Goal: Task Accomplishment & Management: Manage account settings

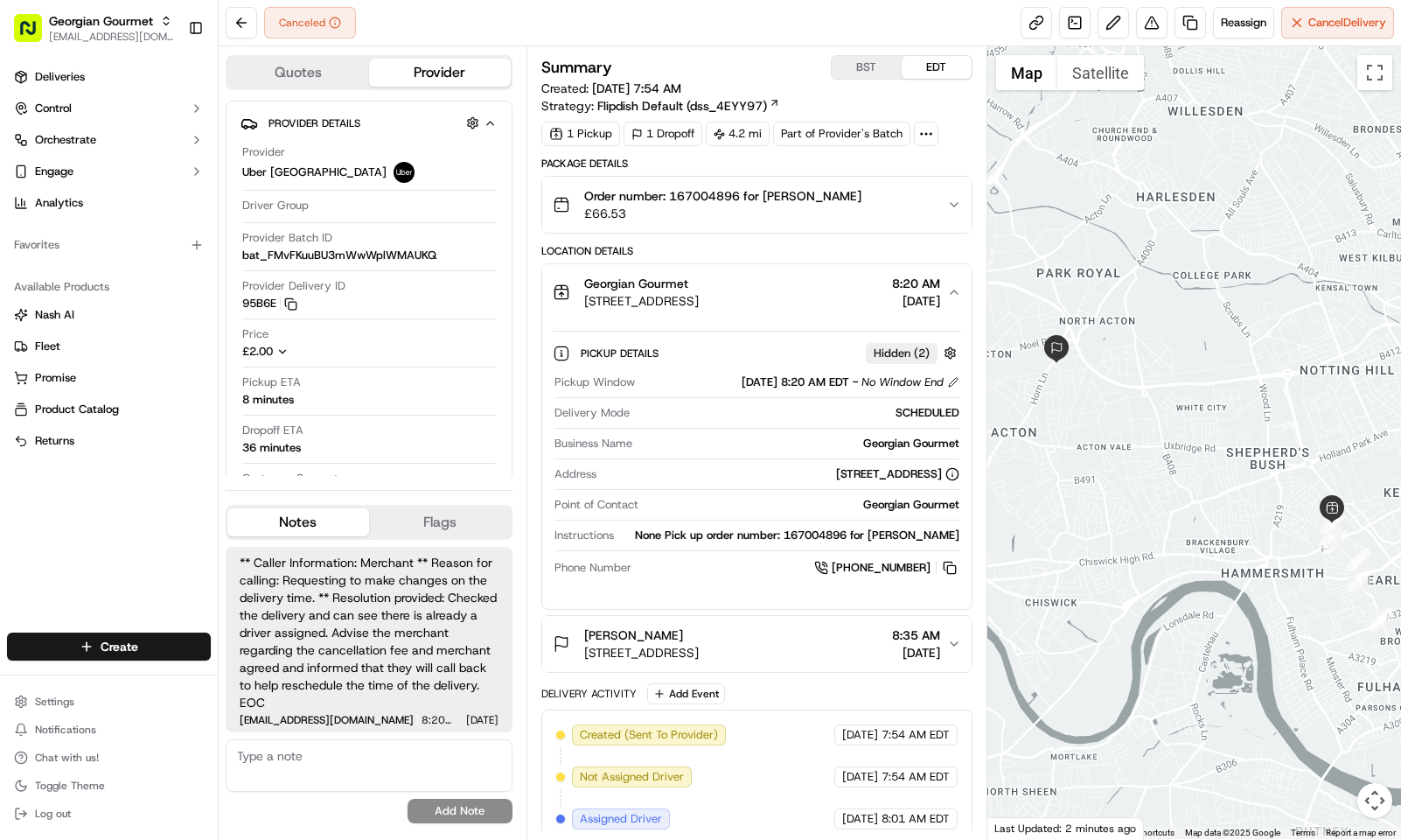
click at [869, 66] on button "BST" at bounding box center [867, 67] width 70 height 23
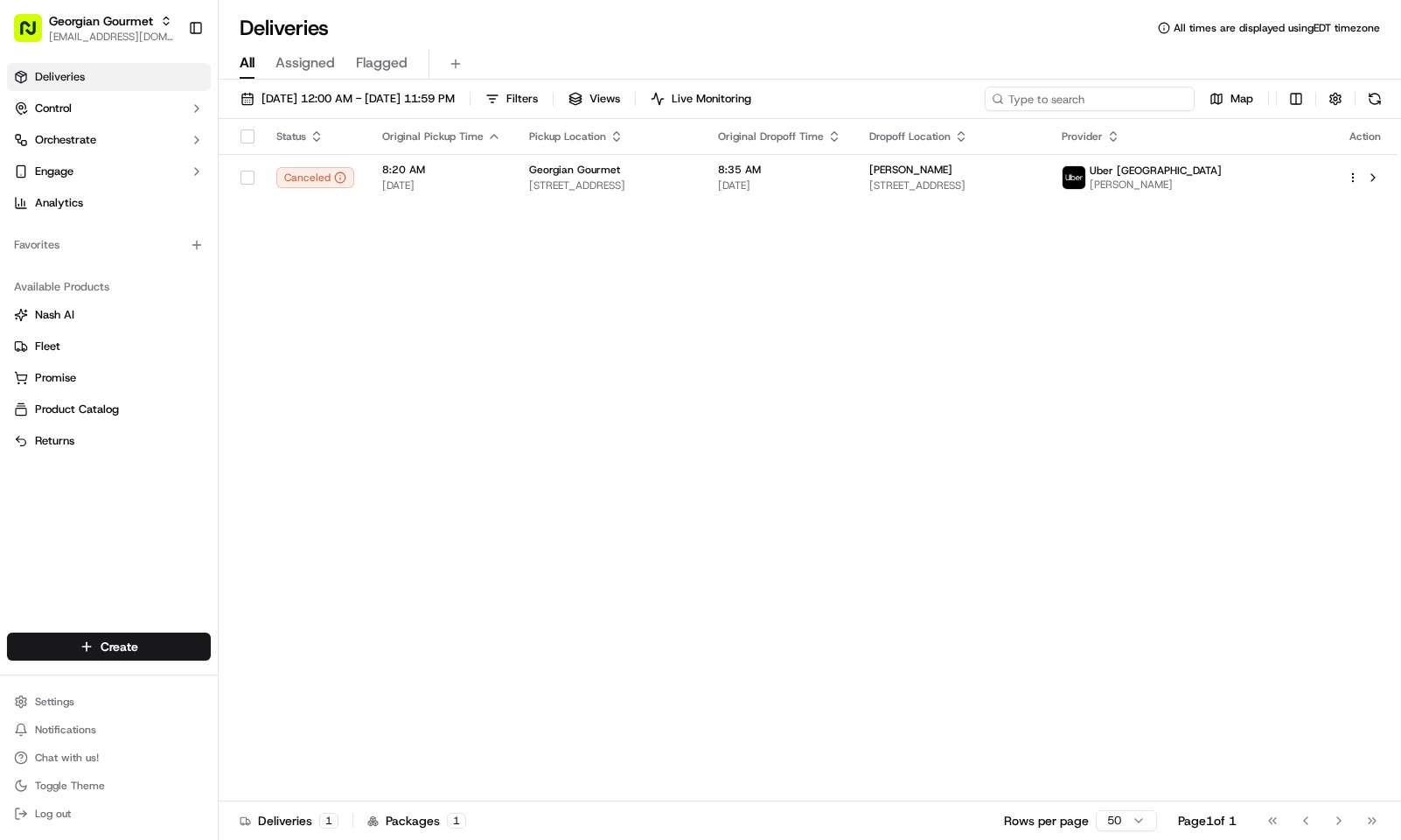
click at [1092, 103] on input at bounding box center [1090, 99] width 210 height 24
click at [1074, 42] on div "All Assigned Flagged" at bounding box center [810, 61] width 1183 height 38
click at [906, 360] on div "Status Original Pickup Time Pickup Location Original Dropoff Time Dropoff Locat…" at bounding box center [808, 460] width 1179 height 682
click at [1035, 55] on div "All Assigned Flagged" at bounding box center [810, 64] width 1183 height 31
click at [635, 43] on div "All Assigned Flagged" at bounding box center [810, 61] width 1183 height 38
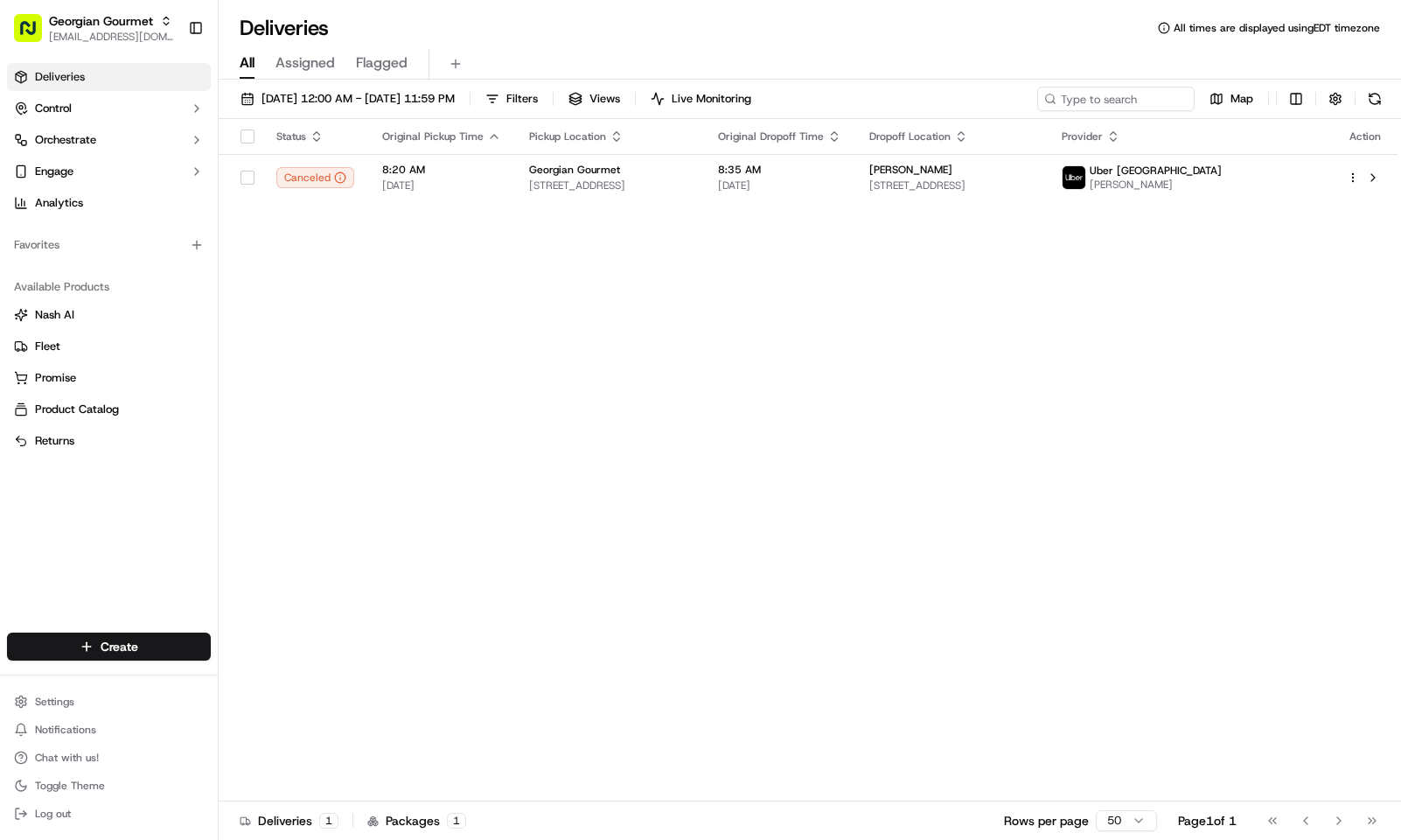
click at [667, 37] on div "Deliveries All times are displayed using EDT timezone" at bounding box center [810, 28] width 1183 height 28
click at [764, 42] on div "All Assigned Flagged" at bounding box center [810, 61] width 1183 height 38
click at [750, 194] on td "8:35 AM 09/19/2025" at bounding box center [779, 177] width 151 height 47
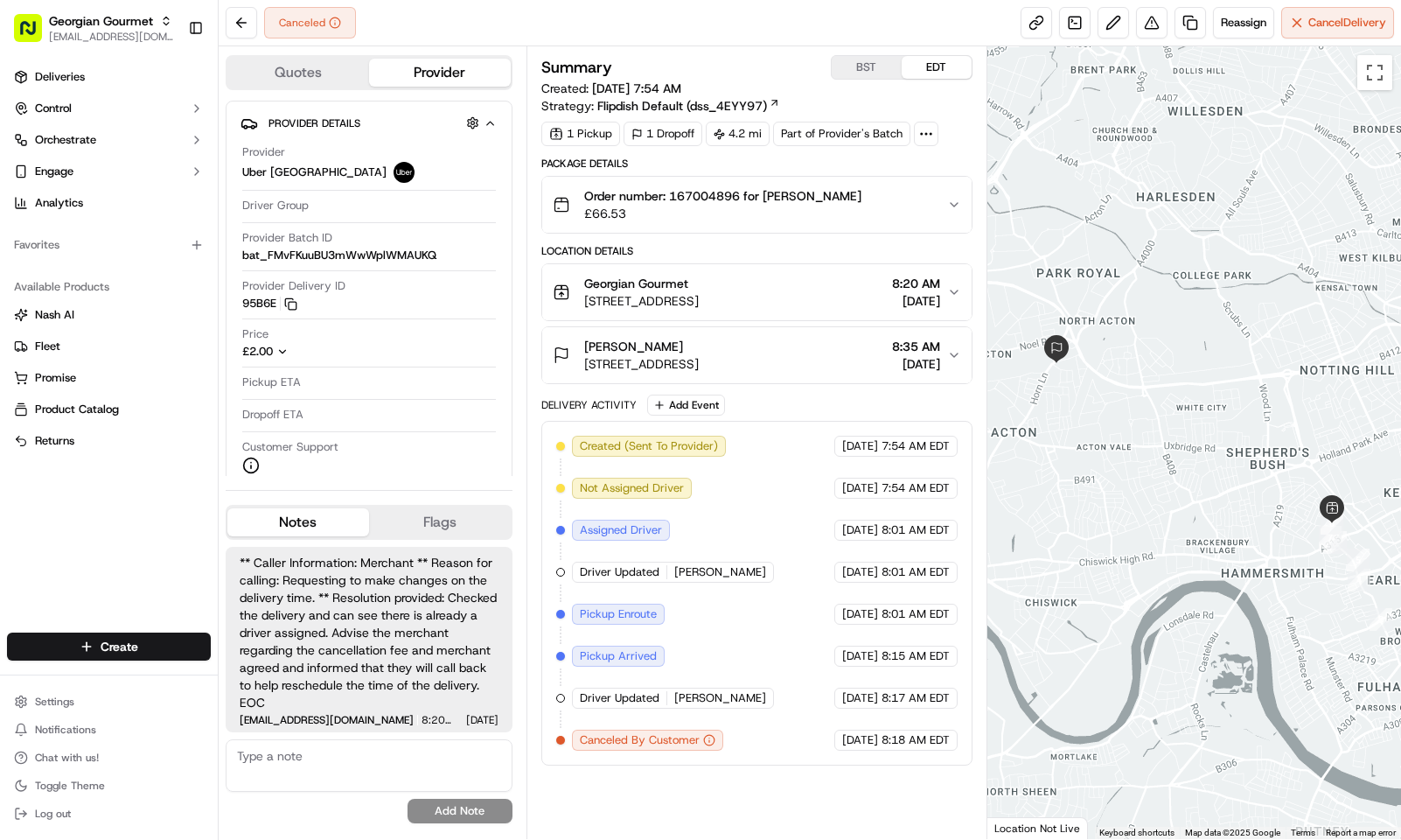
click at [791, 30] on div "Canceled Reassign Cancel Delivery" at bounding box center [810, 23] width 1183 height 46
click at [851, 64] on button "BST" at bounding box center [867, 67] width 70 height 23
click at [960, 289] on button "Georgian Gourmet 6A Beaconsfield Terrace Rd, London W14 0PP, UK 1:20 PM 09/19/2…" at bounding box center [756, 292] width 429 height 56
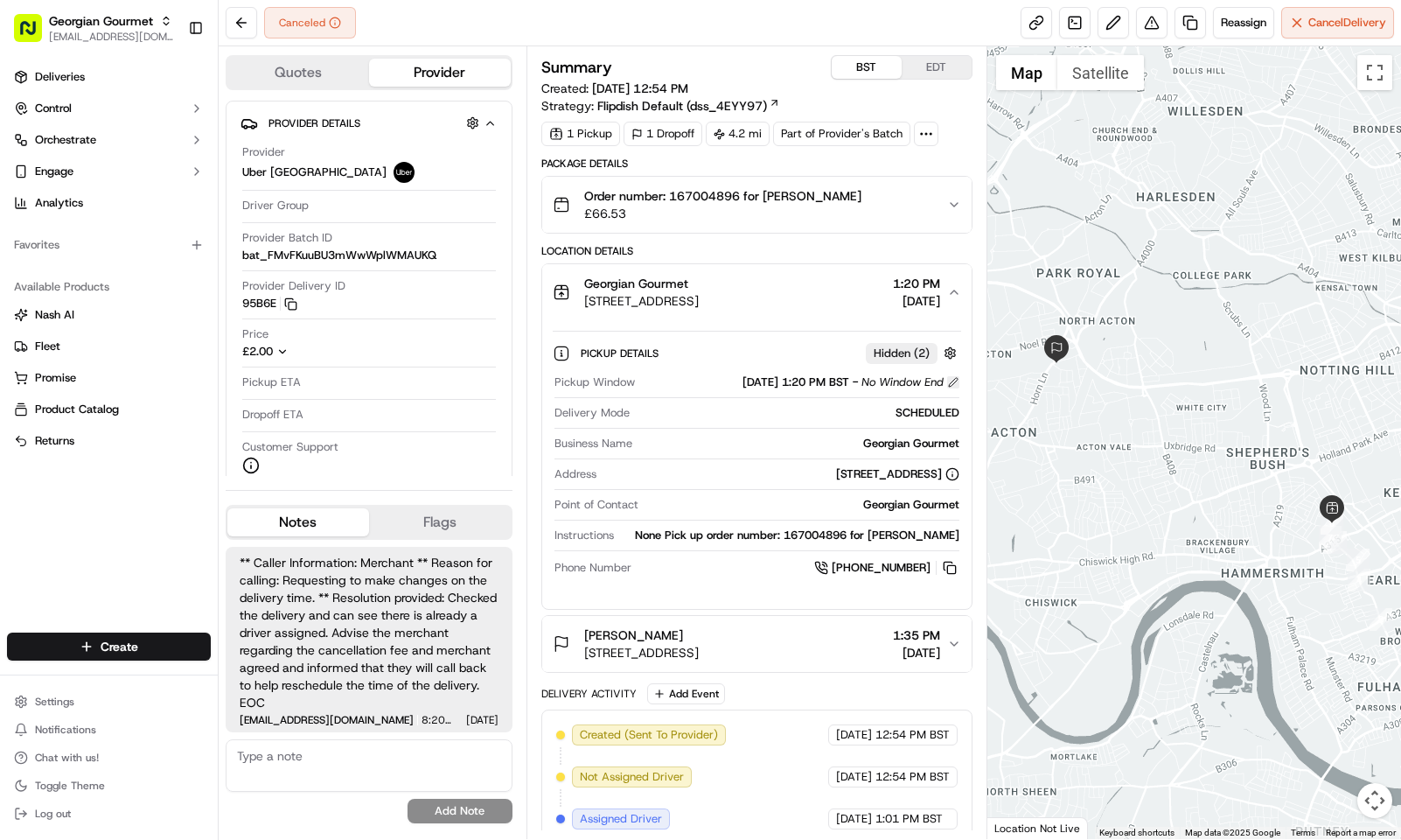
click at [950, 379] on button at bounding box center [953, 382] width 12 height 12
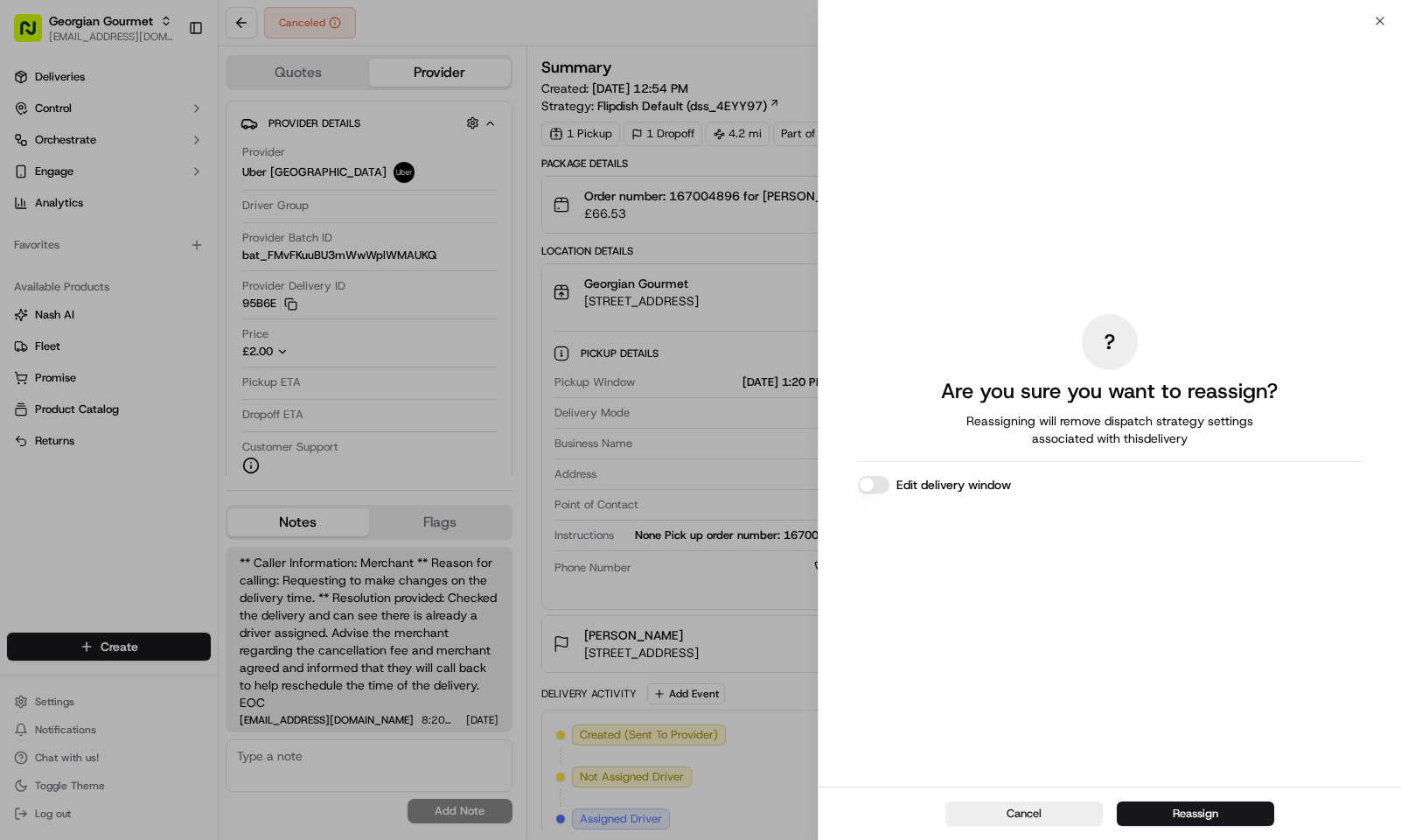
click at [883, 470] on div "? Are you sure you want to reassign? Reassigning will remove dispatch strategy …" at bounding box center [1110, 403] width 504 height 758
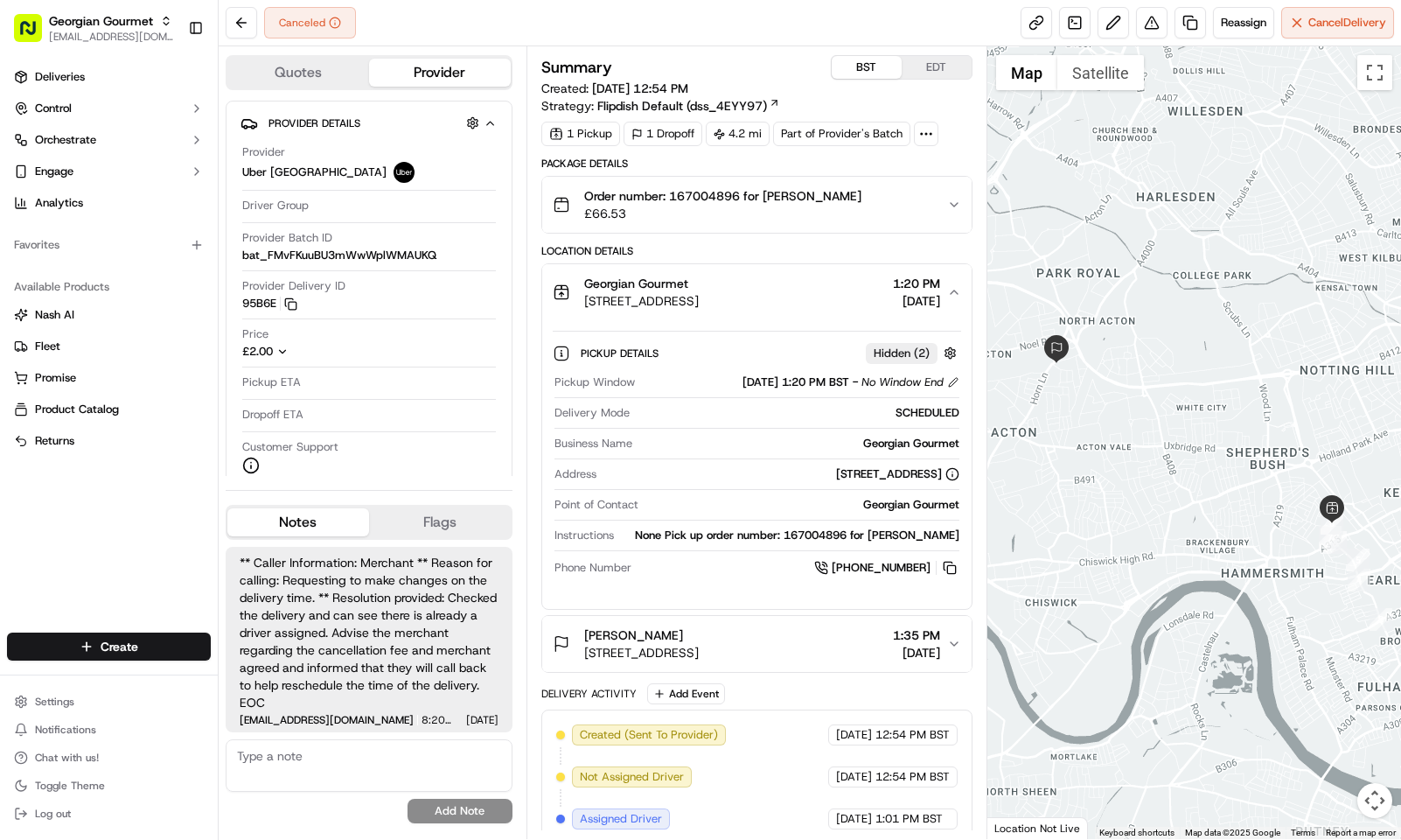
click at [916, 68] on button "EDT" at bounding box center [937, 67] width 70 height 23
click at [866, 66] on button "BST" at bounding box center [867, 67] width 70 height 23
click at [937, 73] on button "EDT" at bounding box center [937, 67] width 70 height 23
click at [320, 69] on button "Quotes" at bounding box center [298, 73] width 142 height 28
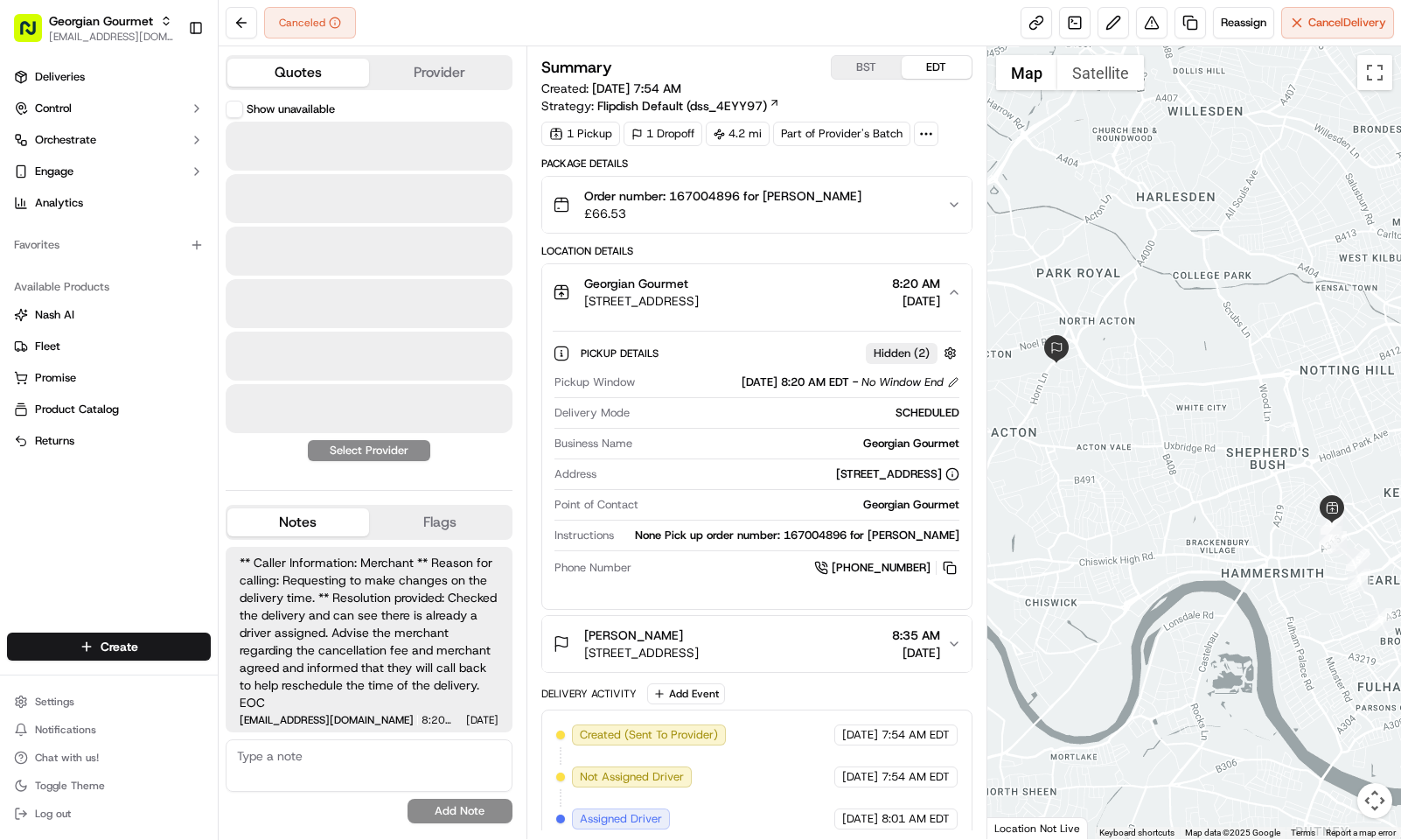
click at [452, 66] on button "Provider" at bounding box center [440, 73] width 142 height 28
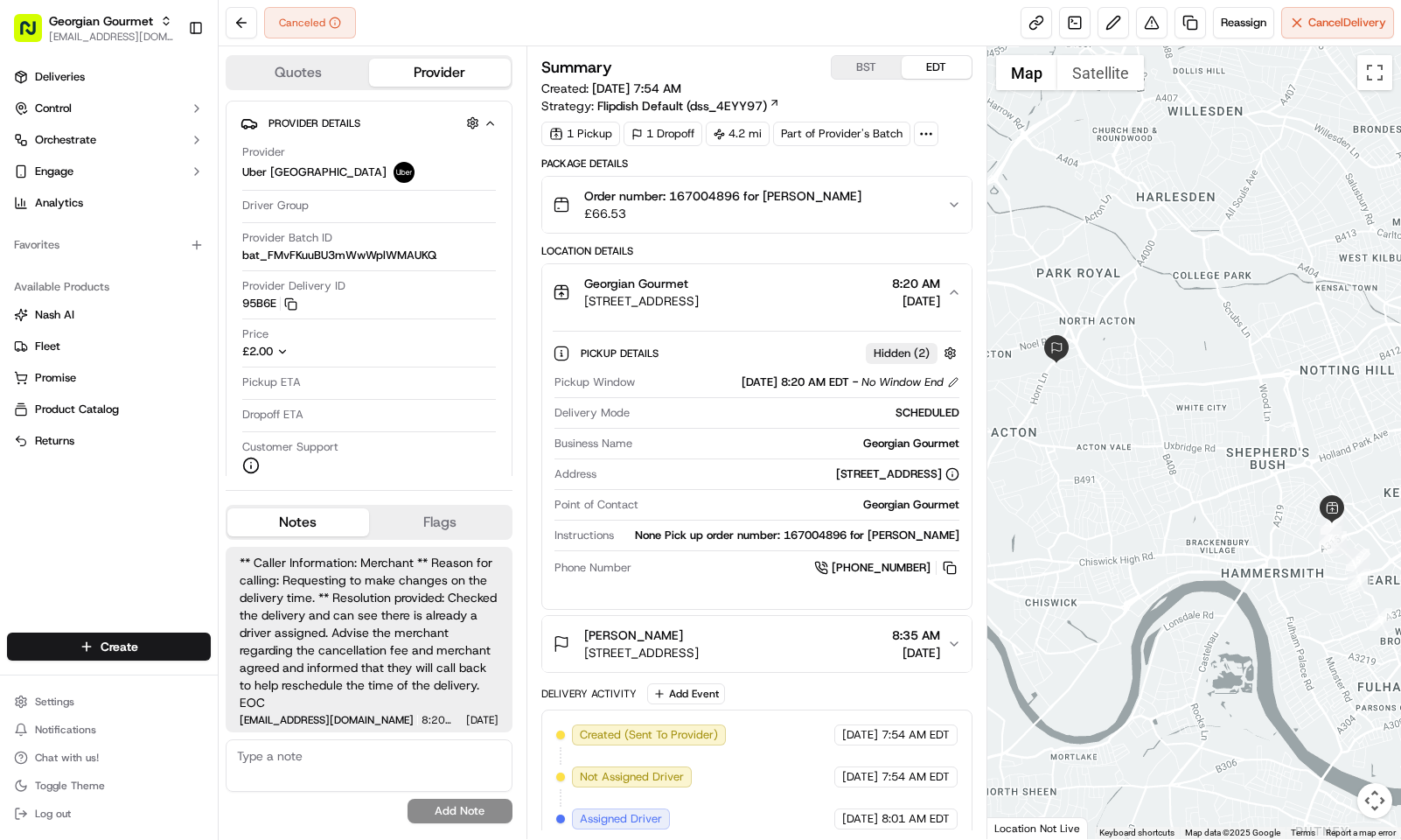
click at [324, 74] on button "Quotes" at bounding box center [298, 73] width 142 height 28
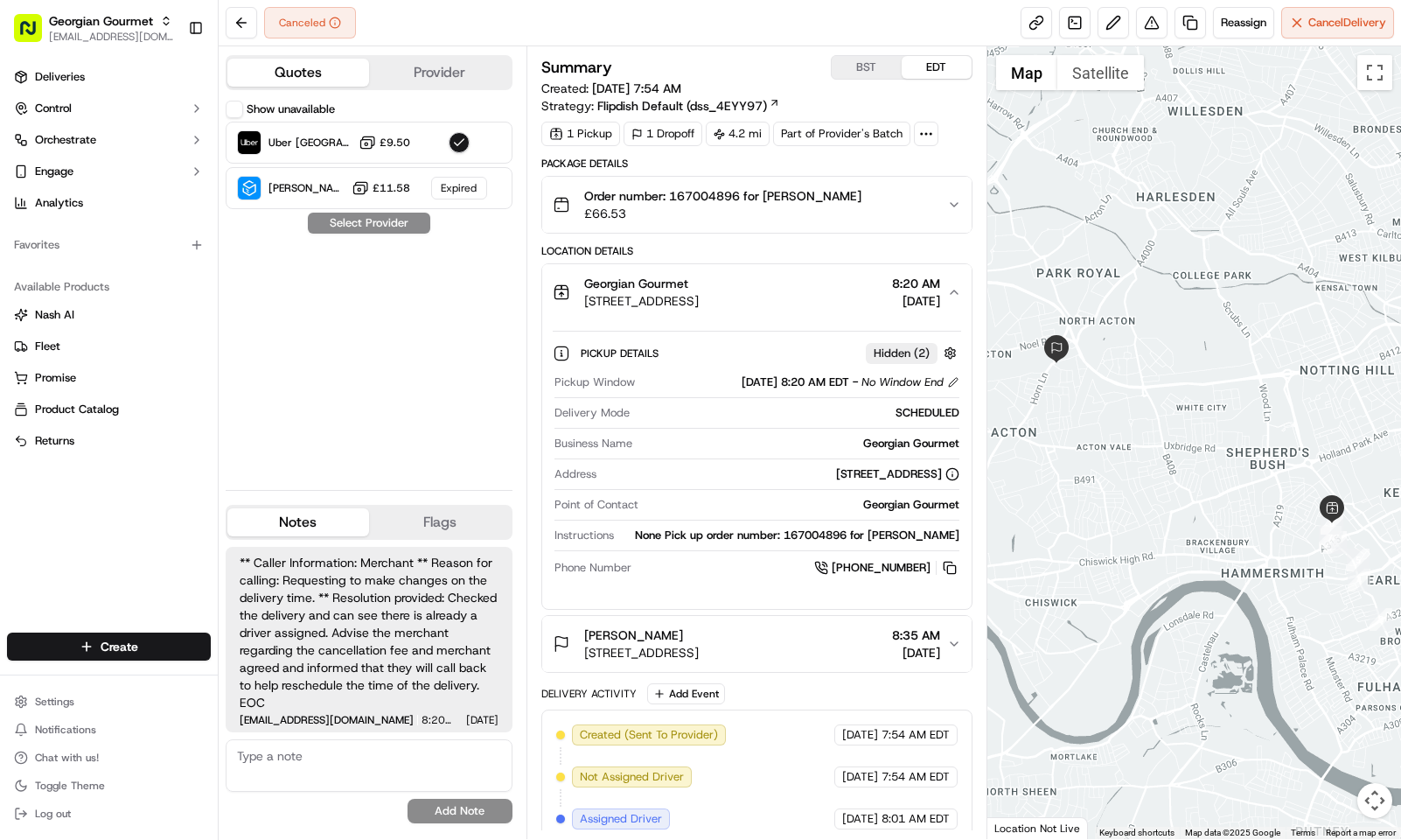
click at [412, 80] on button "Provider" at bounding box center [440, 73] width 142 height 28
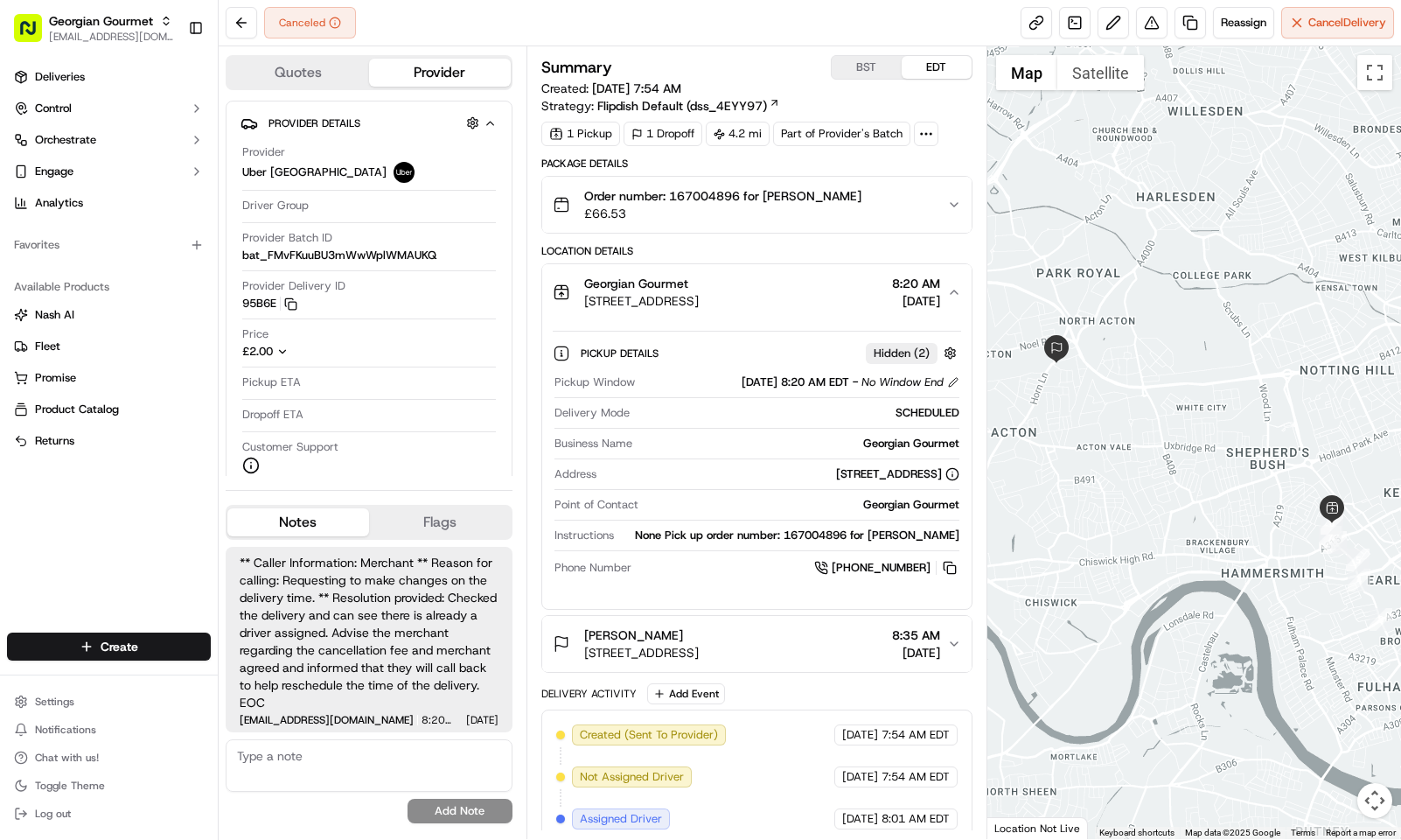
click at [342, 71] on button "Quotes" at bounding box center [298, 73] width 142 height 28
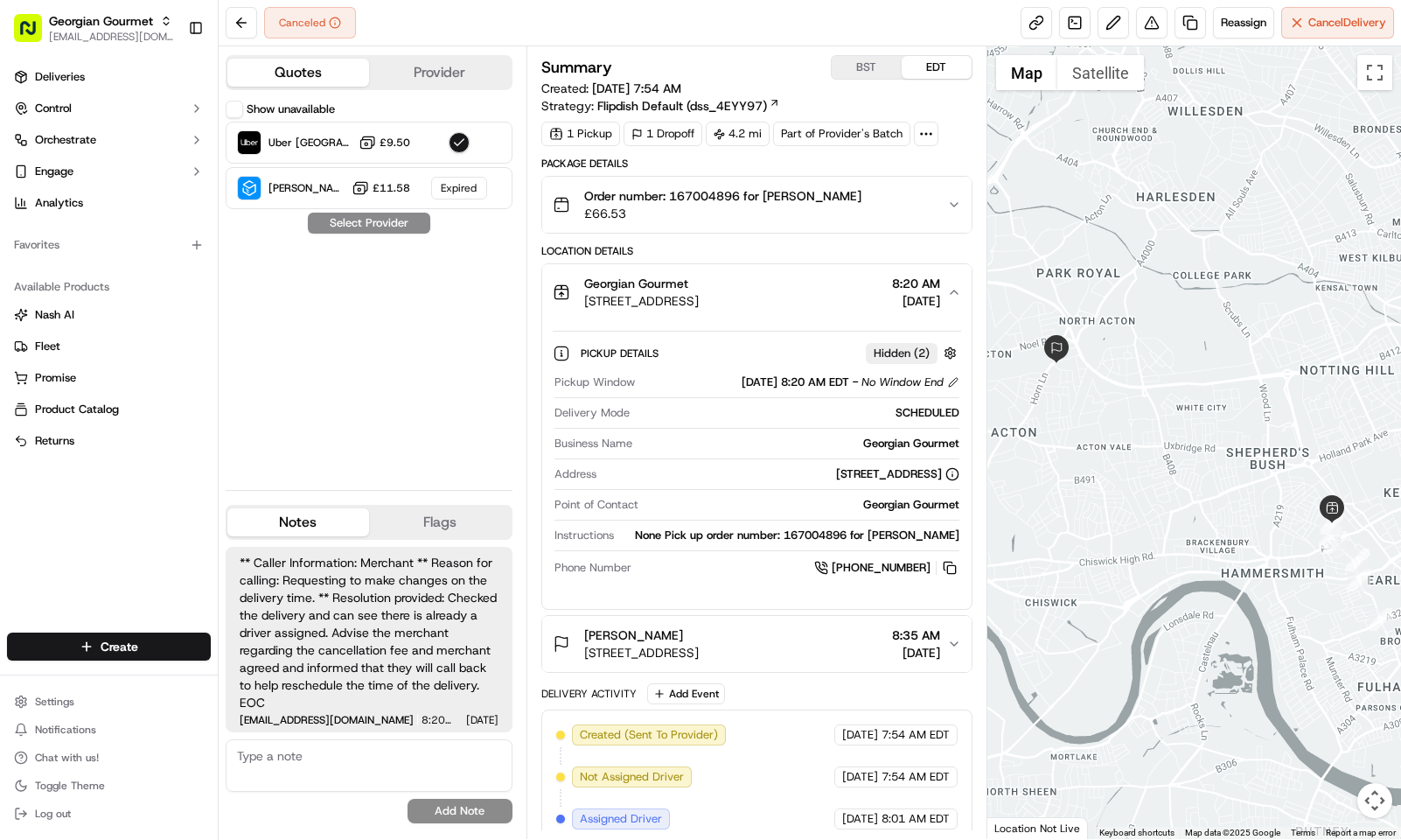
click at [480, 77] on button "Provider" at bounding box center [440, 73] width 142 height 28
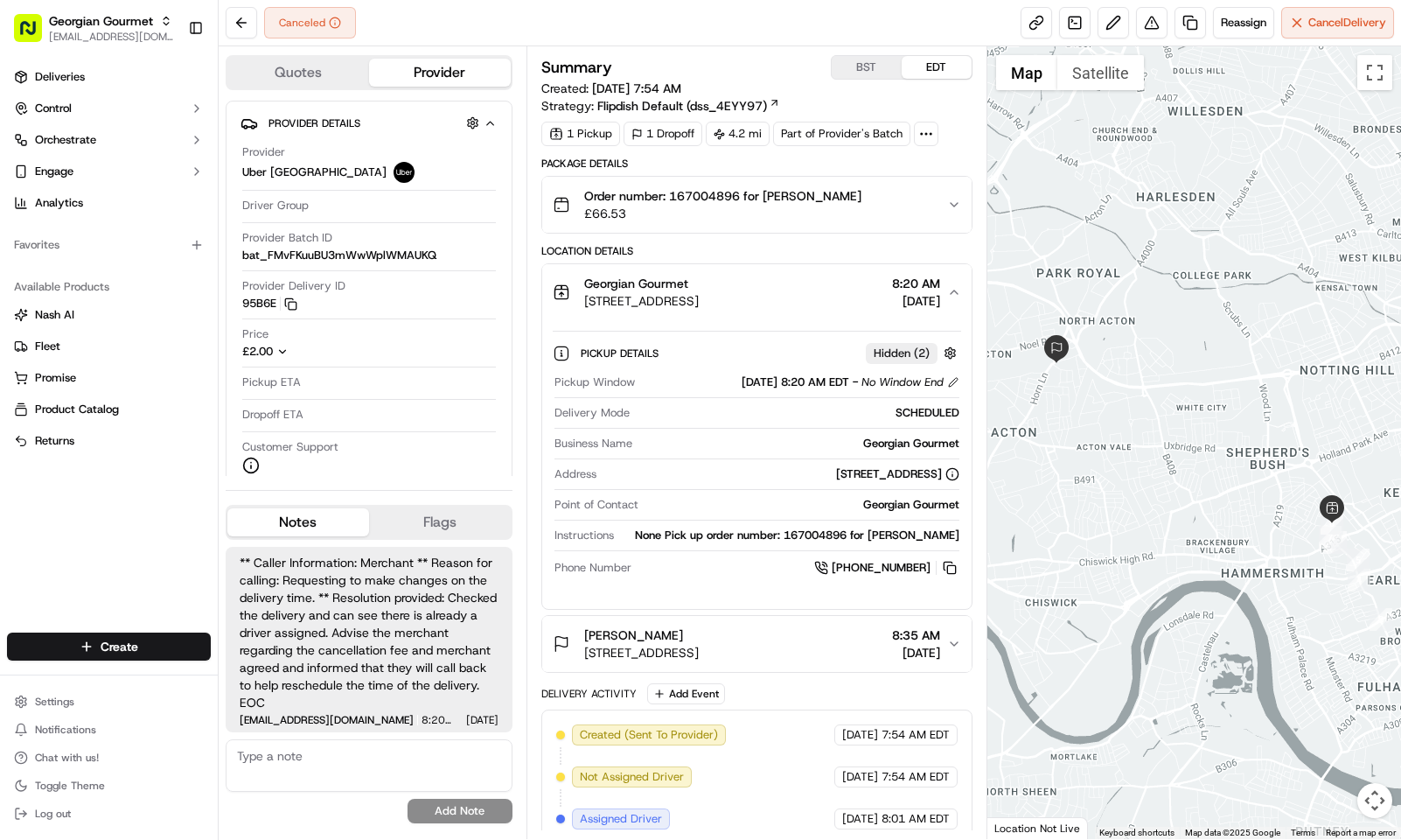
click at [313, 80] on button "Quotes" at bounding box center [298, 73] width 142 height 28
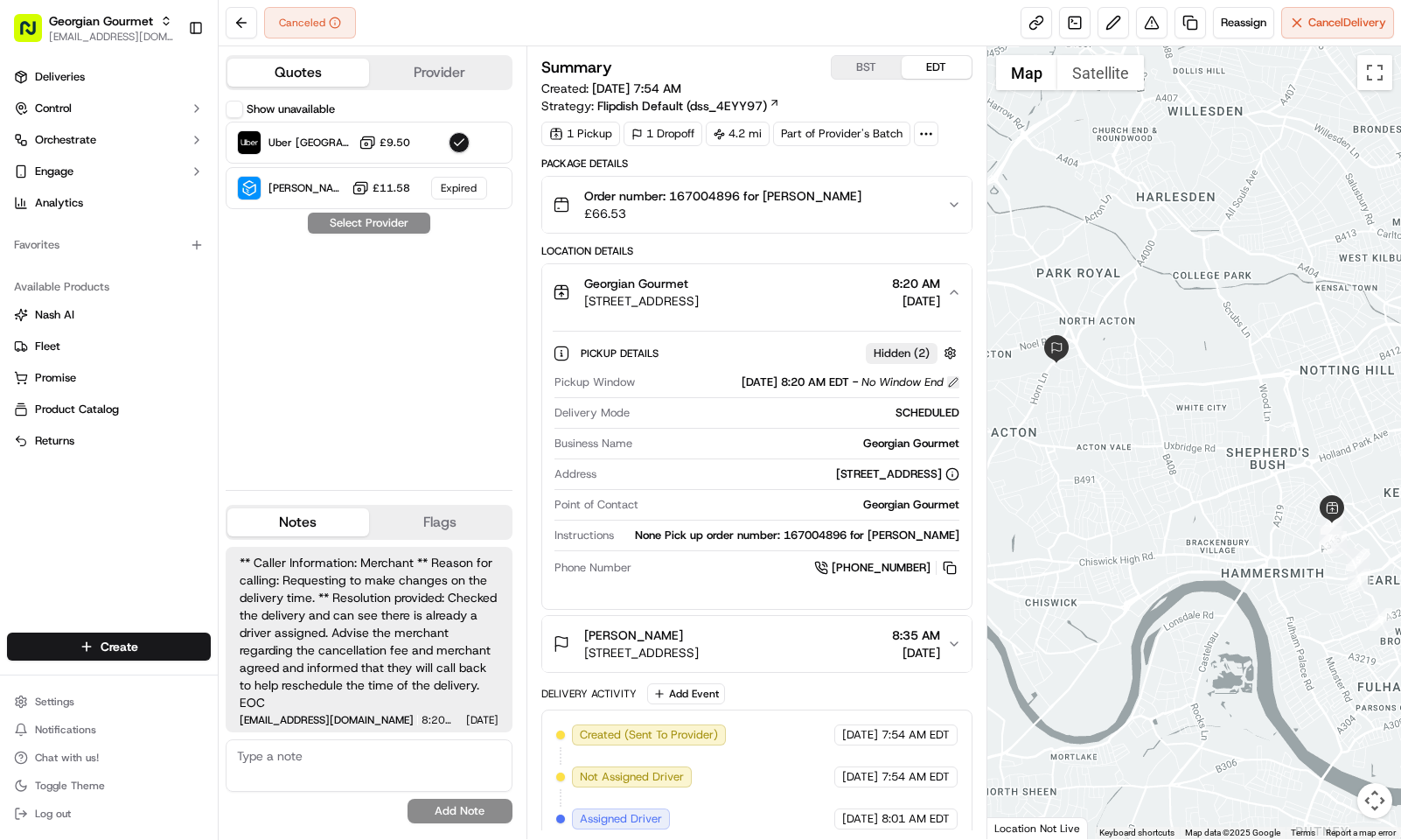
click at [951, 387] on button at bounding box center [953, 382] width 12 height 12
click at [856, 56] on button "BST" at bounding box center [867, 67] width 70 height 23
click at [236, 105] on button "Show unavailable" at bounding box center [234, 109] width 17 height 17
click at [237, 105] on button "Show unavailable" at bounding box center [234, 109] width 17 height 17
click at [932, 84] on div "Summary BST EDT Created: 09/19/2025 12:54 PM Strategy: Flipdish Default (dss_4E…" at bounding box center [756, 84] width 431 height 59
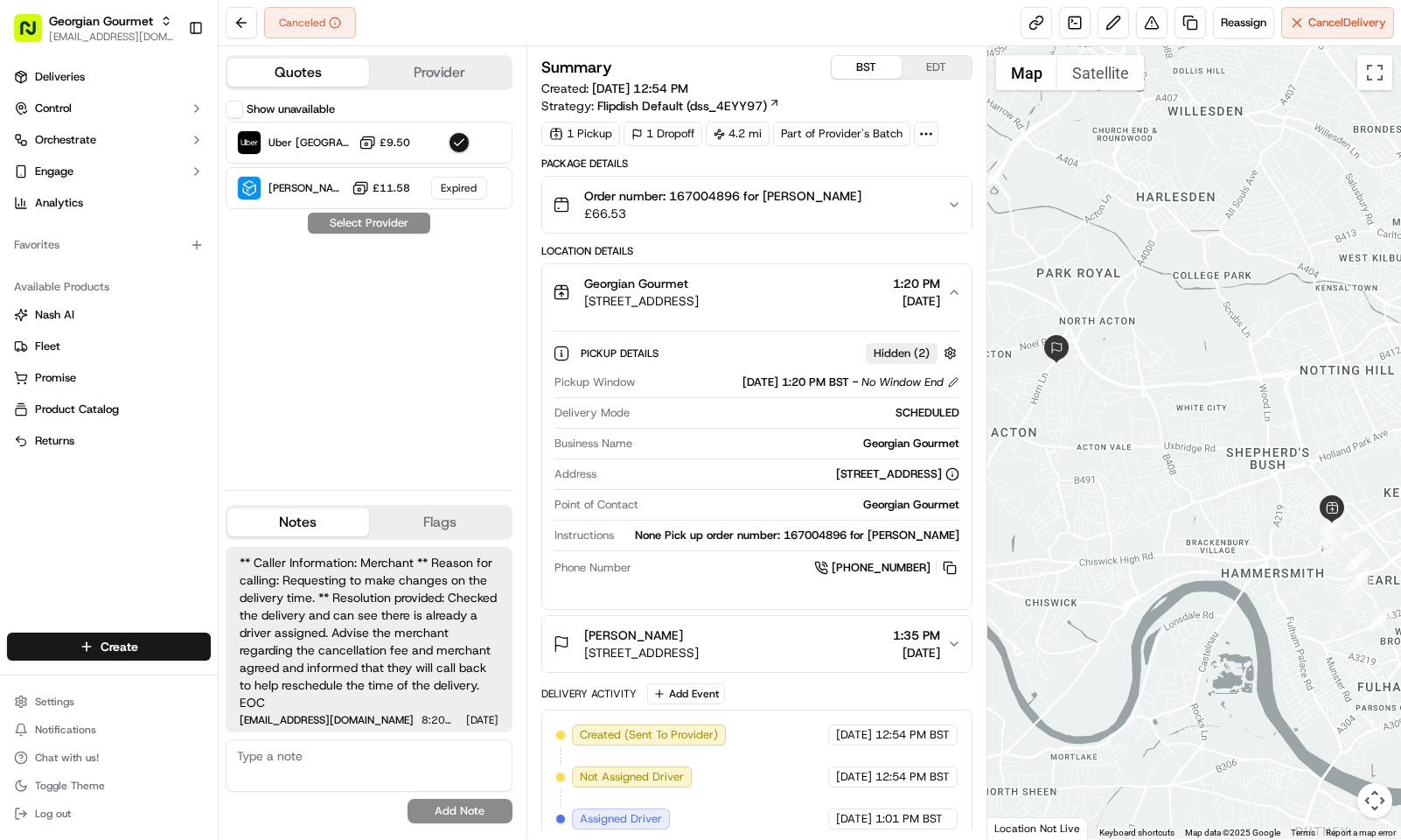
click at [929, 66] on button "EDT" at bounding box center [937, 67] width 70 height 23
click at [947, 388] on button at bounding box center [953, 382] width 12 height 12
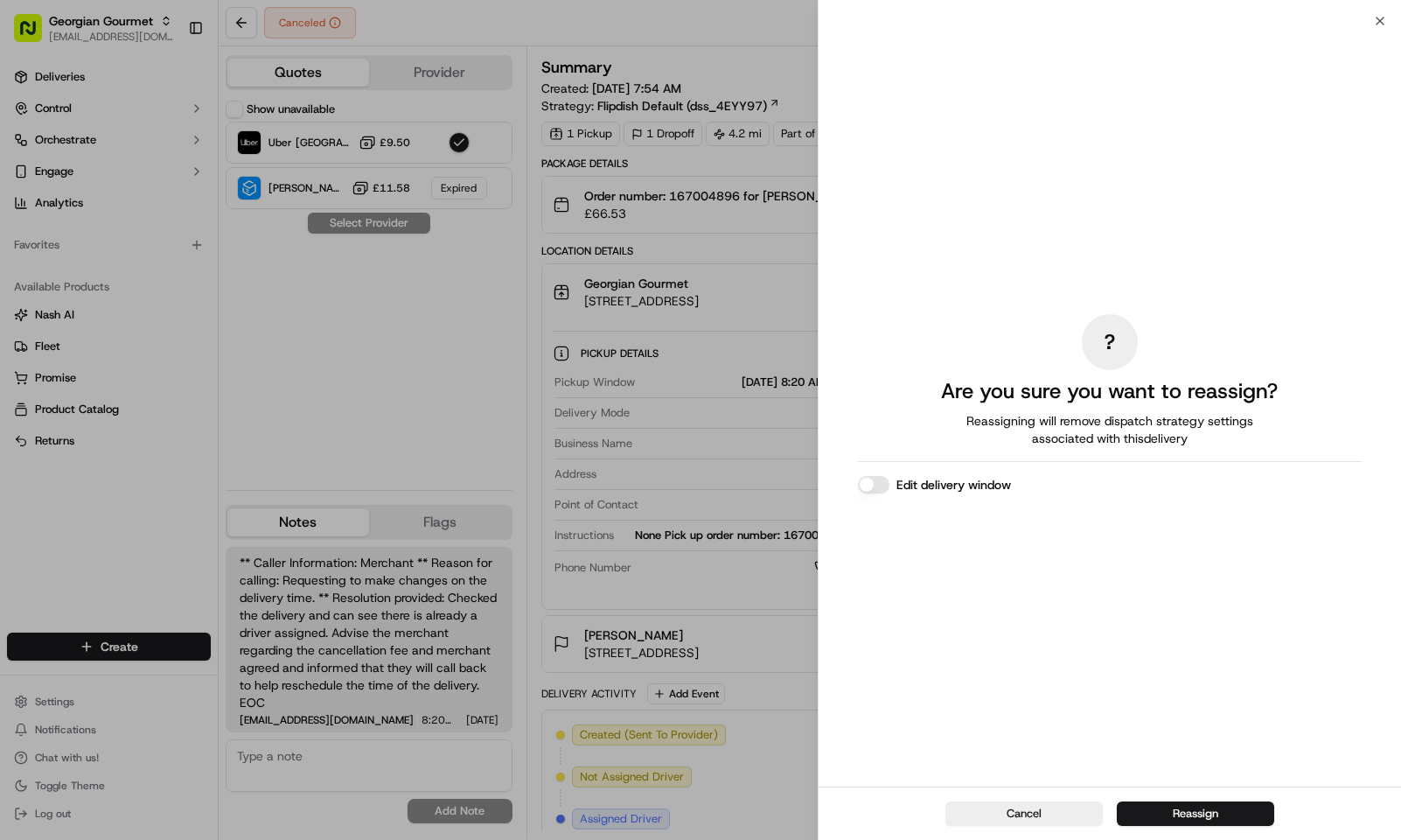
drag, startPoint x: 792, startPoint y: 386, endPoint x: 806, endPoint y: 226, distance: 160.7
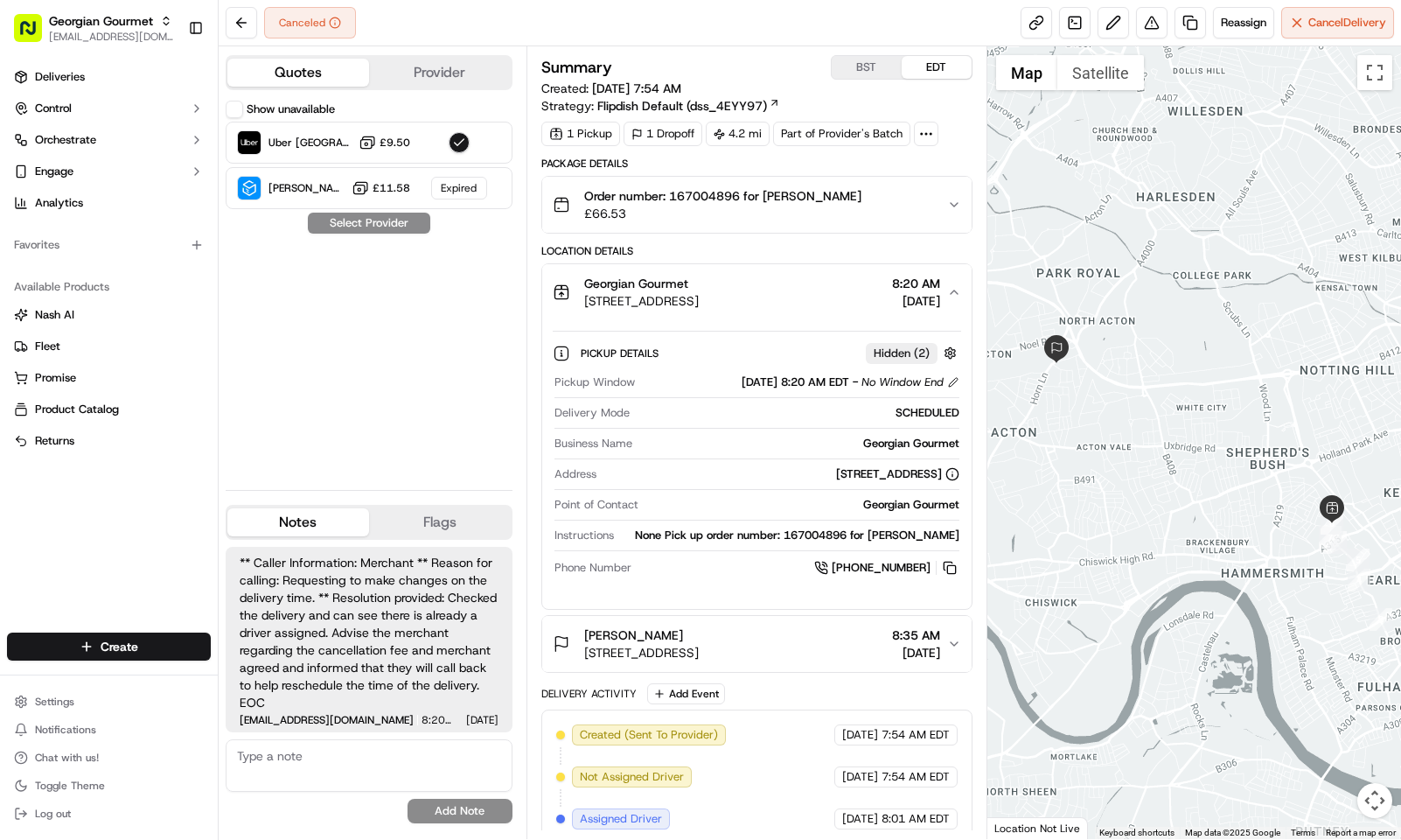
click at [875, 59] on button "BST" at bounding box center [867, 67] width 70 height 23
click at [926, 60] on button "EDT" at bounding box center [937, 67] width 70 height 23
click at [947, 386] on button at bounding box center [953, 382] width 12 height 12
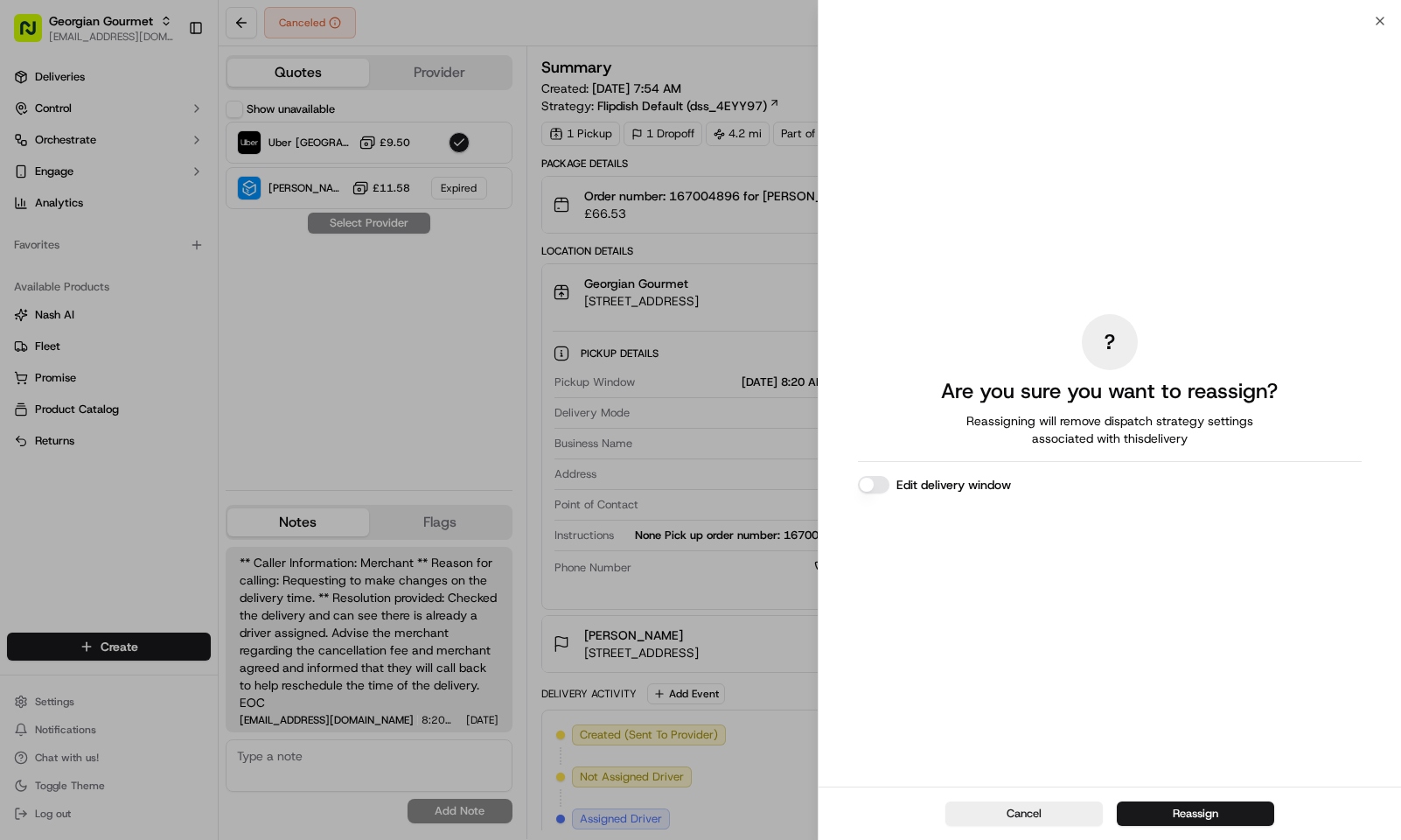
click at [879, 486] on button "Edit delivery window" at bounding box center [873, 484] width 31 height 17
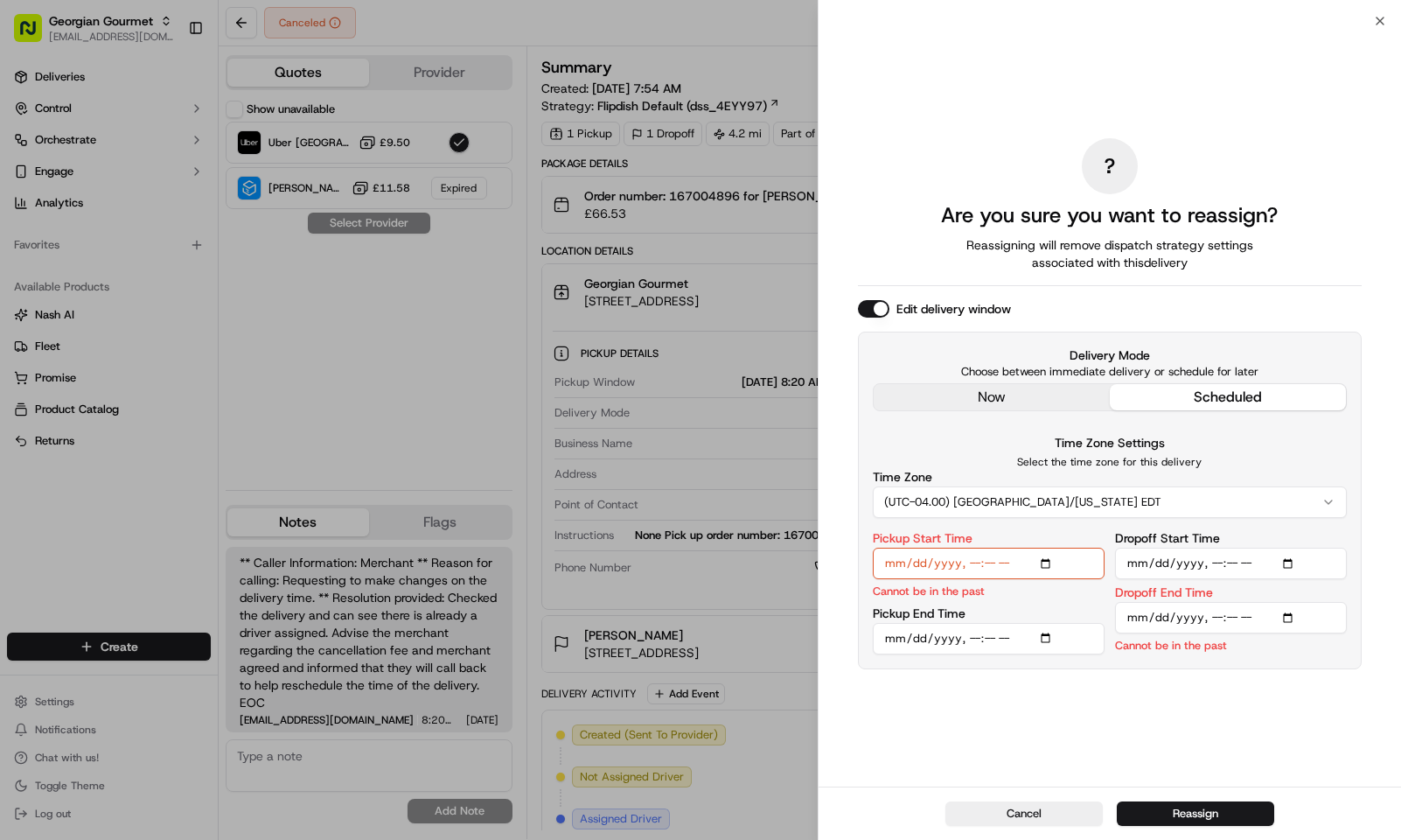
click at [977, 567] on input "Pickup Start Time" at bounding box center [989, 563] width 232 height 31
type input "2025-09-19T09:30"
click at [1051, 619] on input "Pickup End Time" at bounding box center [989, 617] width 232 height 31
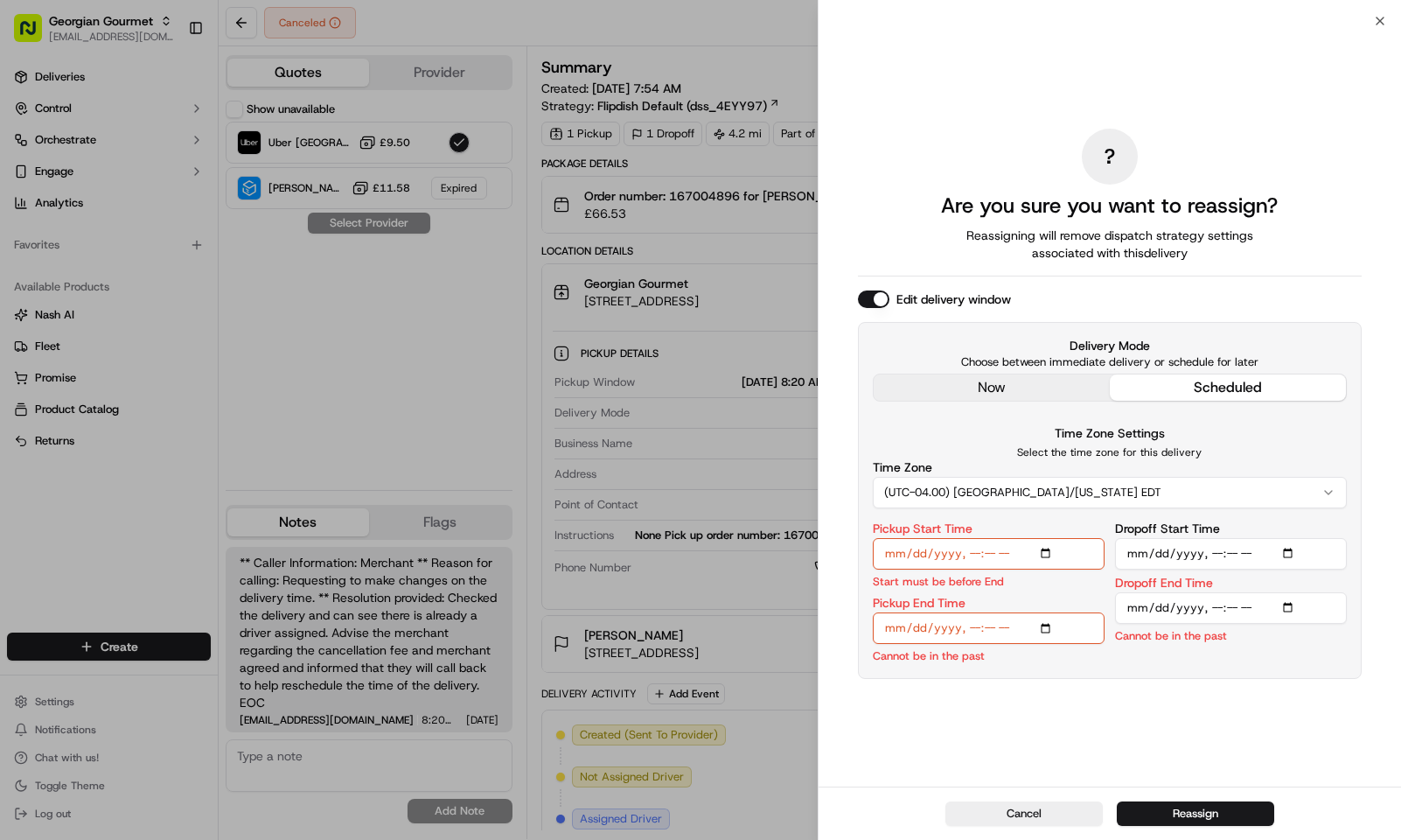
click at [989, 625] on input "Pickup End Time" at bounding box center [989, 627] width 232 height 31
type input "2025-09-19T09:40"
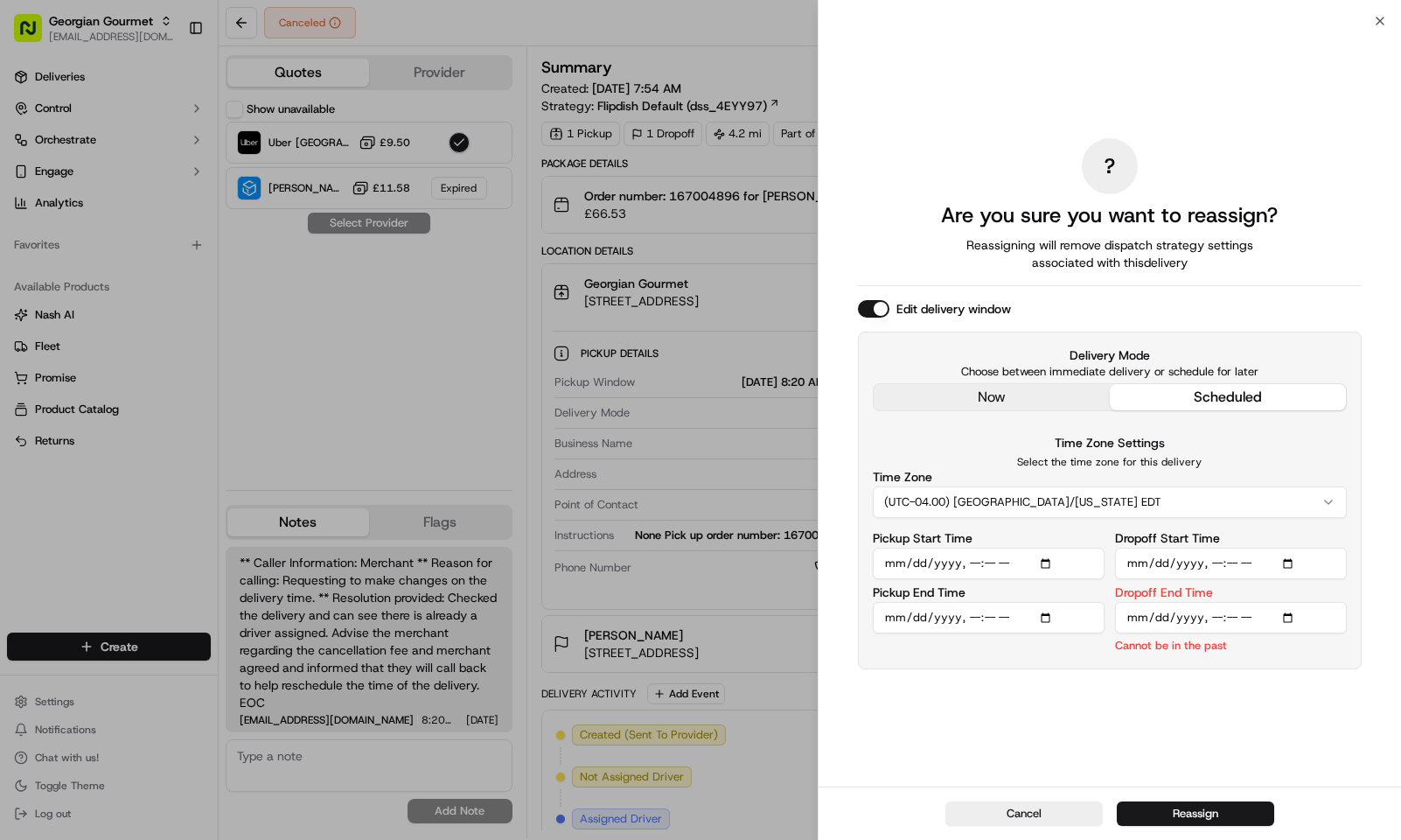
click at [1257, 577] on input "Dropoff Start Time" at bounding box center [1231, 563] width 232 height 31
click at [1294, 565] on input "Dropoff Start Time" at bounding box center [1231, 563] width 232 height 31
click at [1326, 548] on input "Dropoff Start Time" at bounding box center [1231, 563] width 232 height 31
click at [1286, 562] on input "Dropoff Start Time" at bounding box center [1231, 563] width 232 height 31
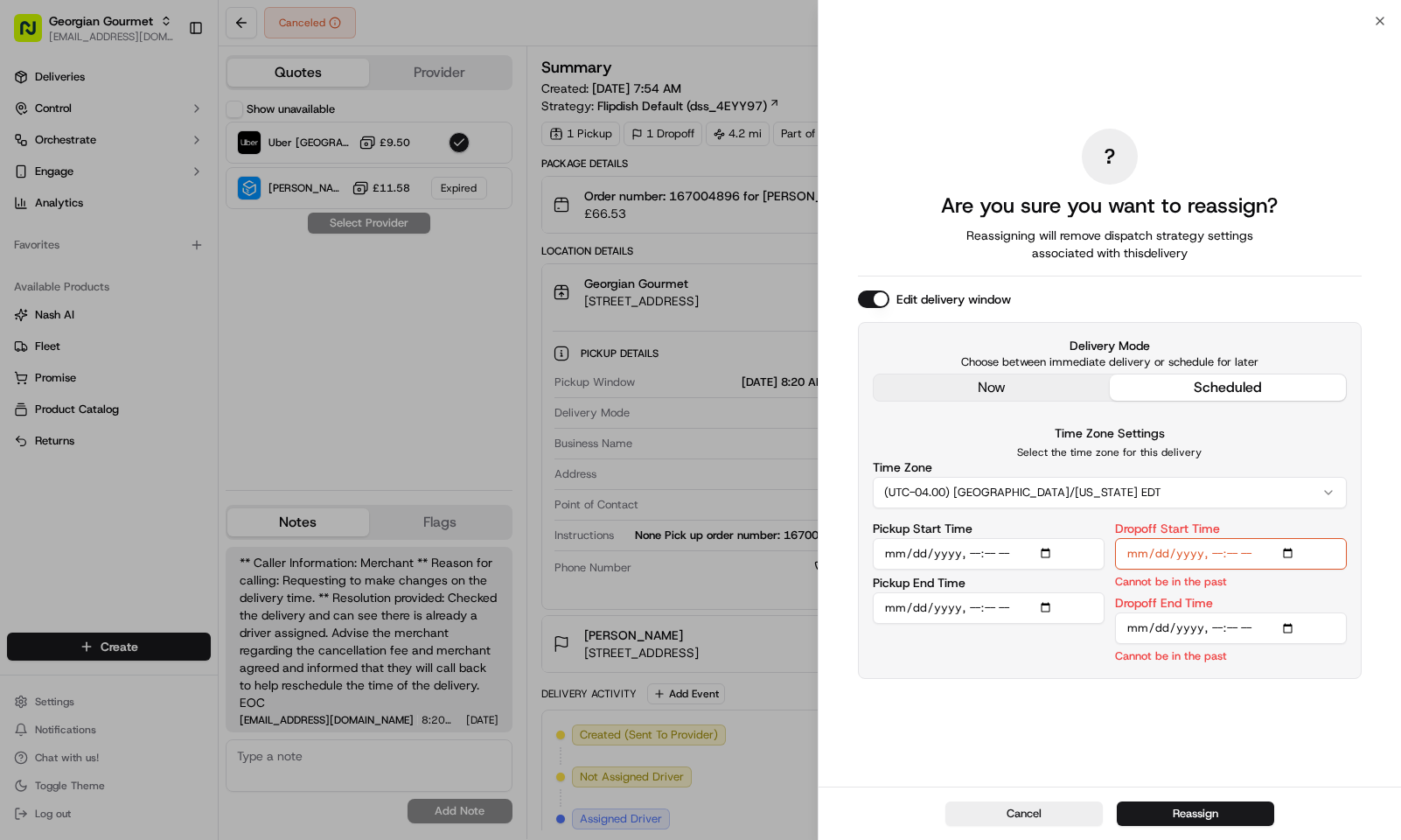
drag, startPoint x: 1346, startPoint y: 525, endPoint x: 1304, endPoint y: 525, distance: 42.0
click at [1346, 525] on div "Dropoff Start Time Cannot be in the past" at bounding box center [1231, 555] width 232 height 67
click at [1234, 554] on input "Dropoff Start Time" at bounding box center [1231, 553] width 232 height 31
click at [1237, 547] on input "Dropoff Start Time" at bounding box center [1231, 553] width 232 height 31
type input "2025-09-19T09:59"
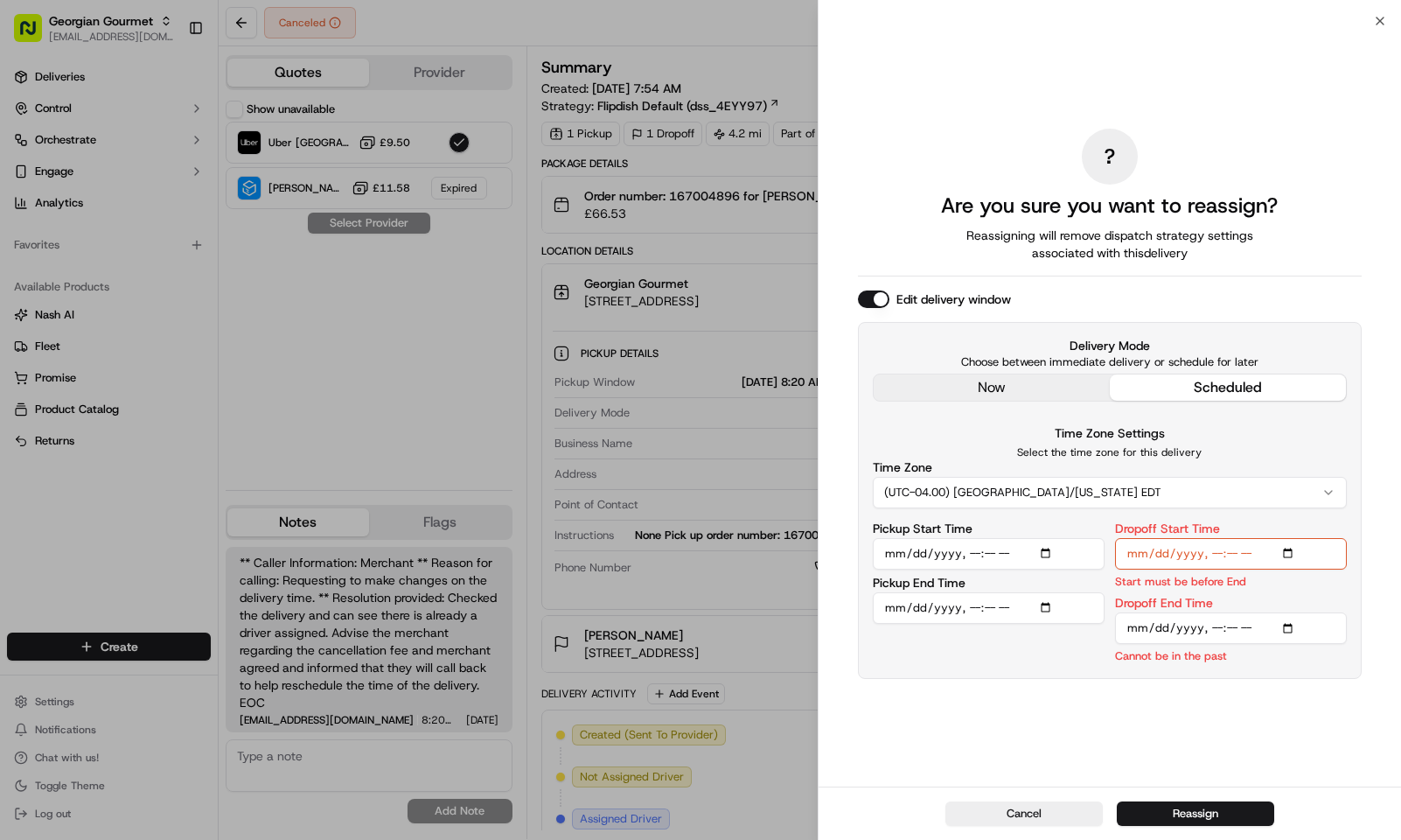
click at [1220, 635] on input "Dropoff End Time" at bounding box center [1231, 627] width 232 height 31
click at [1225, 630] on input "Dropoff End Time" at bounding box center [1231, 627] width 232 height 31
click at [1218, 627] on input "Dropoff End Time" at bounding box center [1231, 627] width 232 height 31
type input "2025-09-19T10:00"
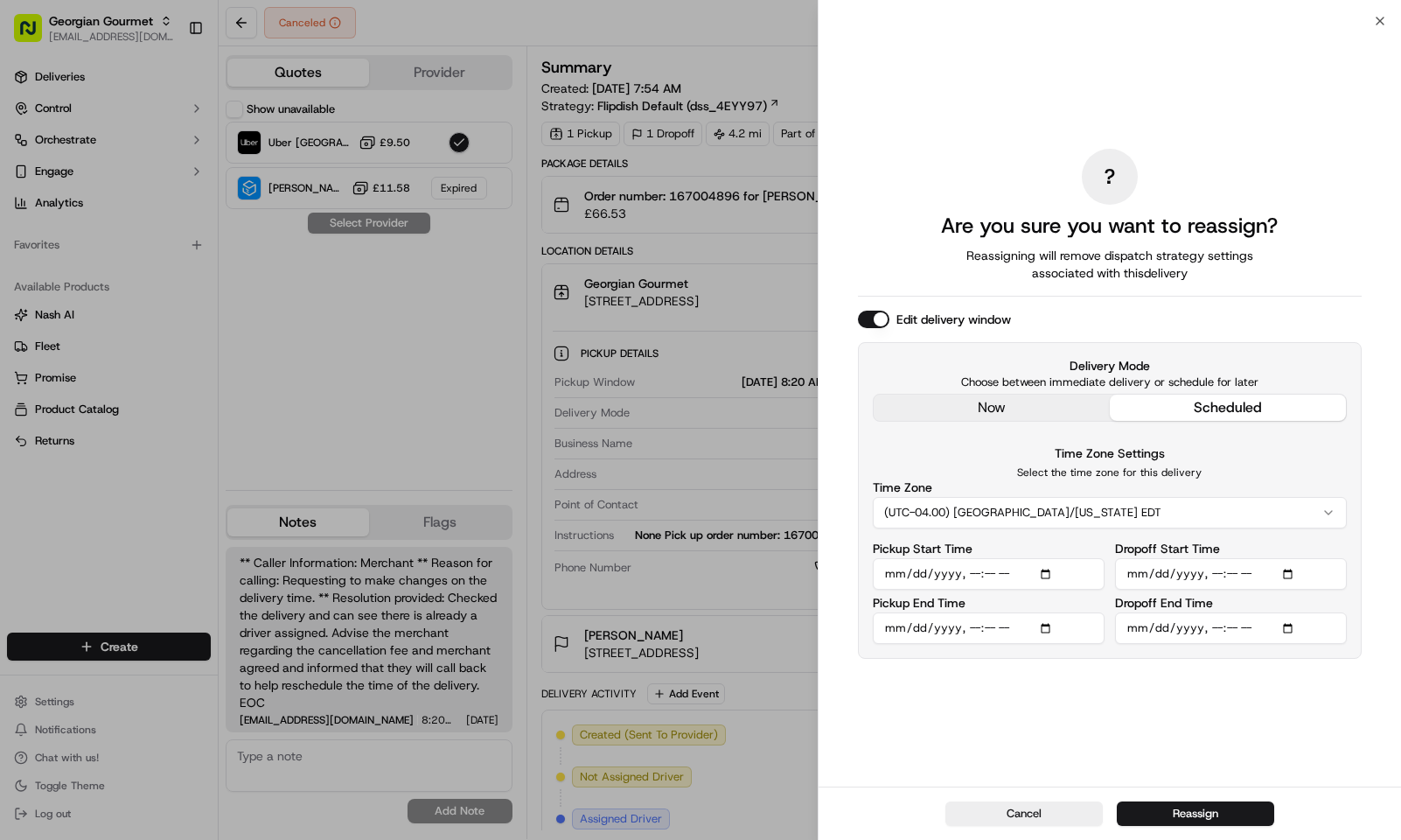
click at [1349, 604] on div "Delivery Mode Choose between immediate delivery or schedule for later now sched…" at bounding box center [1110, 500] width 504 height 317
click at [1181, 808] on button "Reassign" at bounding box center [1195, 813] width 157 height 24
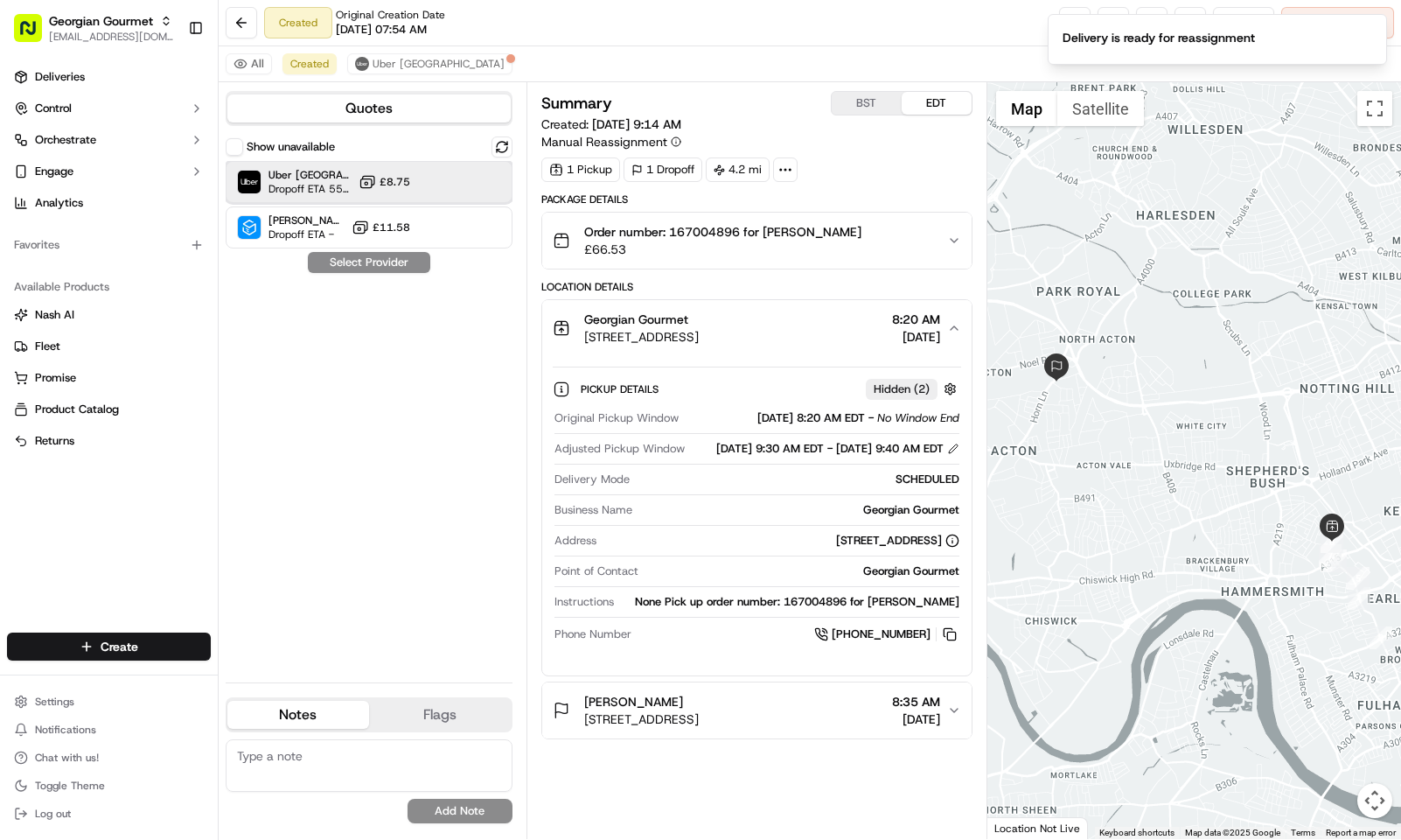
click at [328, 190] on span "Dropoff ETA 55 minutes" at bounding box center [310, 189] width 83 height 14
click at [337, 252] on div "Show unavailable Uber UK Dropoff ETA 55 minutes £8.75 Stuart (UK) Dropoff ETA -…" at bounding box center [369, 402] width 287 height 532
click at [344, 262] on button "Assign Provider" at bounding box center [369, 262] width 124 height 21
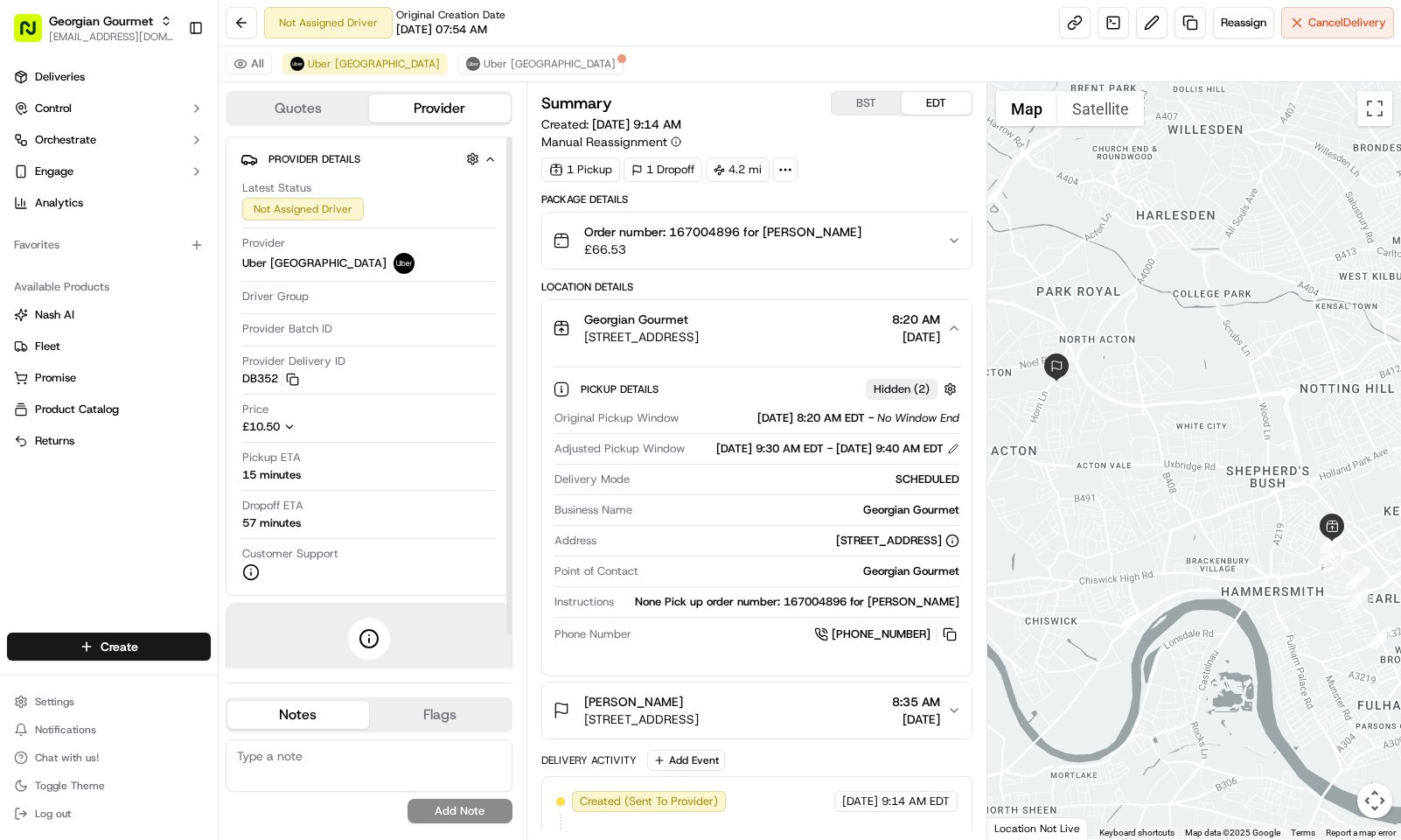
click at [743, 87] on div "Summary BST EDT Created: 09/19/2025 9:14 AM Manual Reassignment 1 Pickup 1 Drop…" at bounding box center [757, 460] width 461 height 757
click at [764, 59] on div "All Uber UK Uber UK" at bounding box center [810, 64] width 1183 height 36
click at [324, 757] on textarea at bounding box center [369, 765] width 287 height 52
paste textarea "Caller Information: Reason for Call: Resolution:"
click at [350, 743] on textarea "Caller Information: Reason for Call: Resolution:" at bounding box center [369, 765] width 287 height 52
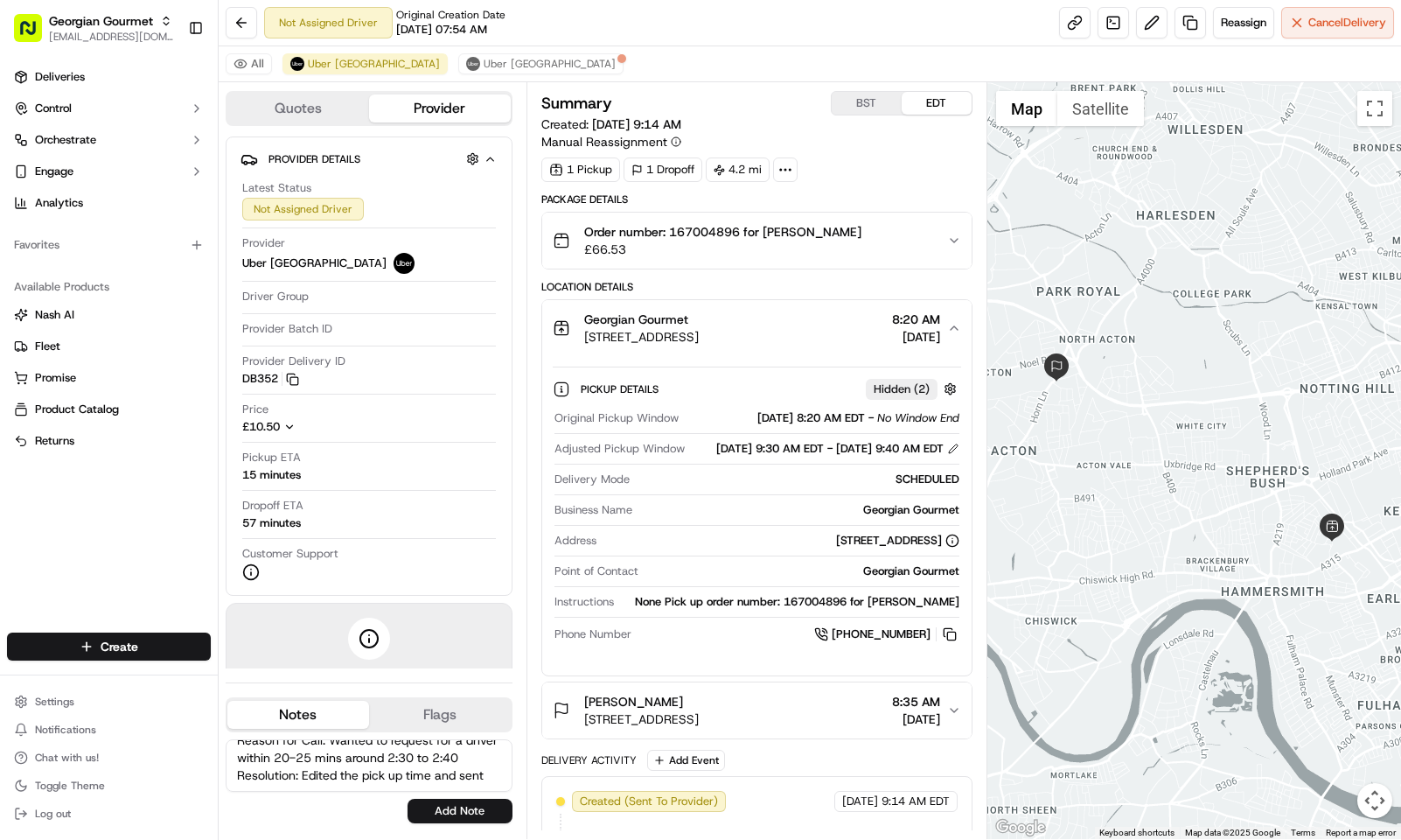
scroll to position [60, 0]
type textarea "Caller Information: MErchant Reason for Call: Wanted to request for a driver wi…"
click at [481, 819] on button "Add Note" at bounding box center [460, 811] width 105 height 24
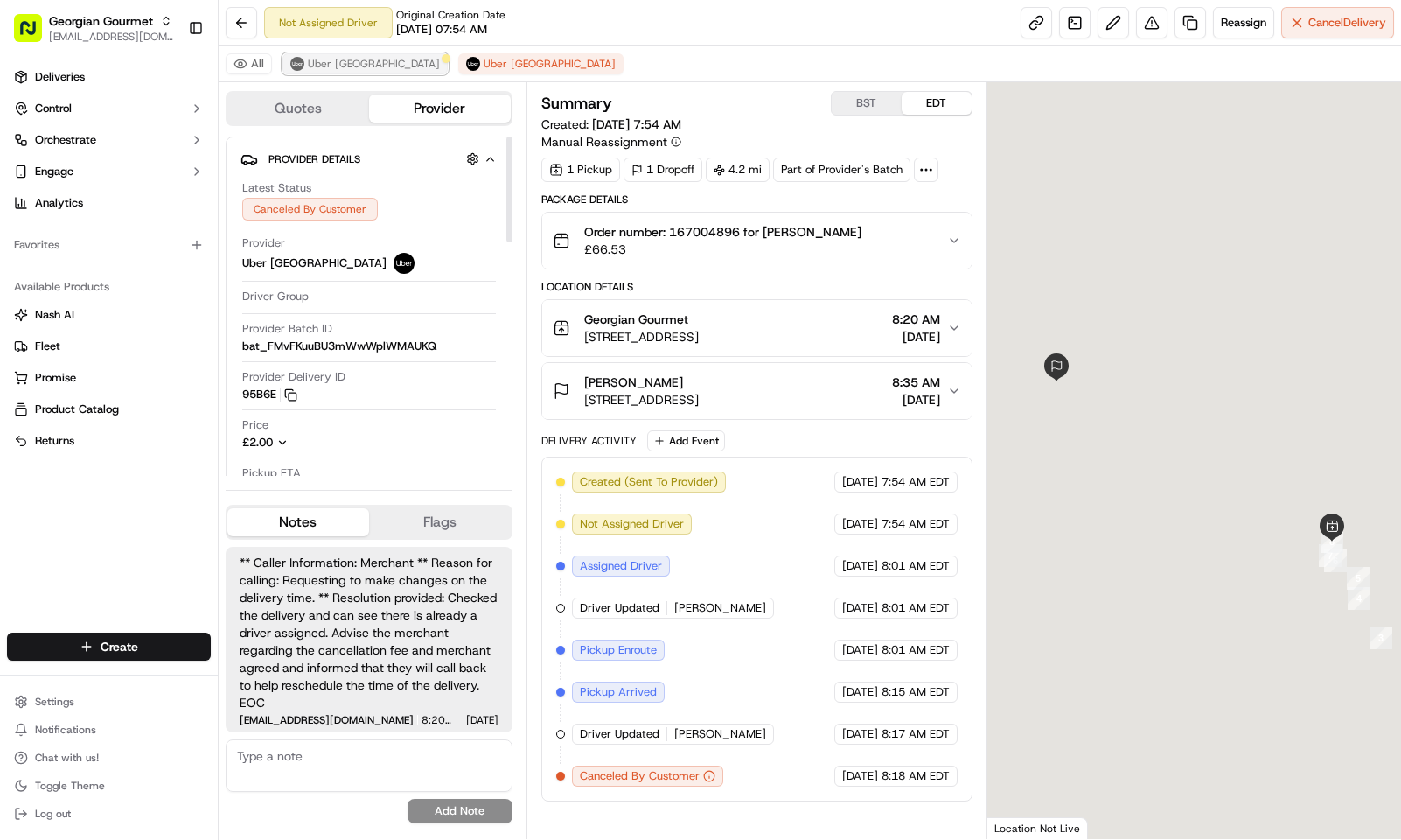
click at [326, 61] on span "Uber [GEOGRAPHIC_DATA]" at bounding box center [374, 64] width 132 height 14
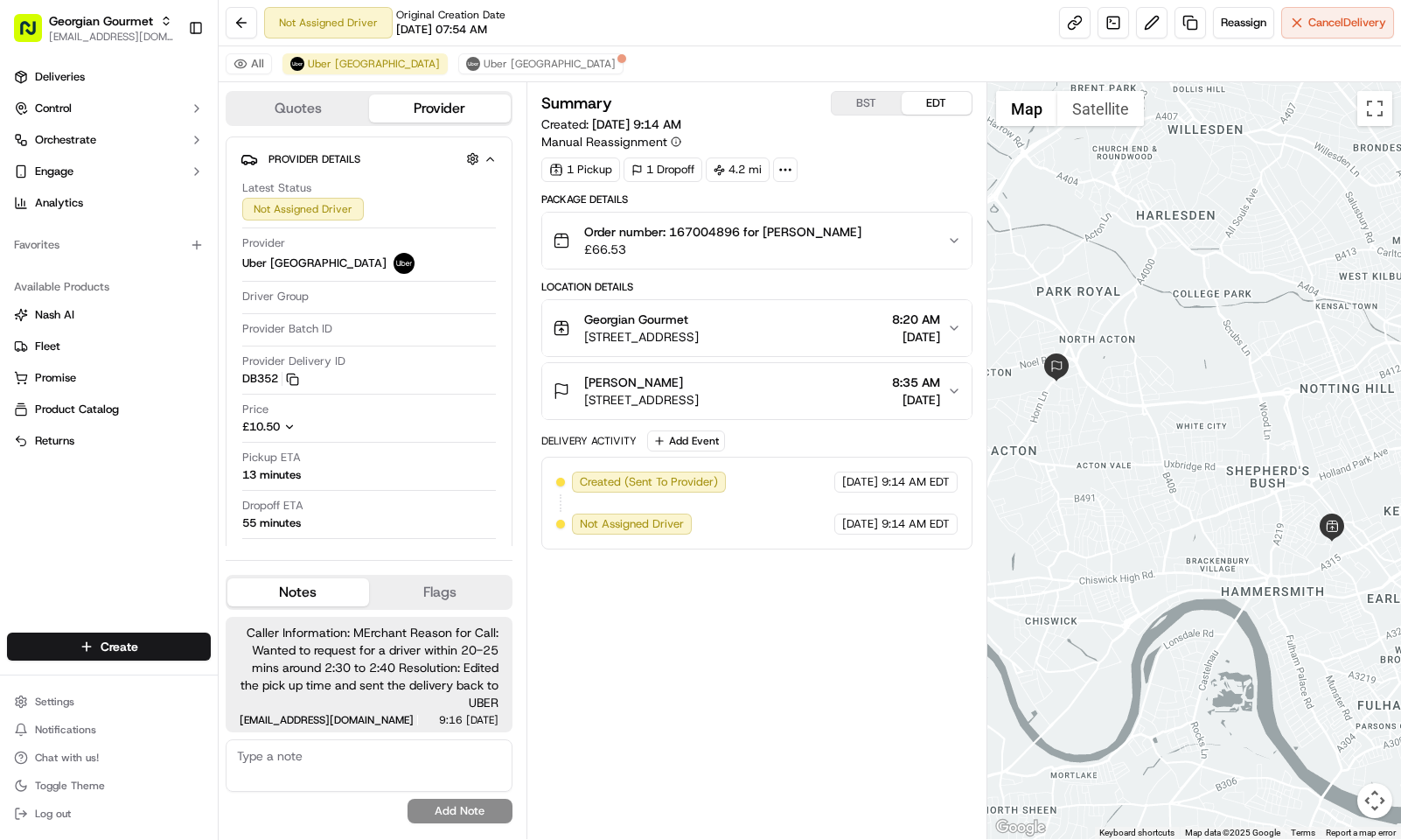
click at [762, 602] on div "Summary BST EDT Created: 09/19/2025 9:14 AM Manual Reassignment 1 Pickup 1 Drop…" at bounding box center [756, 460] width 431 height 739
click at [699, 331] on span "[STREET_ADDRESS]" at bounding box center [641, 336] width 115 height 17
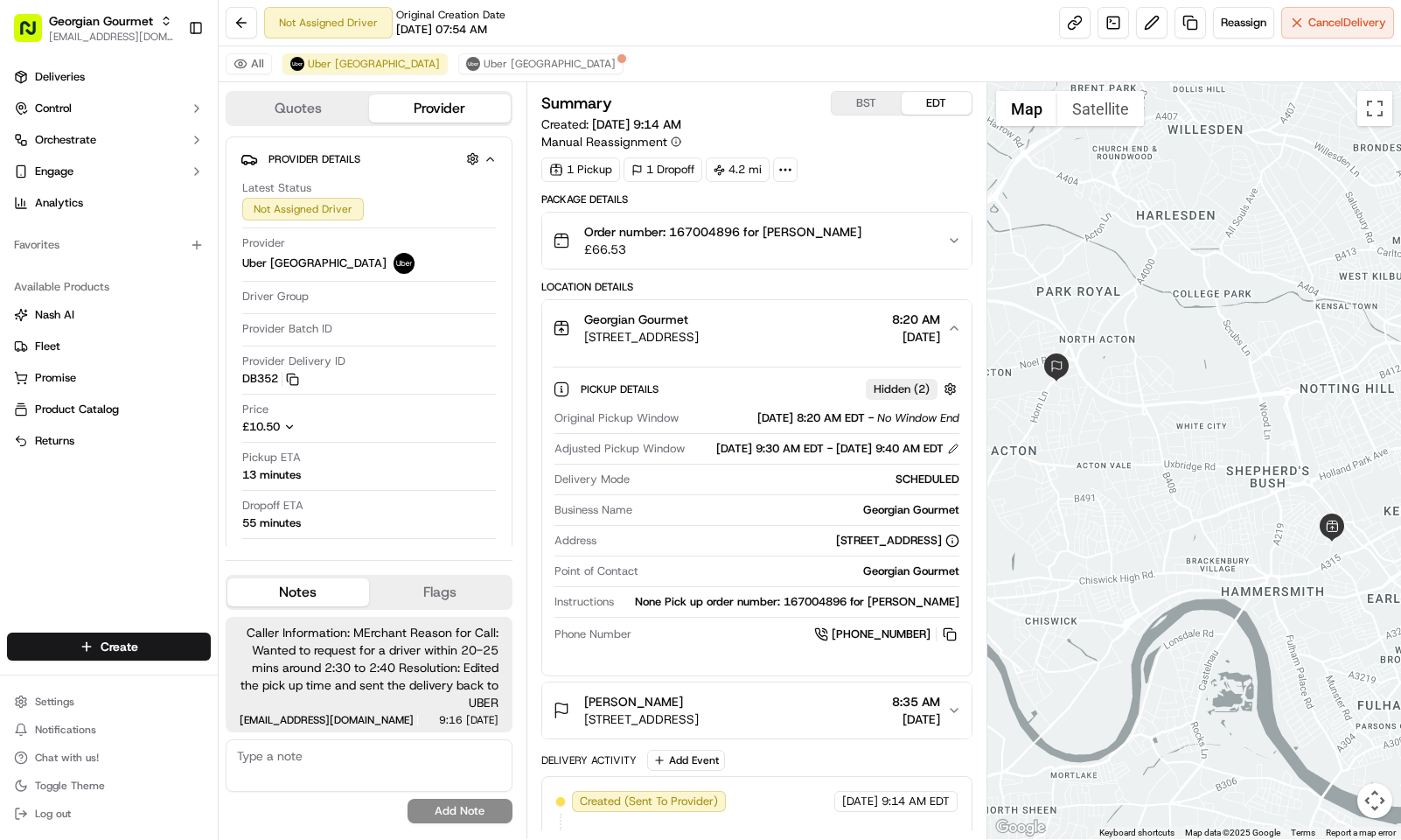
click at [861, 106] on button "BST" at bounding box center [867, 103] width 70 height 23
click at [945, 106] on button "EDT" at bounding box center [937, 103] width 70 height 23
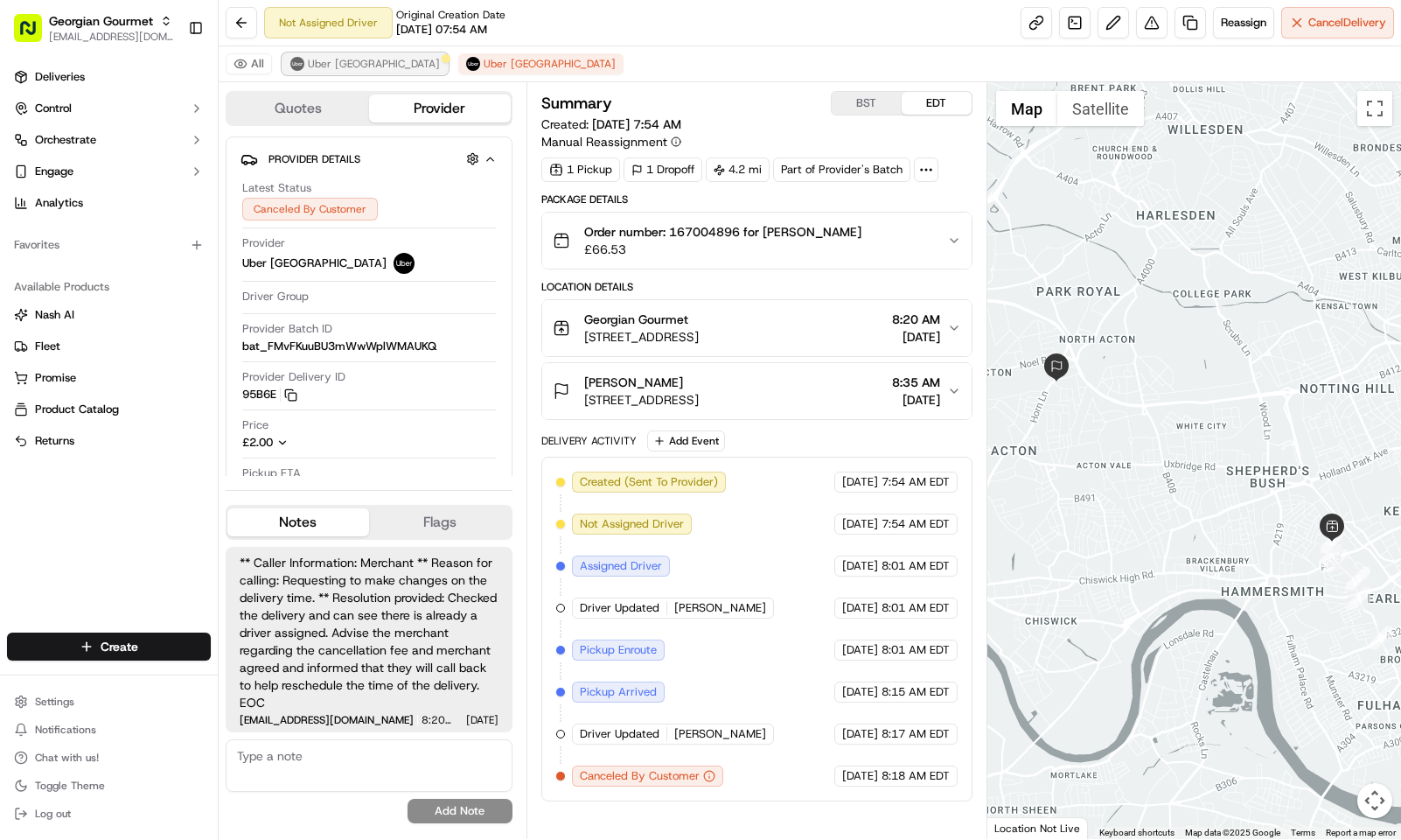
click at [320, 60] on span "Uber [GEOGRAPHIC_DATA]" at bounding box center [374, 64] width 132 height 14
click at [303, 59] on img at bounding box center [297, 64] width 14 height 14
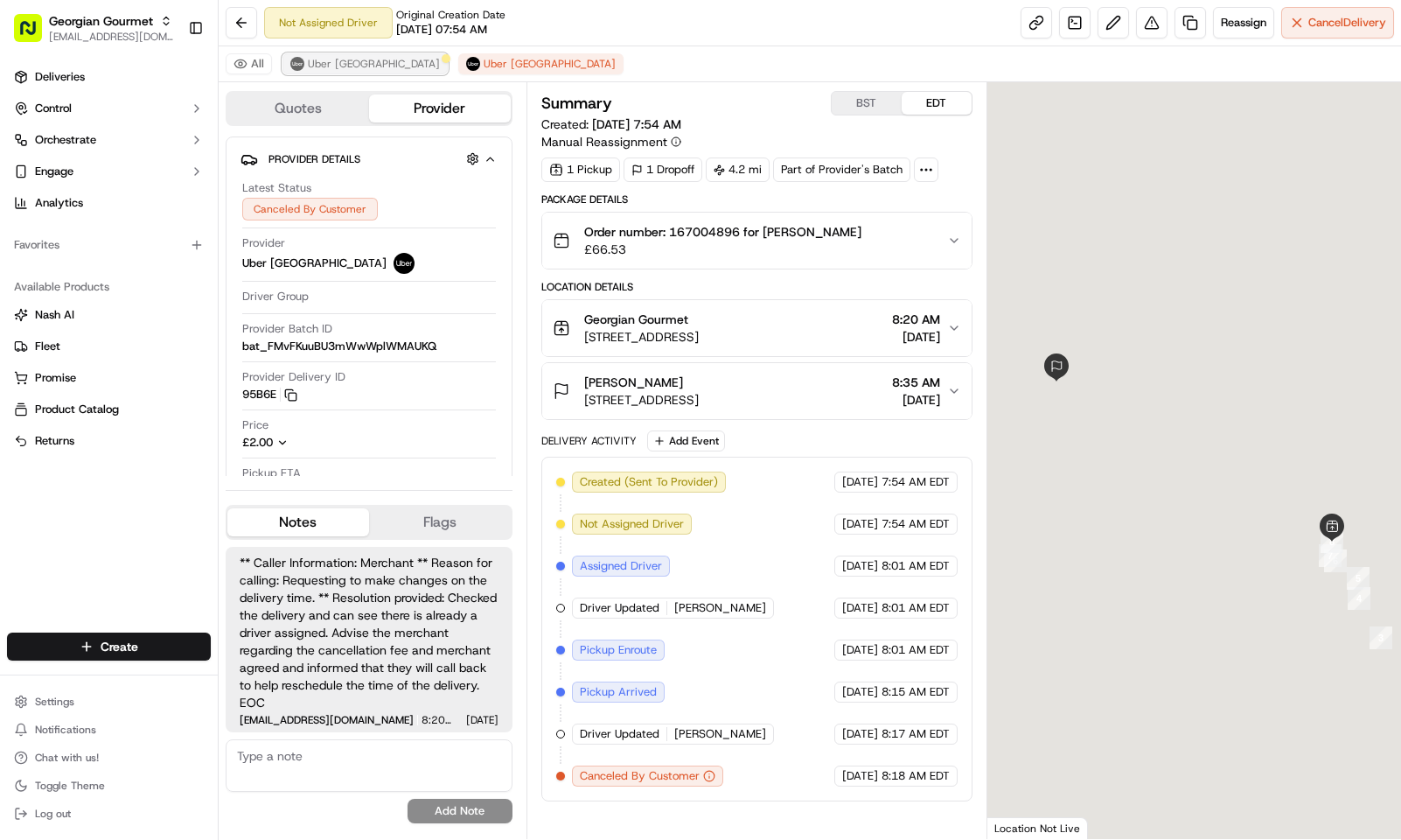
click at [297, 64] on img at bounding box center [297, 64] width 14 height 14
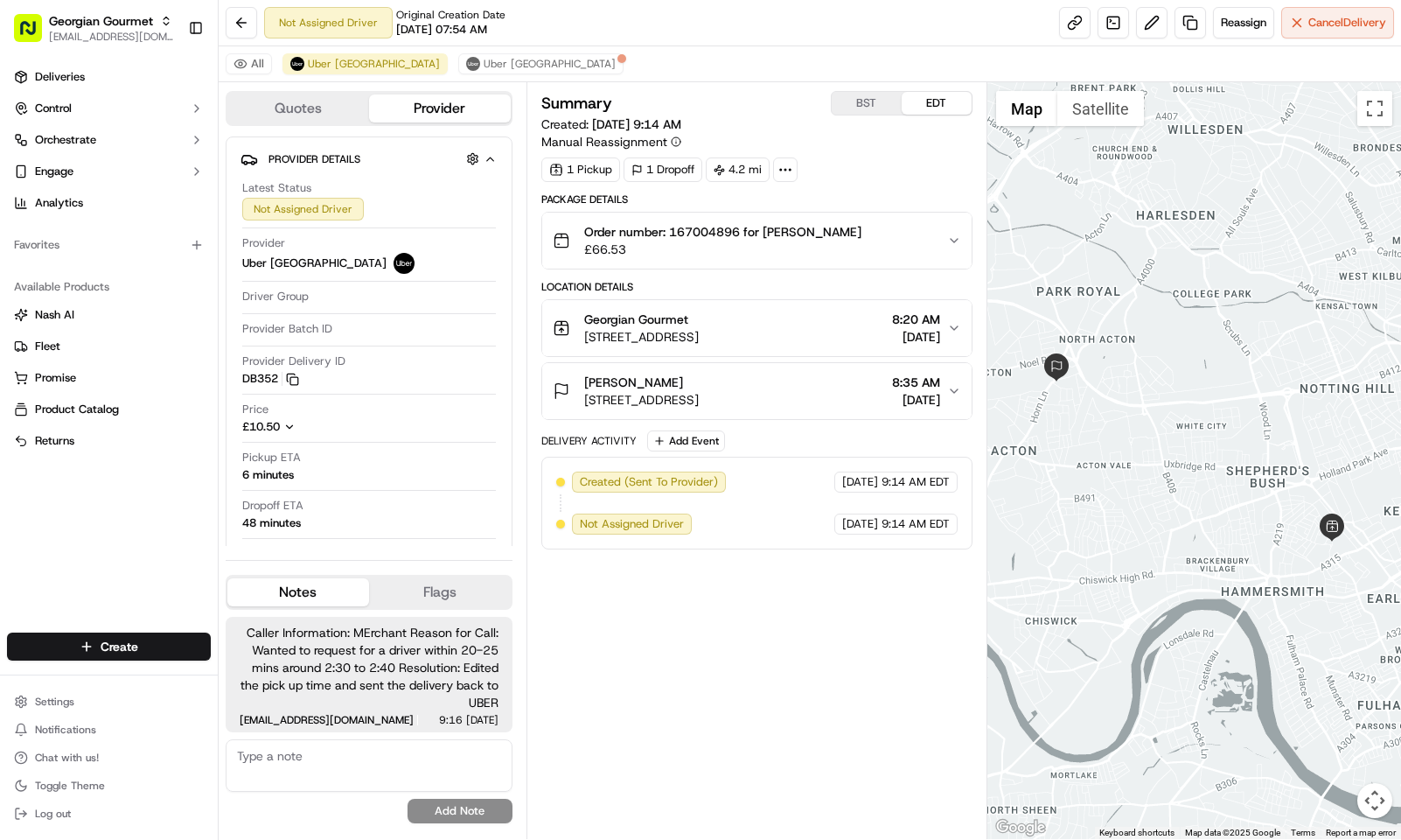
click at [389, 51] on div "All Uber UK Uber UK" at bounding box center [810, 64] width 1183 height 36
click at [484, 64] on span "Uber [GEOGRAPHIC_DATA]" at bounding box center [550, 64] width 132 height 14
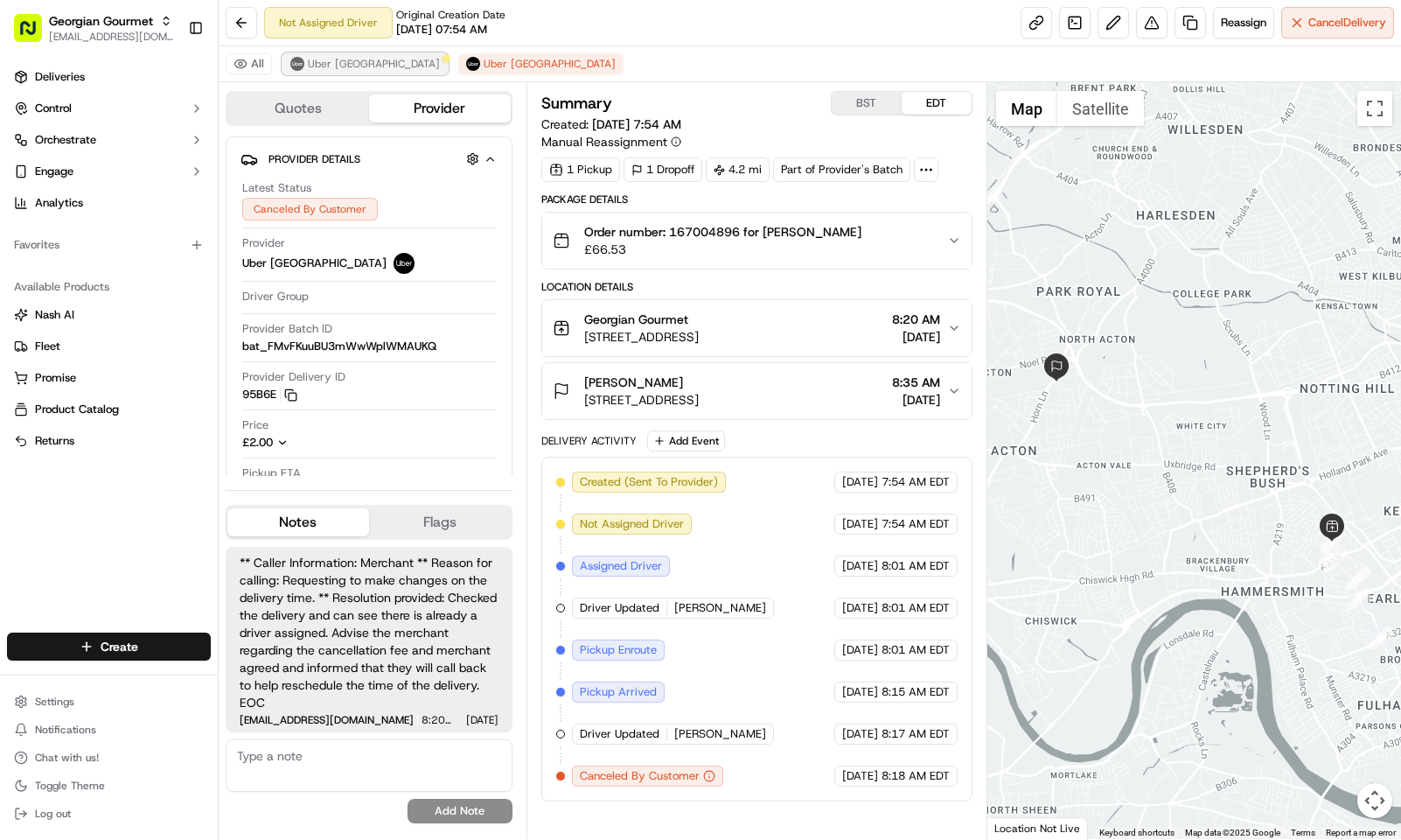
click at [336, 71] on span "Uber [GEOGRAPHIC_DATA]" at bounding box center [374, 64] width 132 height 14
click at [339, 60] on span "Uber [GEOGRAPHIC_DATA]" at bounding box center [374, 64] width 132 height 14
click at [328, 74] on button "Uber [GEOGRAPHIC_DATA]" at bounding box center [365, 63] width 165 height 21
click at [318, 72] on button "Uber [GEOGRAPHIC_DATA]" at bounding box center [365, 63] width 165 height 21
click at [304, 61] on button "Uber [GEOGRAPHIC_DATA]" at bounding box center [365, 63] width 165 height 21
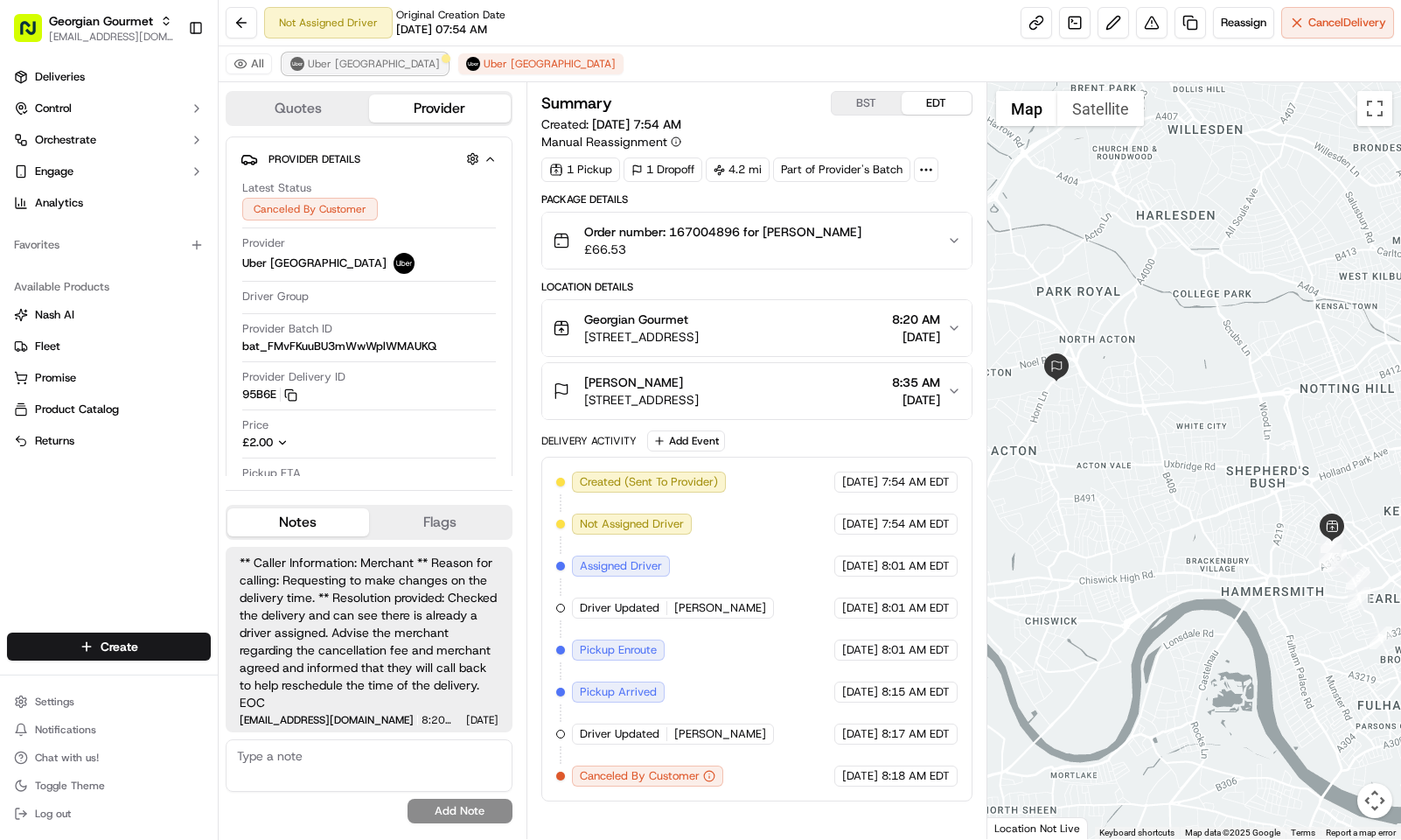
click at [334, 66] on span "Uber [GEOGRAPHIC_DATA]" at bounding box center [374, 64] width 132 height 14
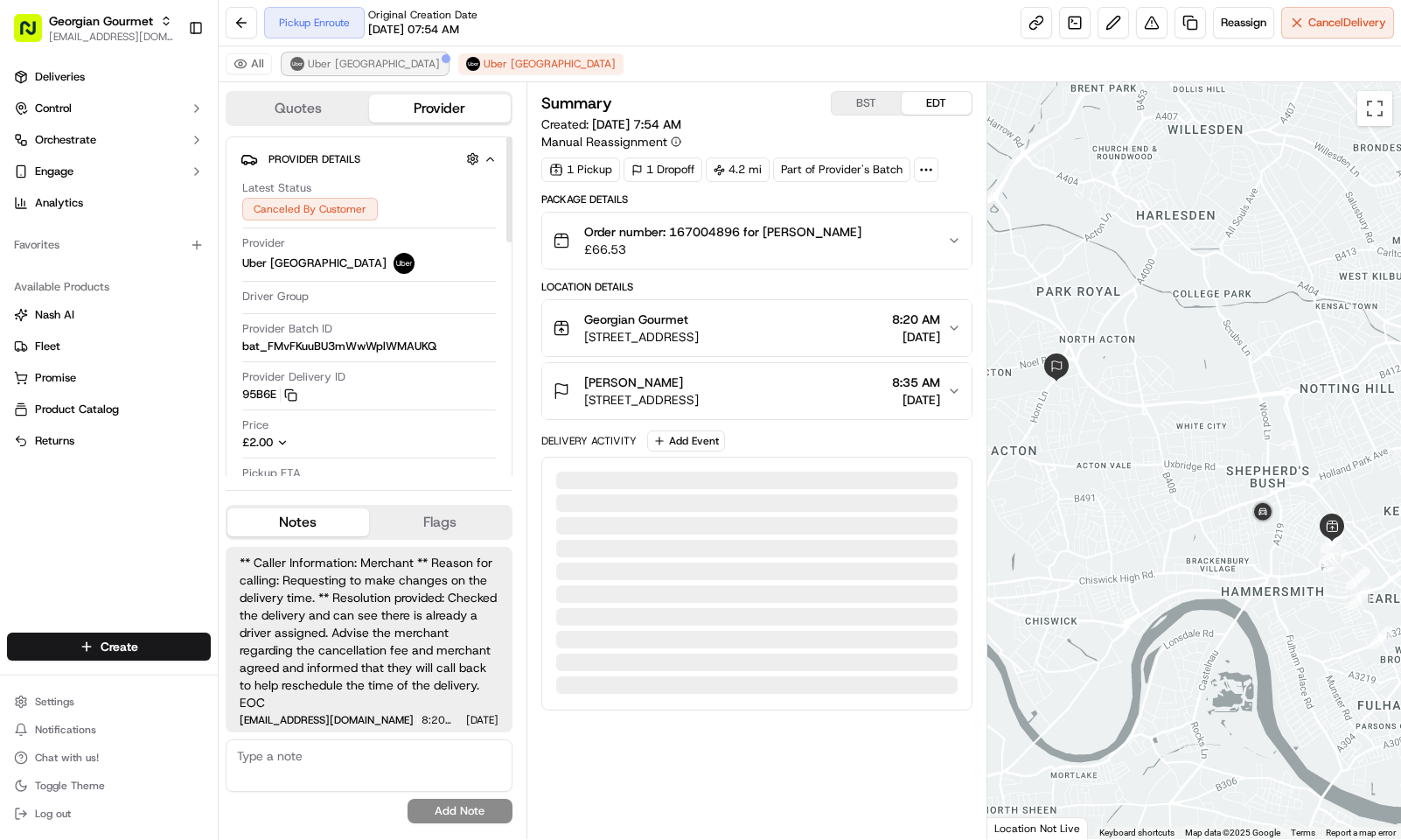
click at [341, 68] on span "Uber [GEOGRAPHIC_DATA]" at bounding box center [374, 64] width 132 height 14
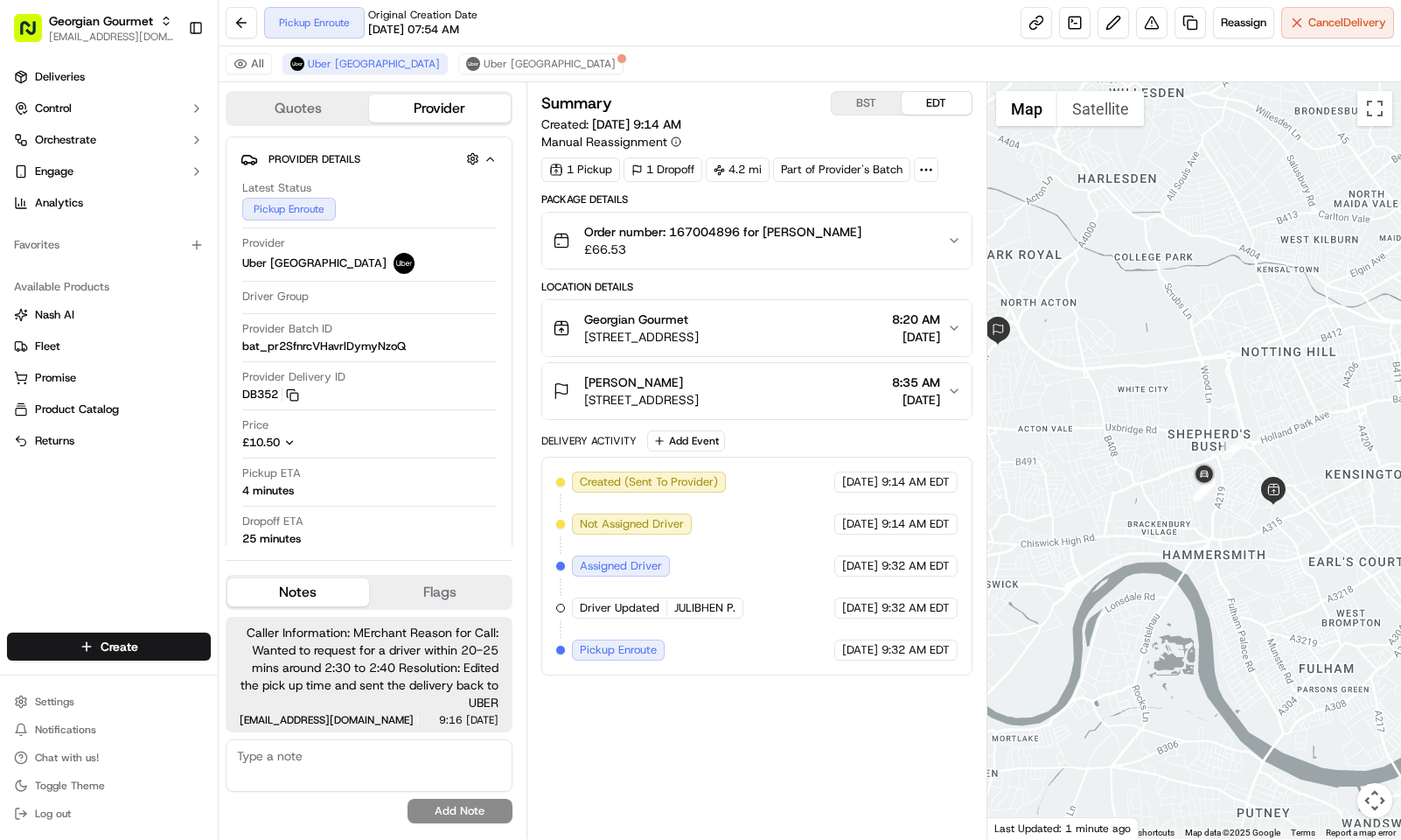
drag, startPoint x: 1273, startPoint y: 565, endPoint x: 1153, endPoint y: 497, distance: 137.9
click at [1153, 497] on div at bounding box center [1195, 460] width 414 height 757
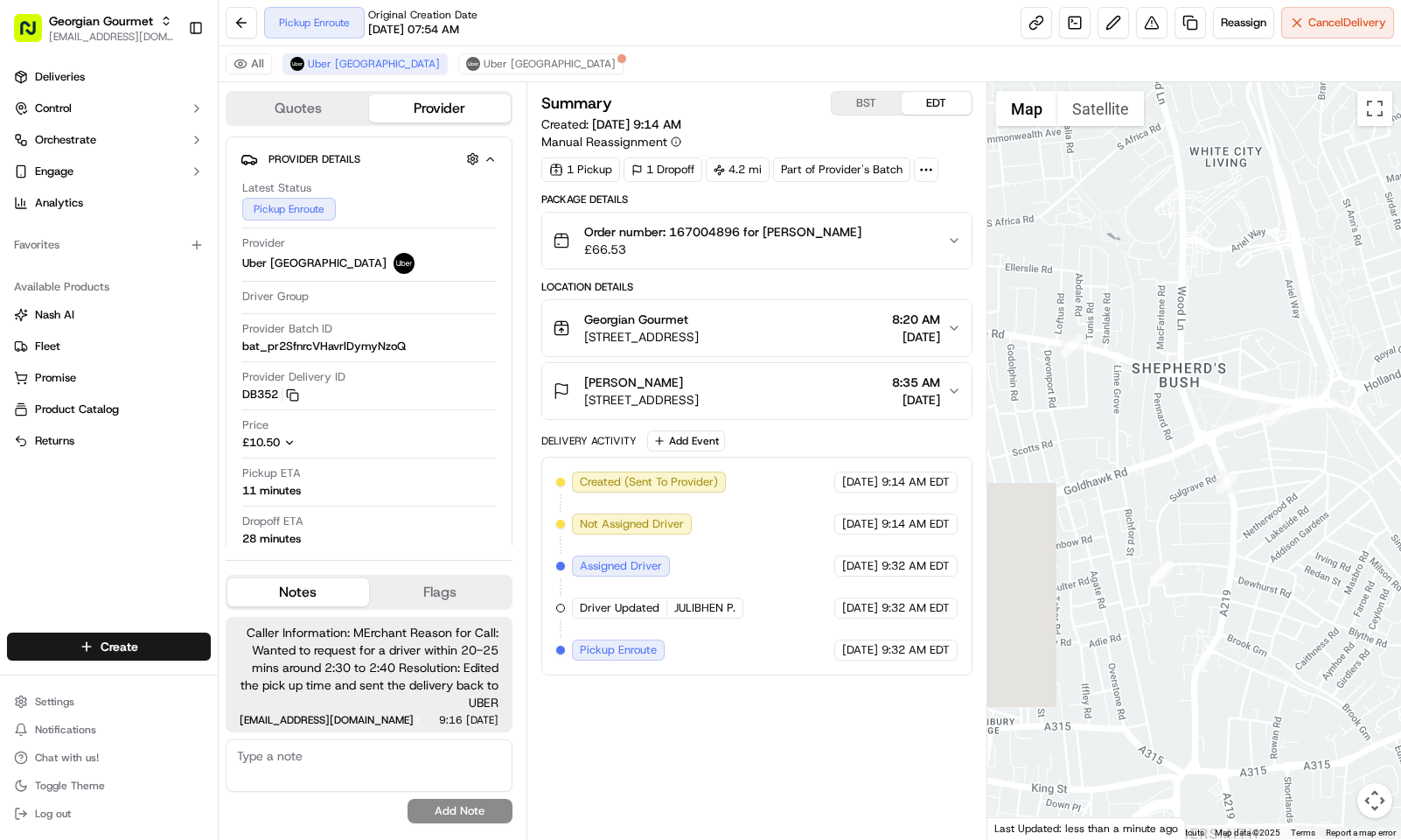
drag, startPoint x: 1204, startPoint y: 632, endPoint x: 1338, endPoint y: 686, distance: 144.1
click at [1338, 686] on div at bounding box center [1195, 460] width 414 height 757
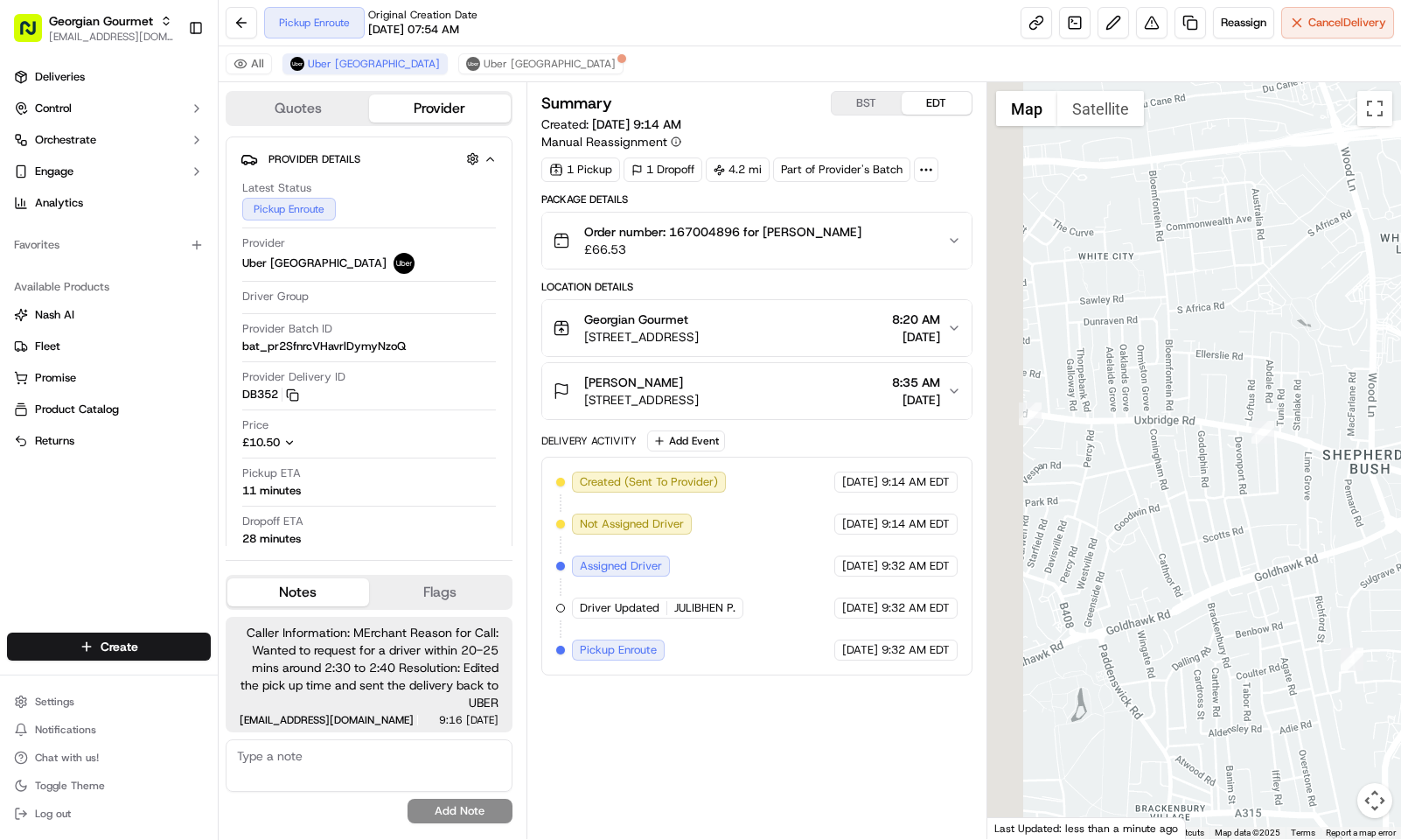
drag, startPoint x: 1147, startPoint y: 496, endPoint x: 1341, endPoint y: 586, distance: 214.1
click at [1341, 586] on div at bounding box center [1195, 460] width 414 height 757
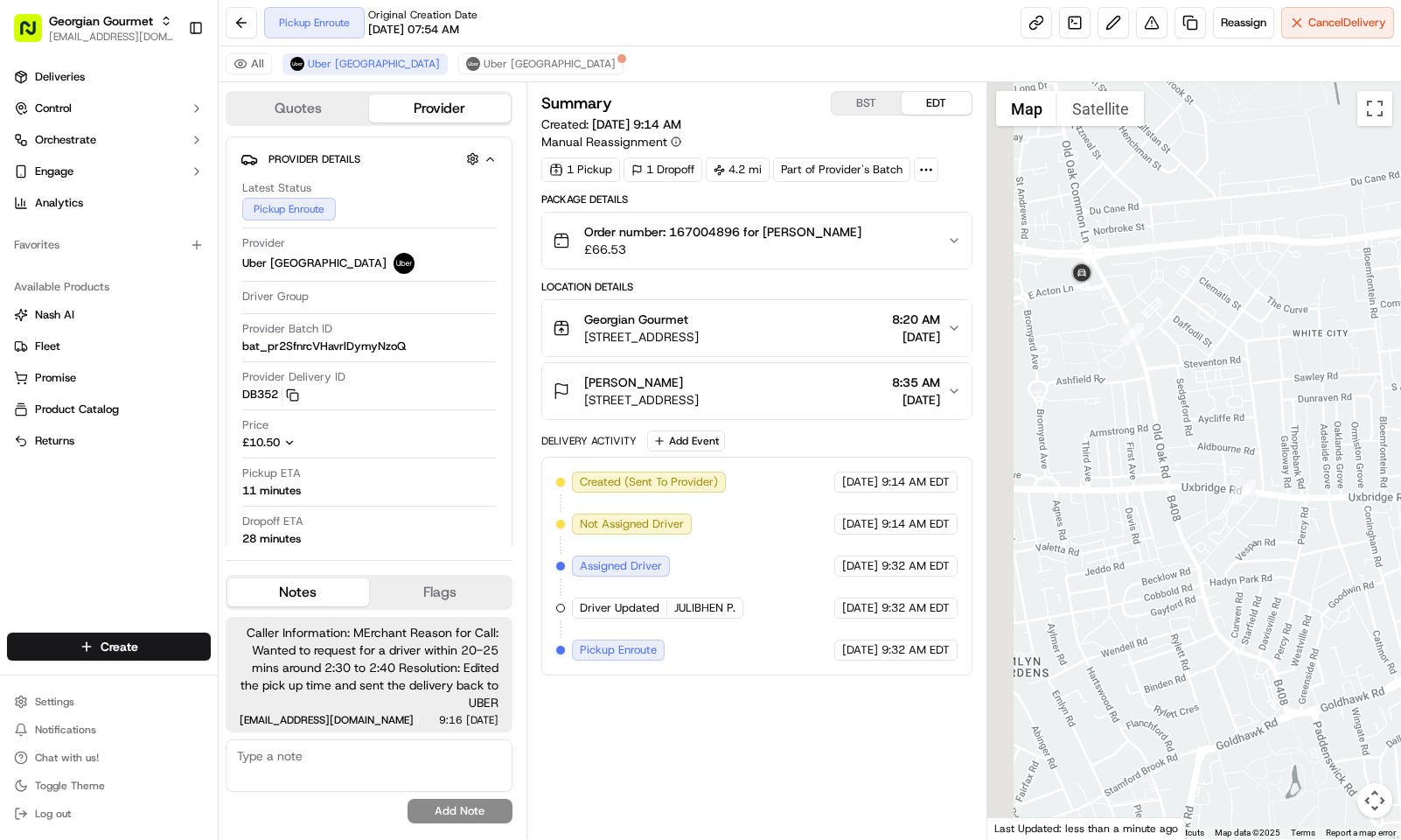
drag, startPoint x: 1084, startPoint y: 457, endPoint x: 1307, endPoint y: 538, distance: 237.1
click at [1307, 538] on div at bounding box center [1195, 460] width 414 height 757
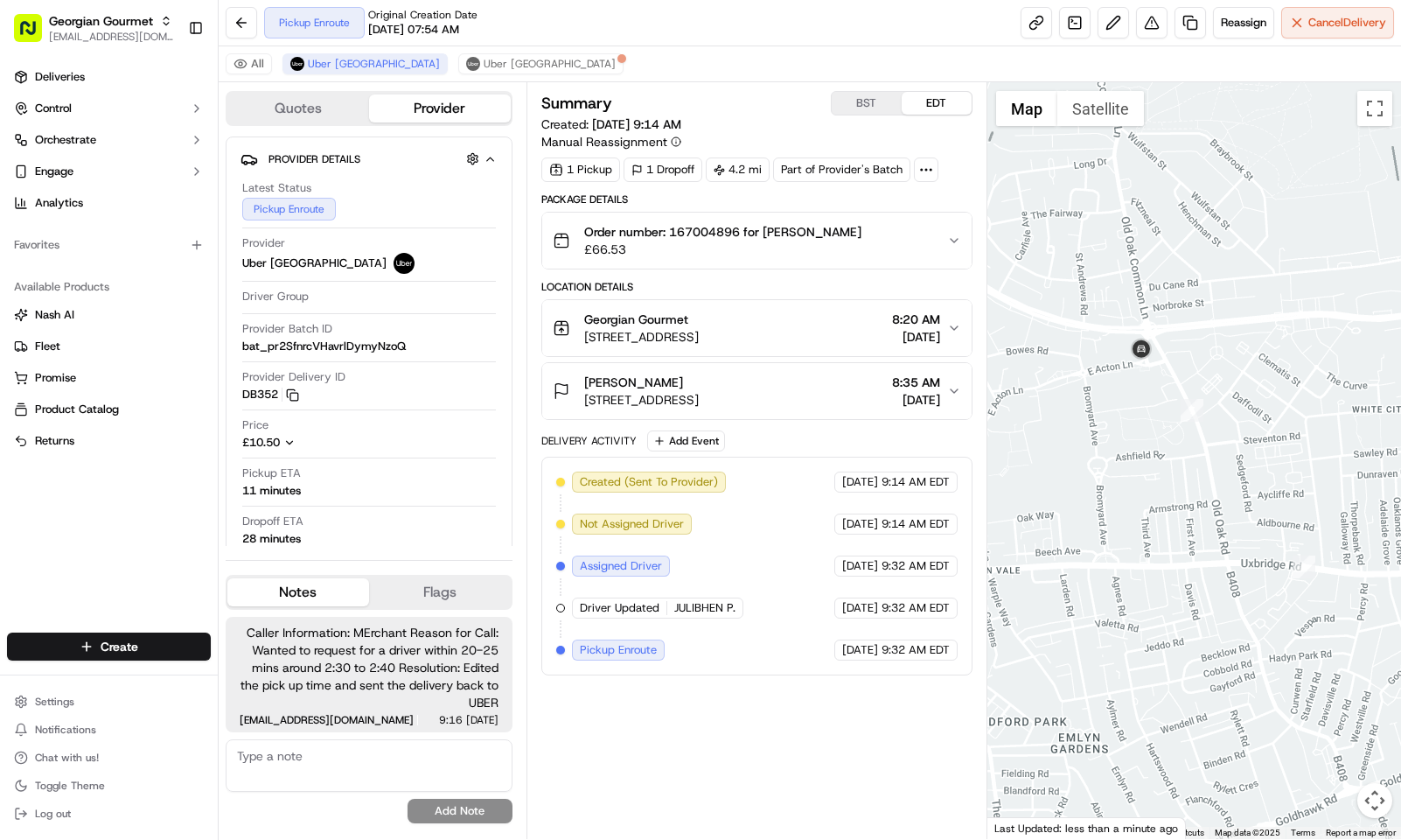
drag, startPoint x: 1224, startPoint y: 404, endPoint x: 1270, endPoint y: 501, distance: 107.6
click at [1270, 501] on div at bounding box center [1195, 460] width 414 height 757
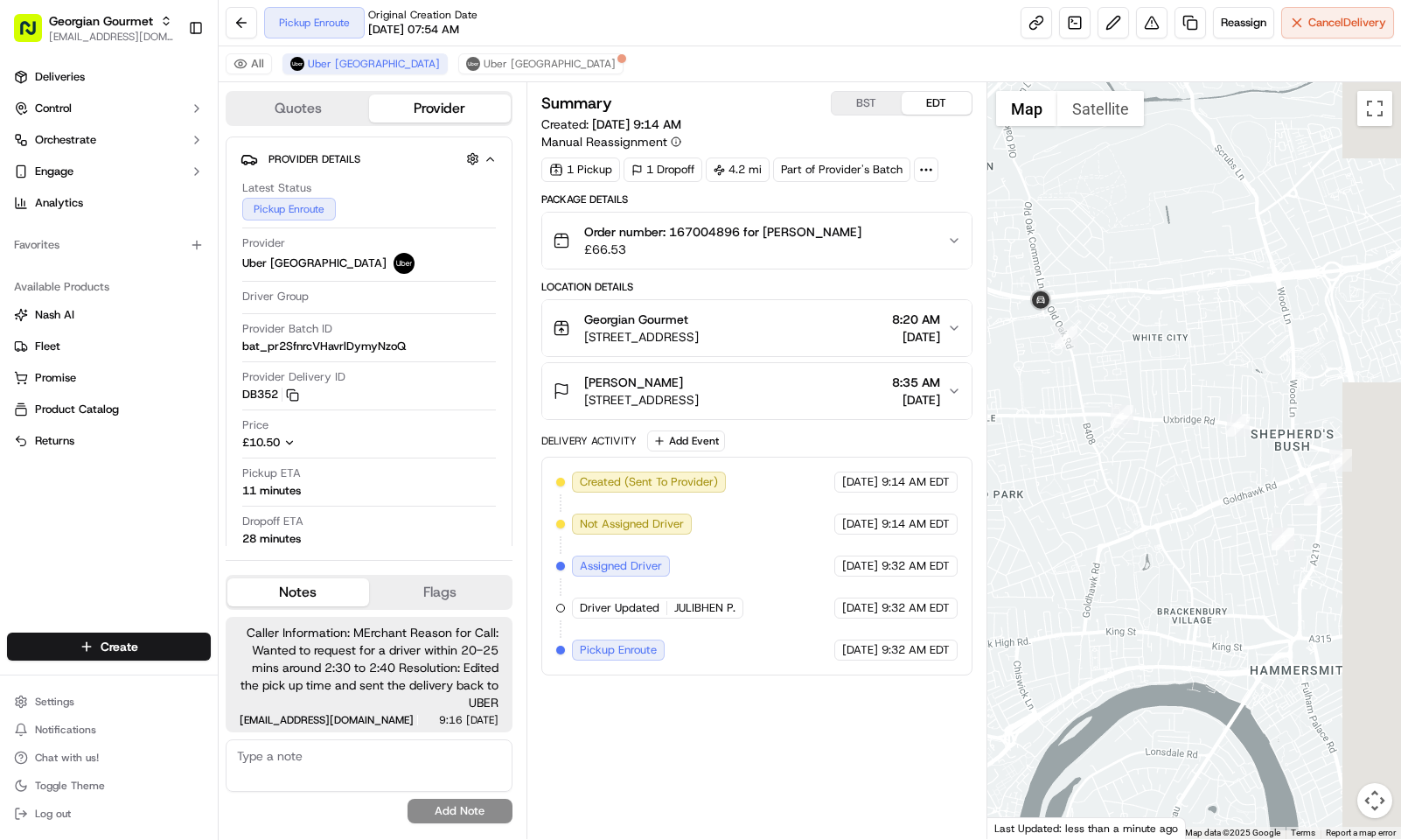
drag, startPoint x: 1331, startPoint y: 457, endPoint x: 1134, endPoint y: 320, distance: 240.0
click at [1134, 320] on div at bounding box center [1195, 460] width 414 height 757
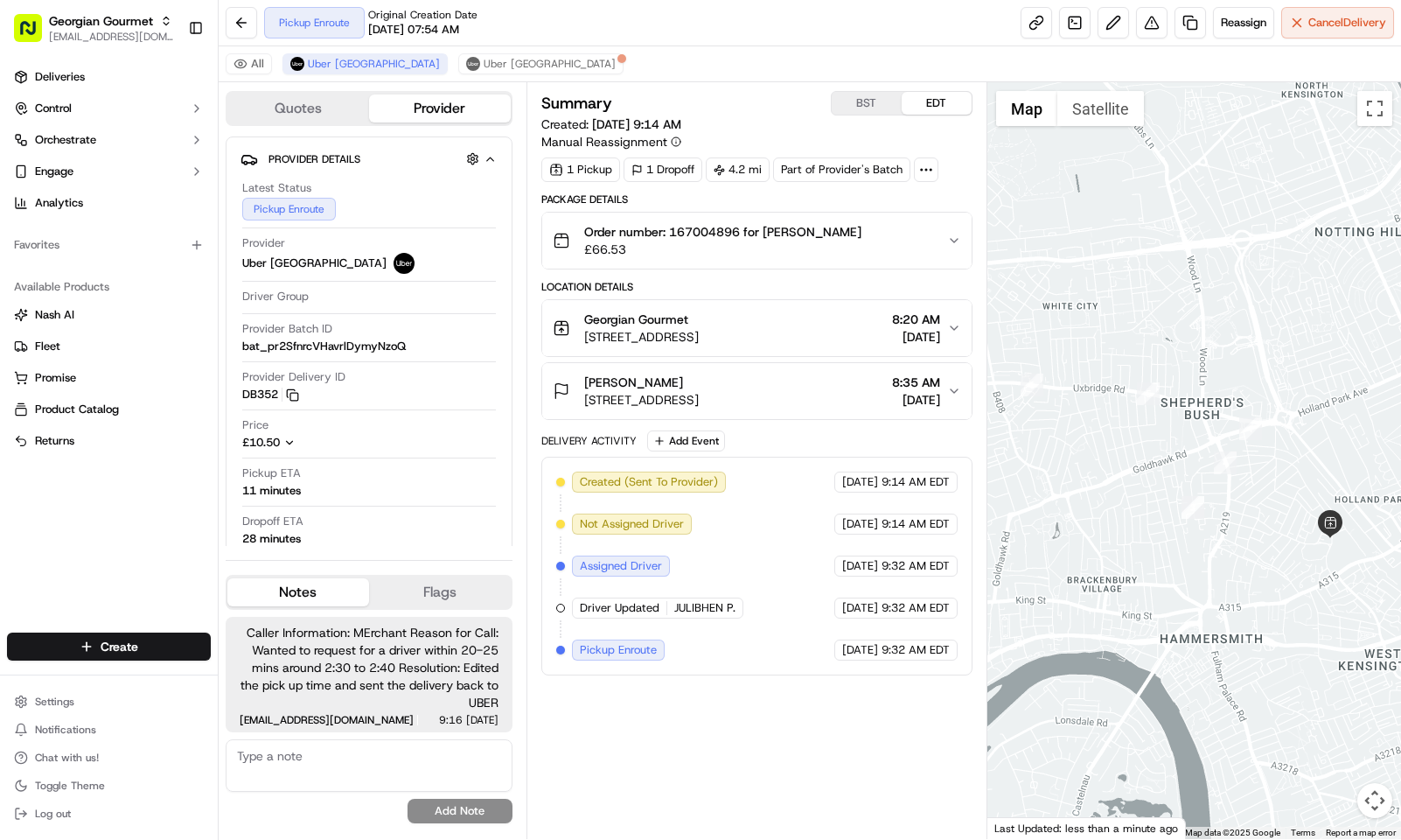
drag, startPoint x: 1223, startPoint y: 360, endPoint x: 1094, endPoint y: 328, distance: 132.6
click at [1094, 328] on div at bounding box center [1195, 460] width 414 height 757
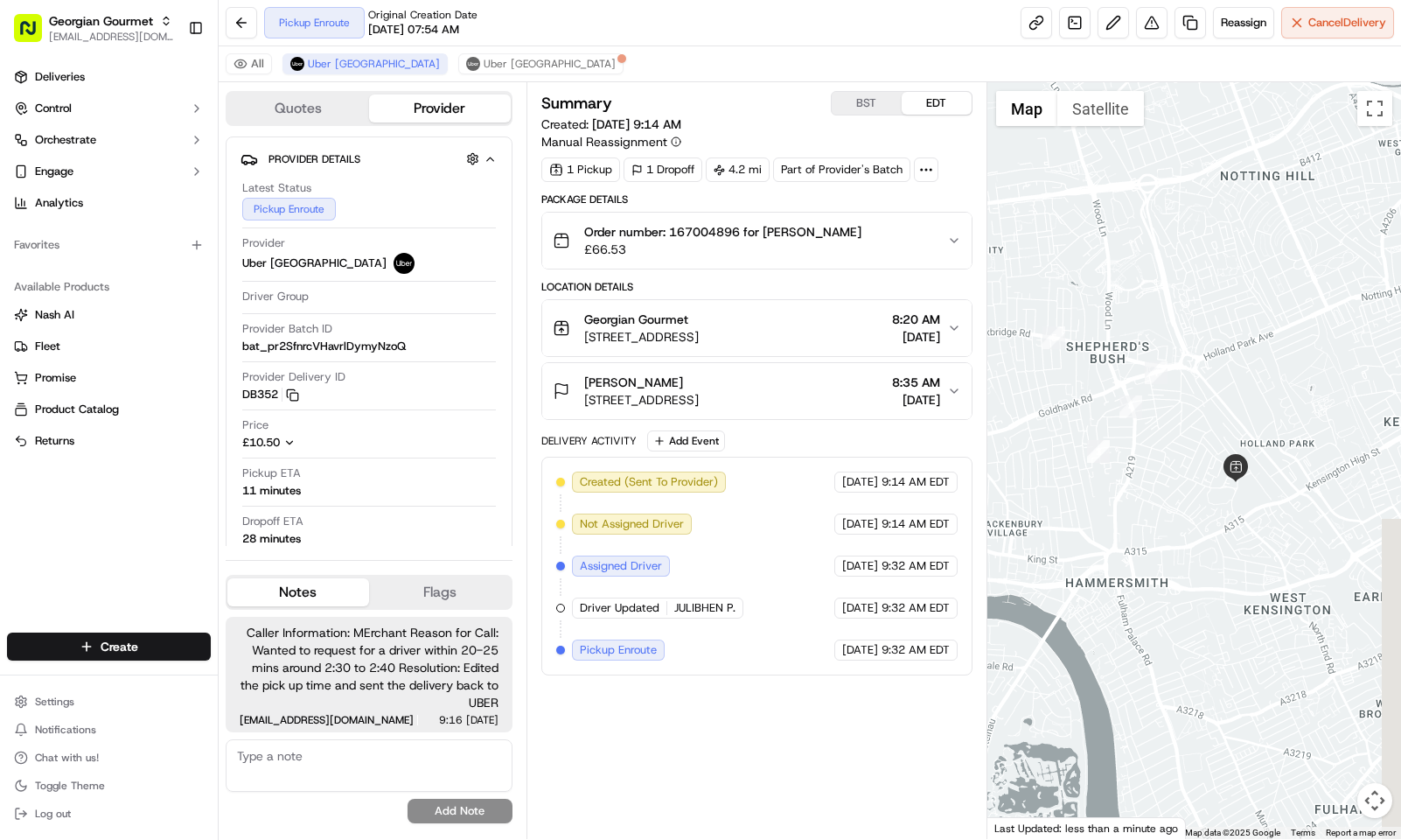
drag, startPoint x: 1265, startPoint y: 418, endPoint x: 1232, endPoint y: 381, distance: 49.5
click at [1232, 381] on div at bounding box center [1195, 460] width 414 height 757
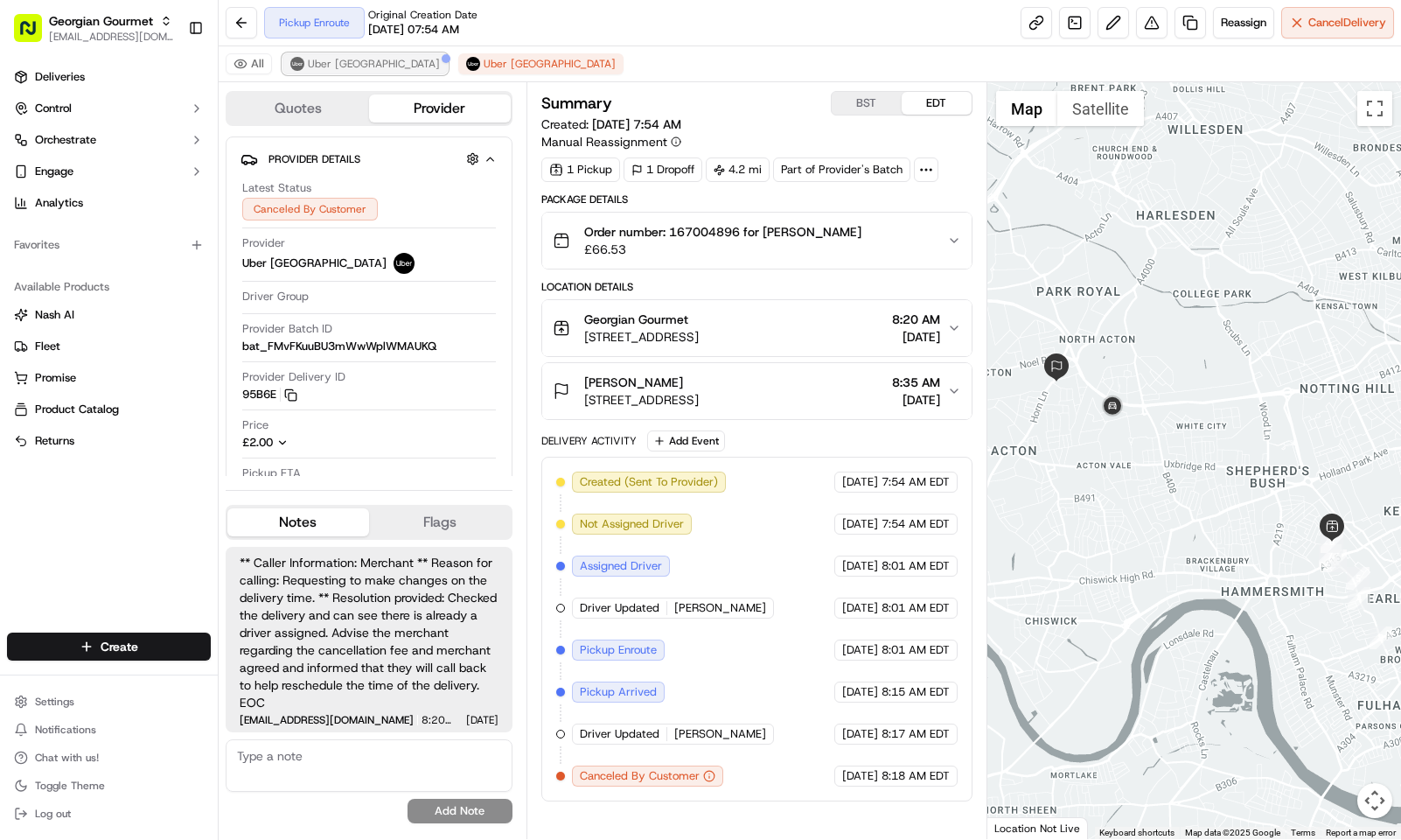
click at [320, 68] on span "Uber UK" at bounding box center [374, 64] width 132 height 14
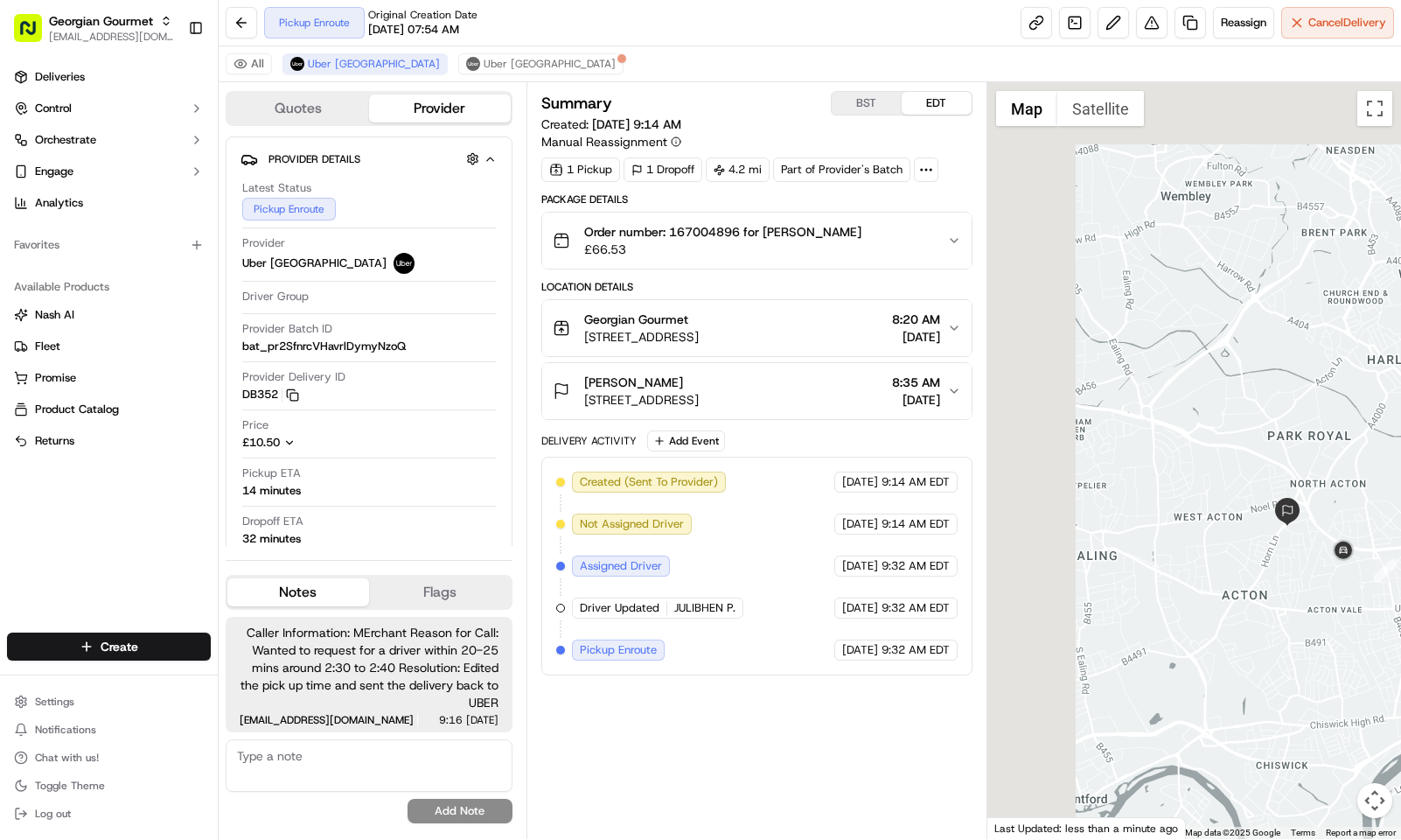
drag, startPoint x: 1087, startPoint y: 362, endPoint x: 1323, endPoint y: 507, distance: 276.5
click at [1323, 507] on div at bounding box center [1195, 460] width 414 height 757
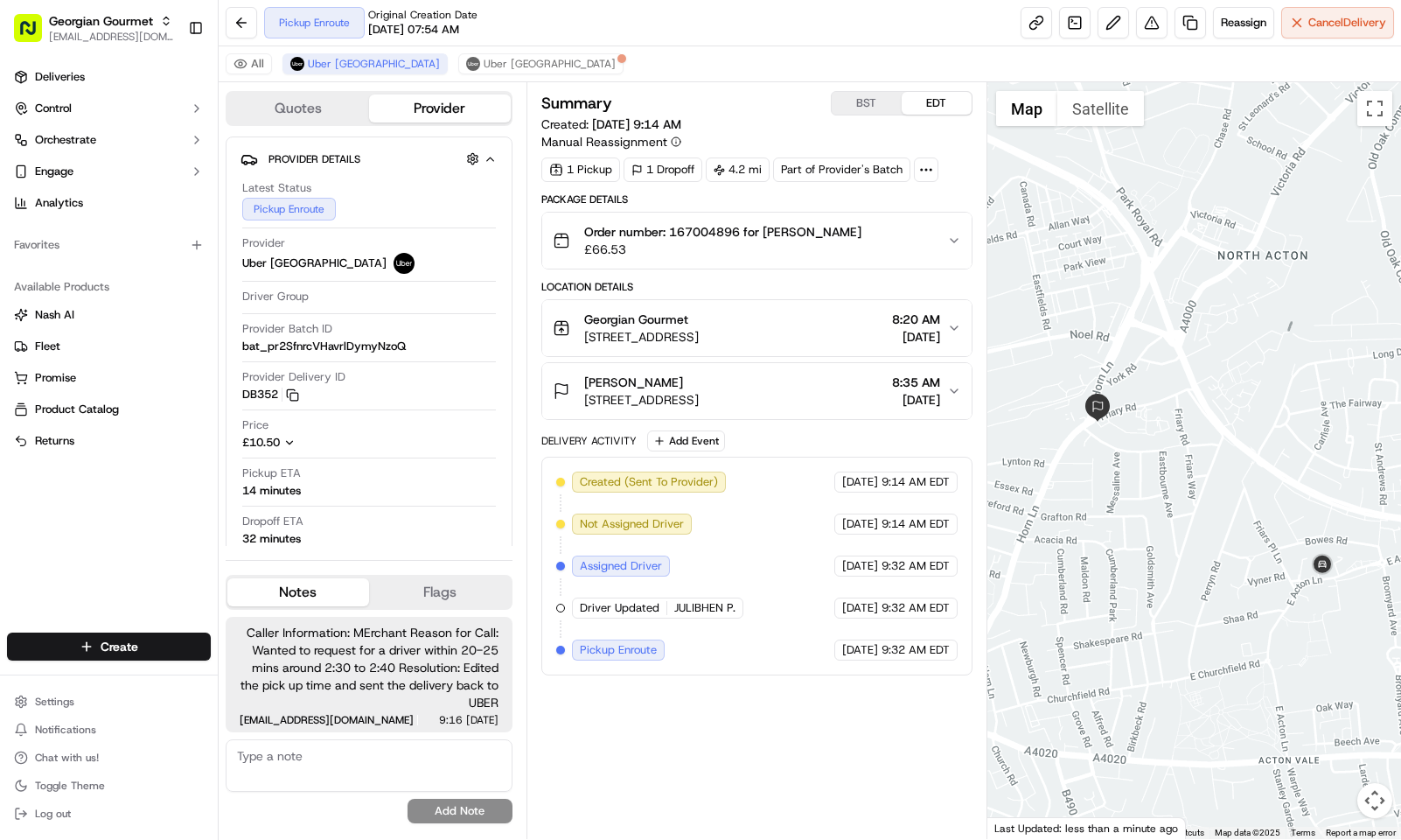
drag, startPoint x: 1352, startPoint y: 510, endPoint x: 1162, endPoint y: 384, distance: 227.8
click at [1162, 384] on div at bounding box center [1195, 460] width 414 height 757
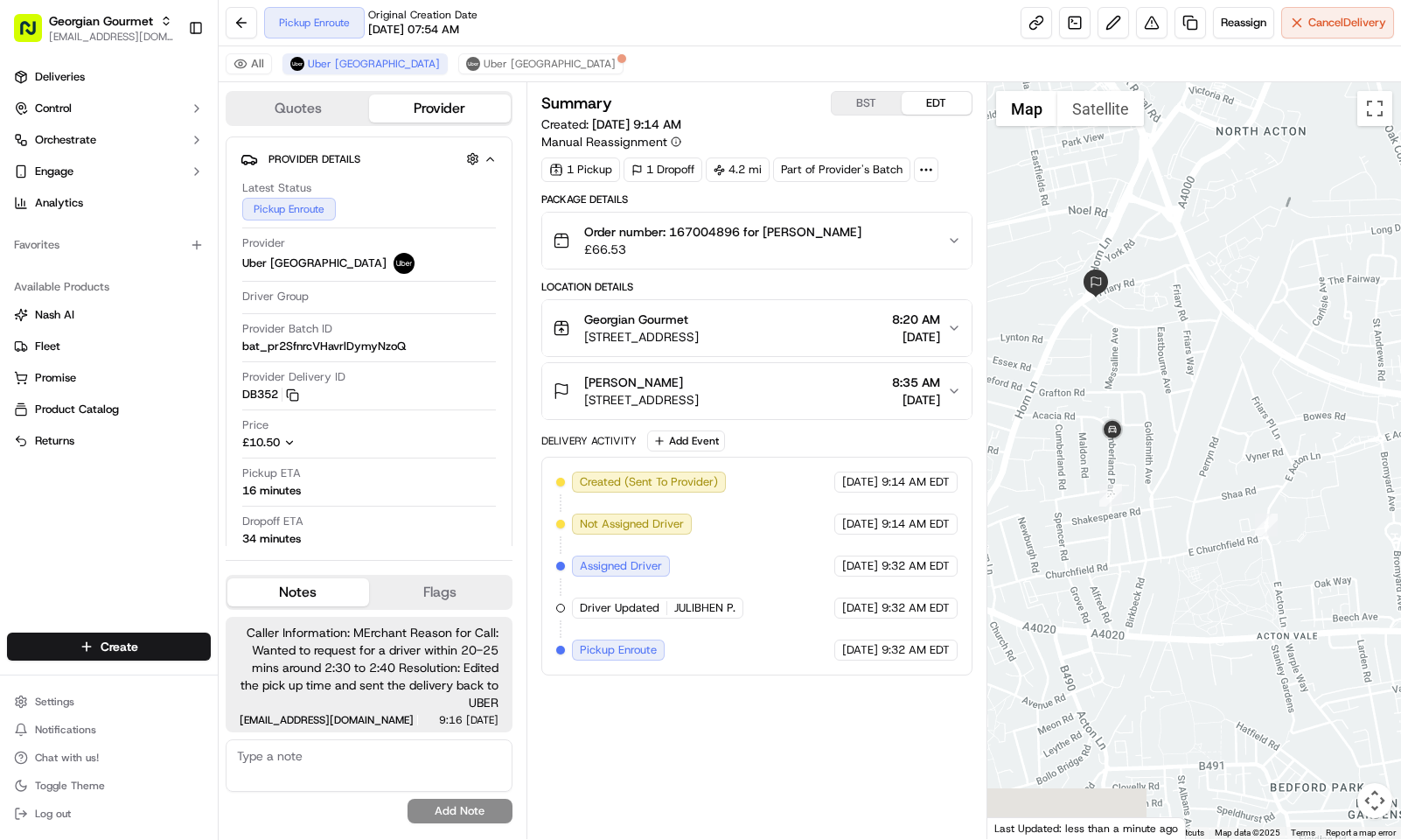
drag, startPoint x: 1152, startPoint y: 520, endPoint x: 1150, endPoint y: 394, distance: 126.8
click at [1150, 394] on div at bounding box center [1195, 460] width 414 height 757
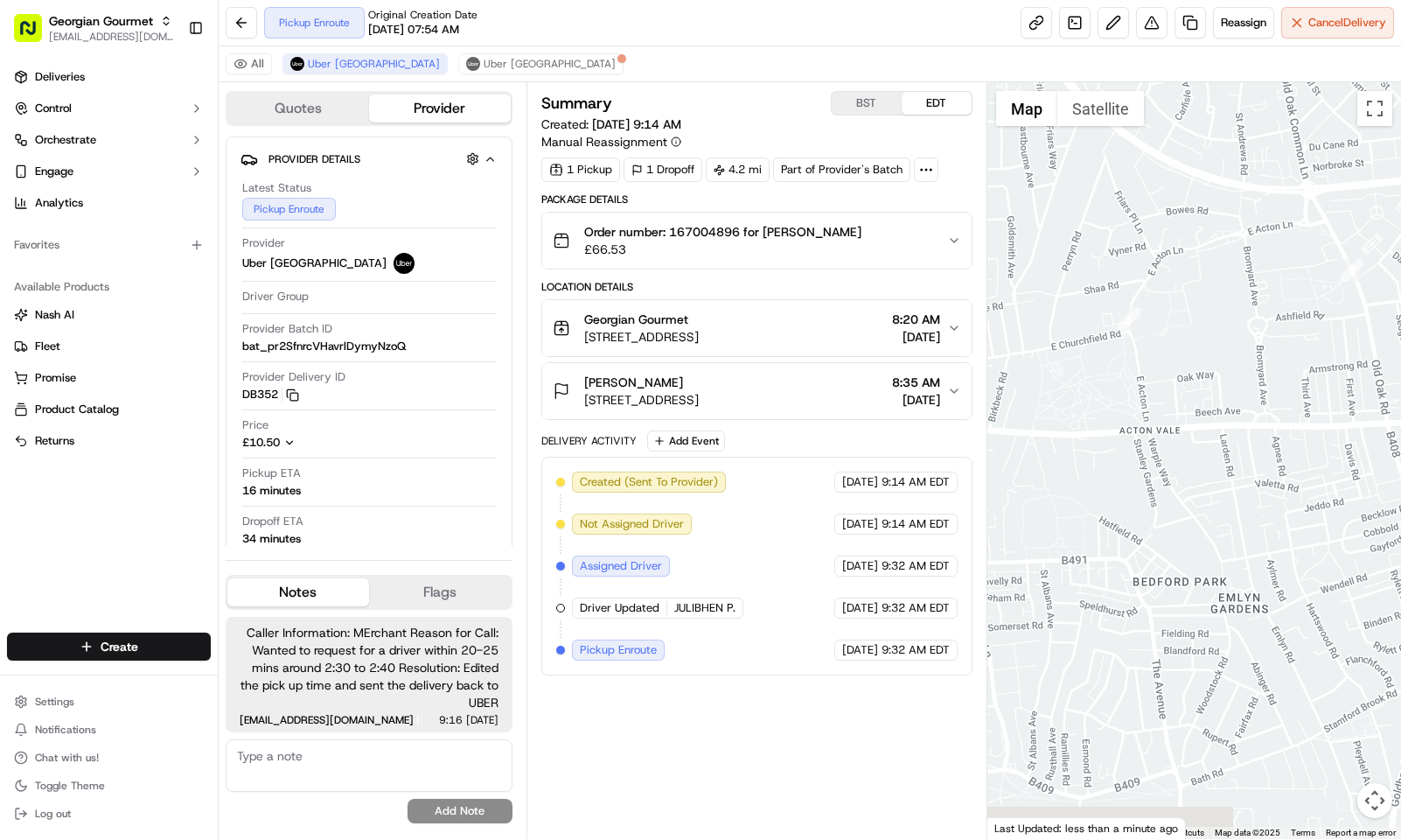
drag, startPoint x: 1237, startPoint y: 497, endPoint x: 1092, endPoint y: 278, distance: 262.5
click at [1092, 278] on div at bounding box center [1195, 460] width 414 height 757
drag, startPoint x: 1302, startPoint y: 401, endPoint x: 1237, endPoint y: 412, distance: 65.6
click at [1237, 412] on div at bounding box center [1195, 460] width 414 height 757
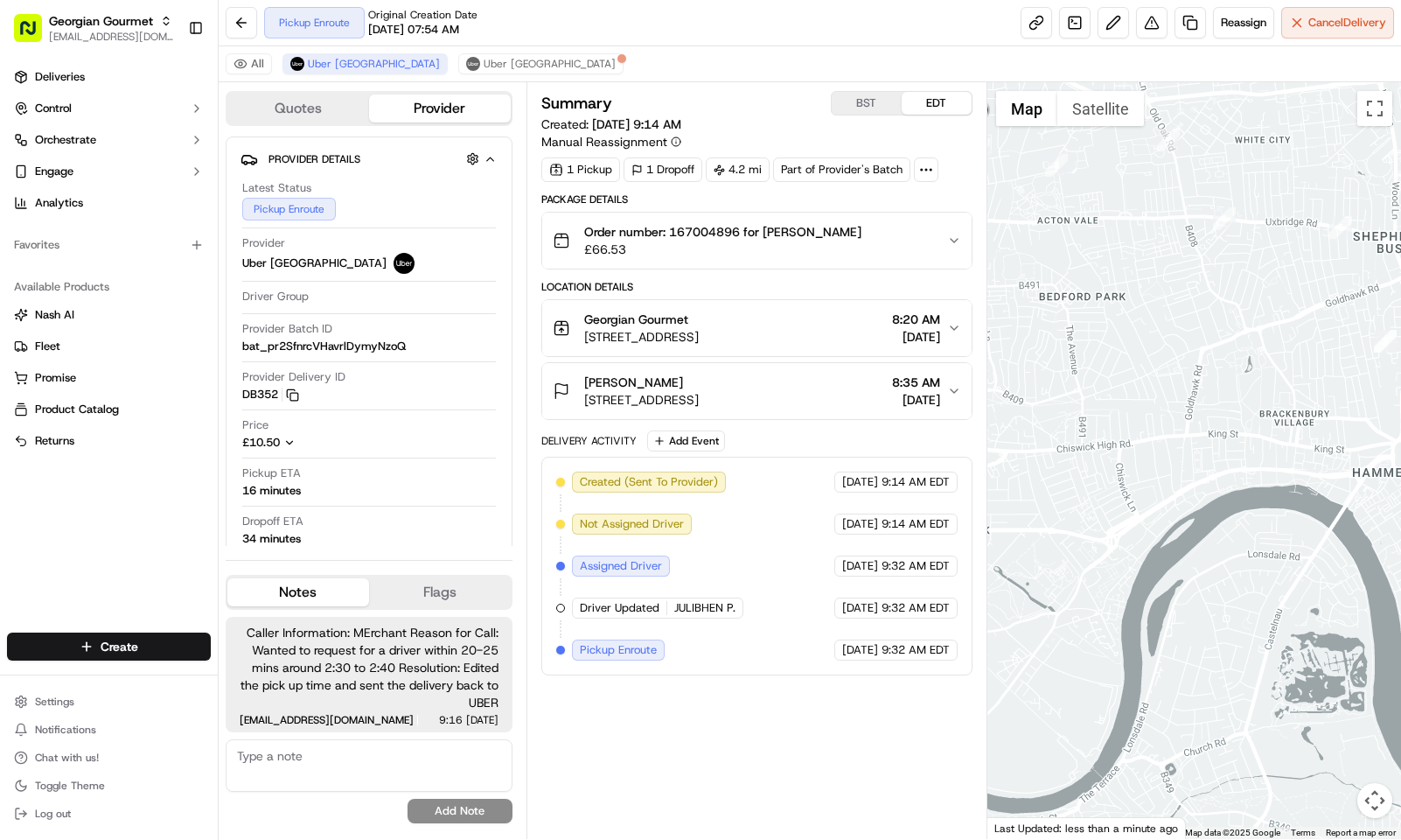
drag, startPoint x: 1317, startPoint y: 444, endPoint x: 1218, endPoint y: 236, distance: 230.8
click at [1218, 236] on div at bounding box center [1195, 460] width 414 height 757
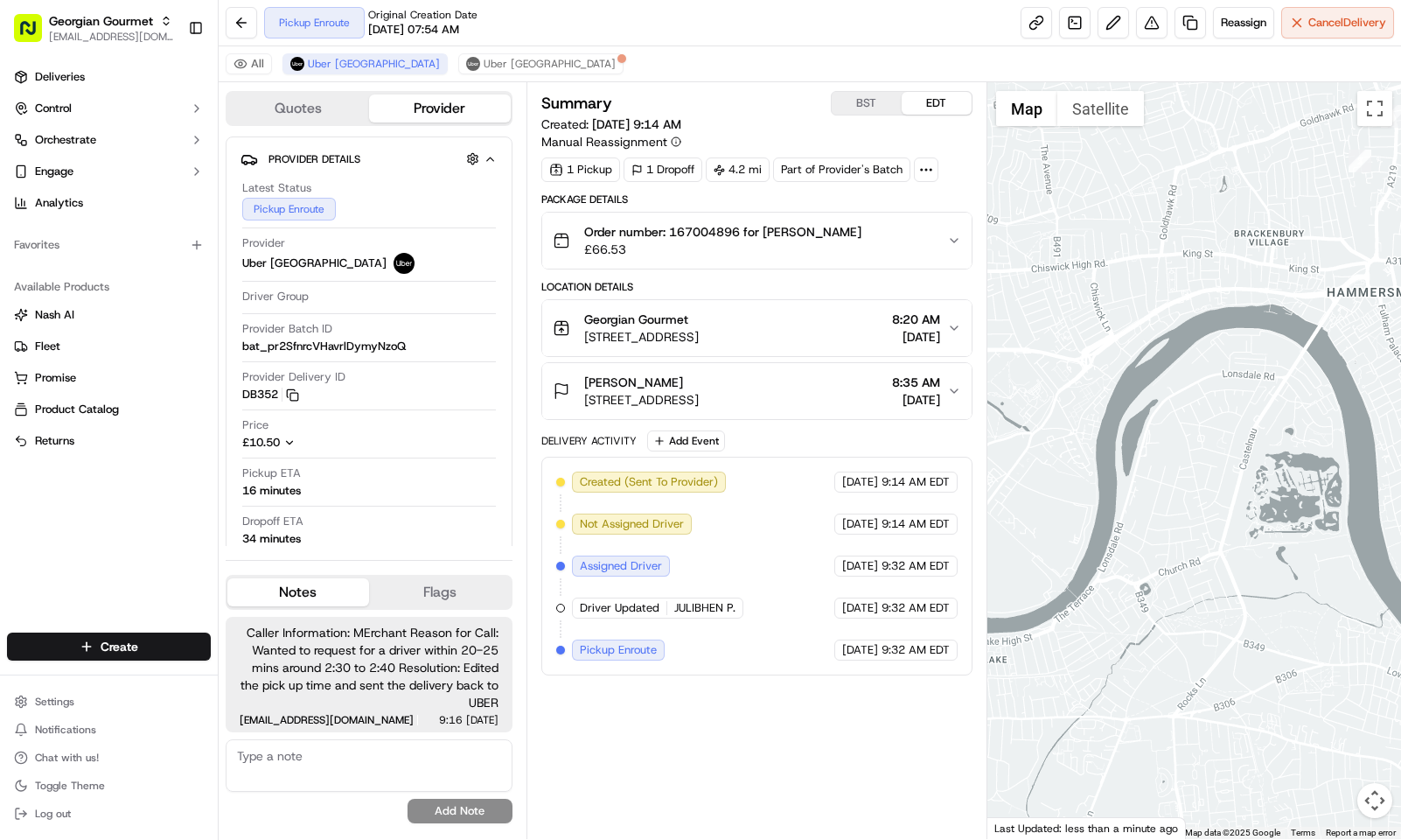
drag, startPoint x: 1218, startPoint y: 467, endPoint x: 1174, endPoint y: 284, distance: 188.0
click at [1174, 284] on div at bounding box center [1195, 460] width 414 height 757
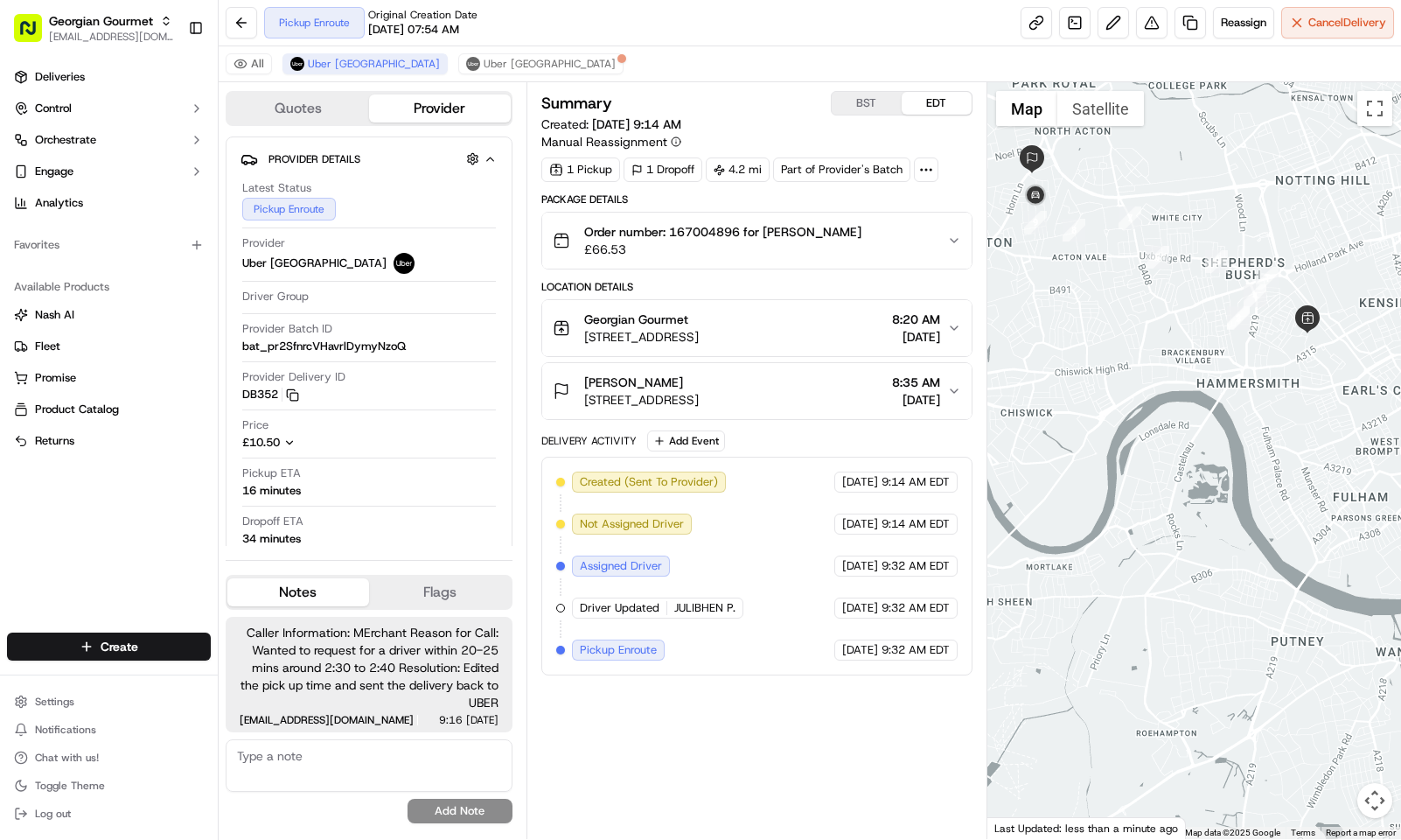
drag, startPoint x: 1245, startPoint y: 347, endPoint x: 1194, endPoint y: 410, distance: 80.9
click at [1194, 410] on div at bounding box center [1195, 460] width 414 height 757
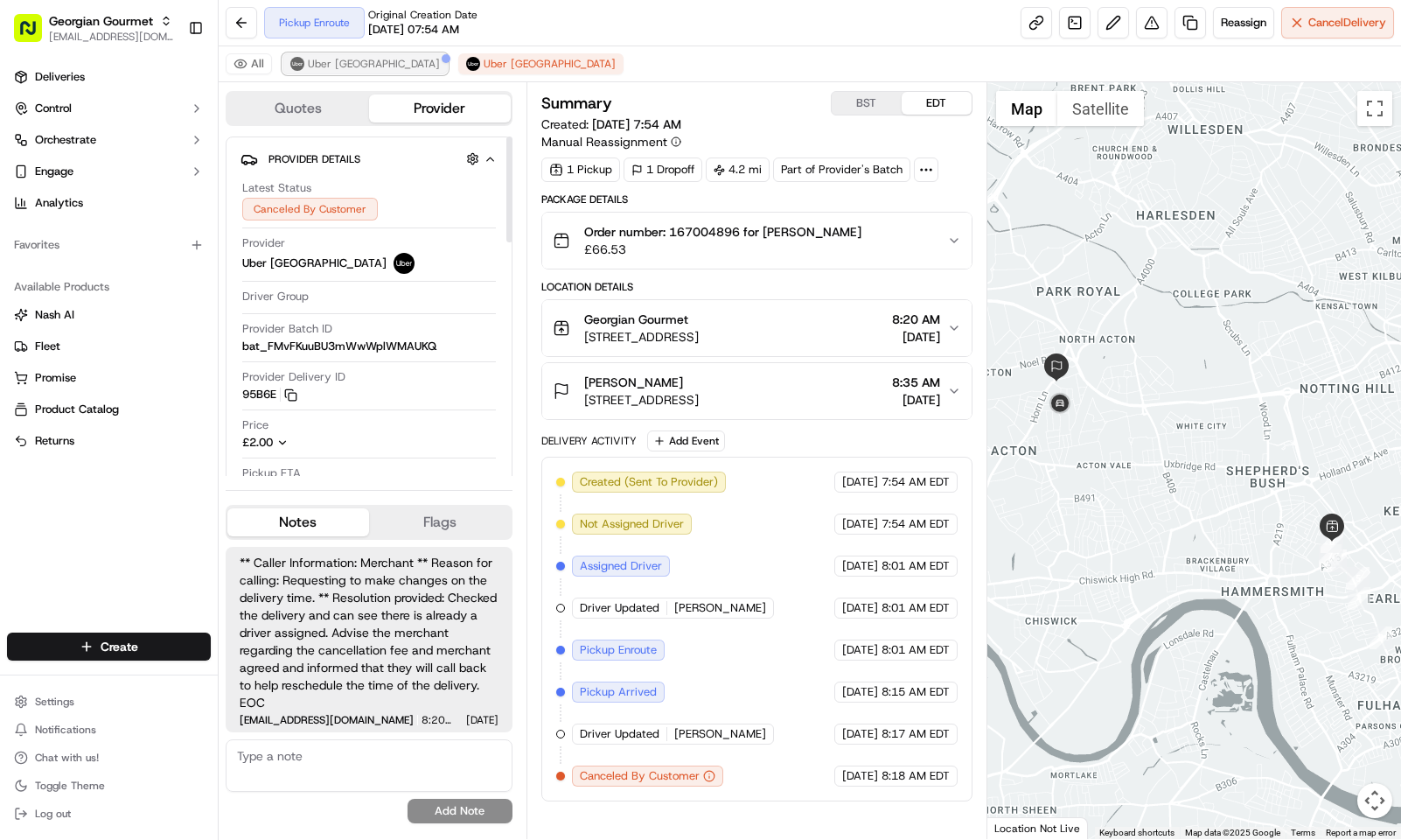
click at [334, 63] on span "Uber UK" at bounding box center [374, 64] width 132 height 14
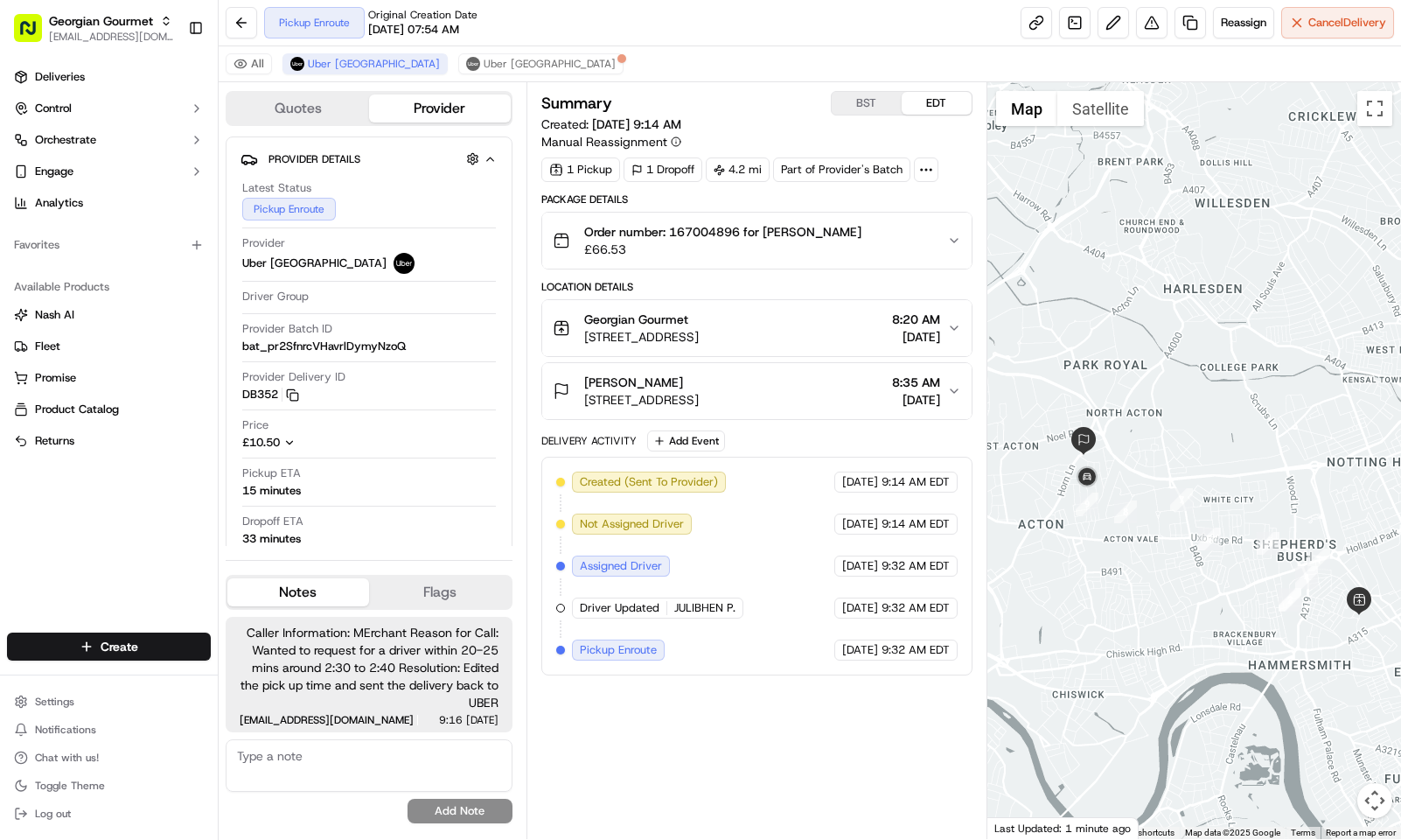
drag, startPoint x: 1124, startPoint y: 520, endPoint x: 1139, endPoint y: 581, distance: 63.0
click at [1139, 581] on div at bounding box center [1195, 460] width 414 height 757
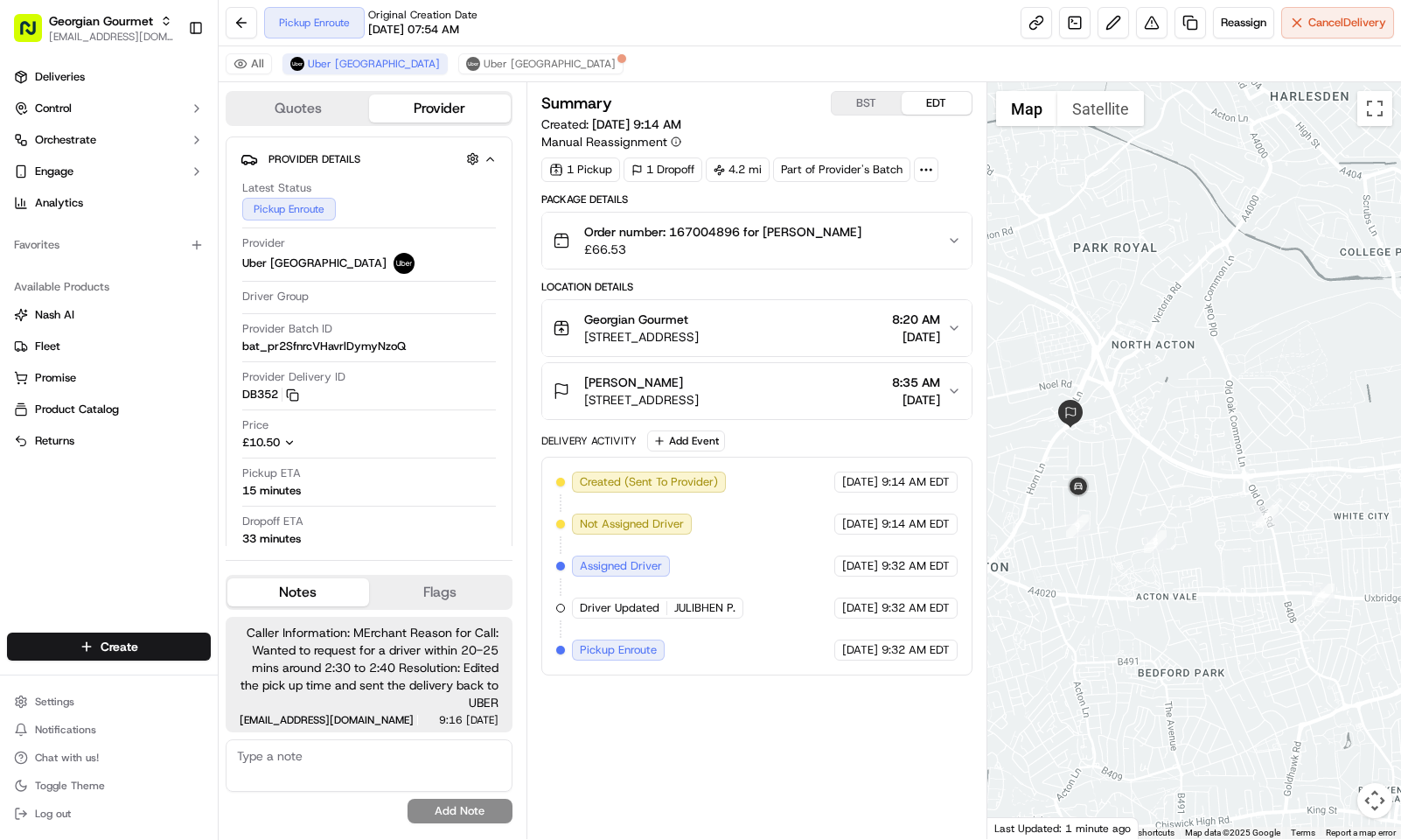
drag, startPoint x: 1095, startPoint y: 460, endPoint x: 1124, endPoint y: 478, distance: 33.8
click at [1124, 478] on div at bounding box center [1195, 460] width 414 height 757
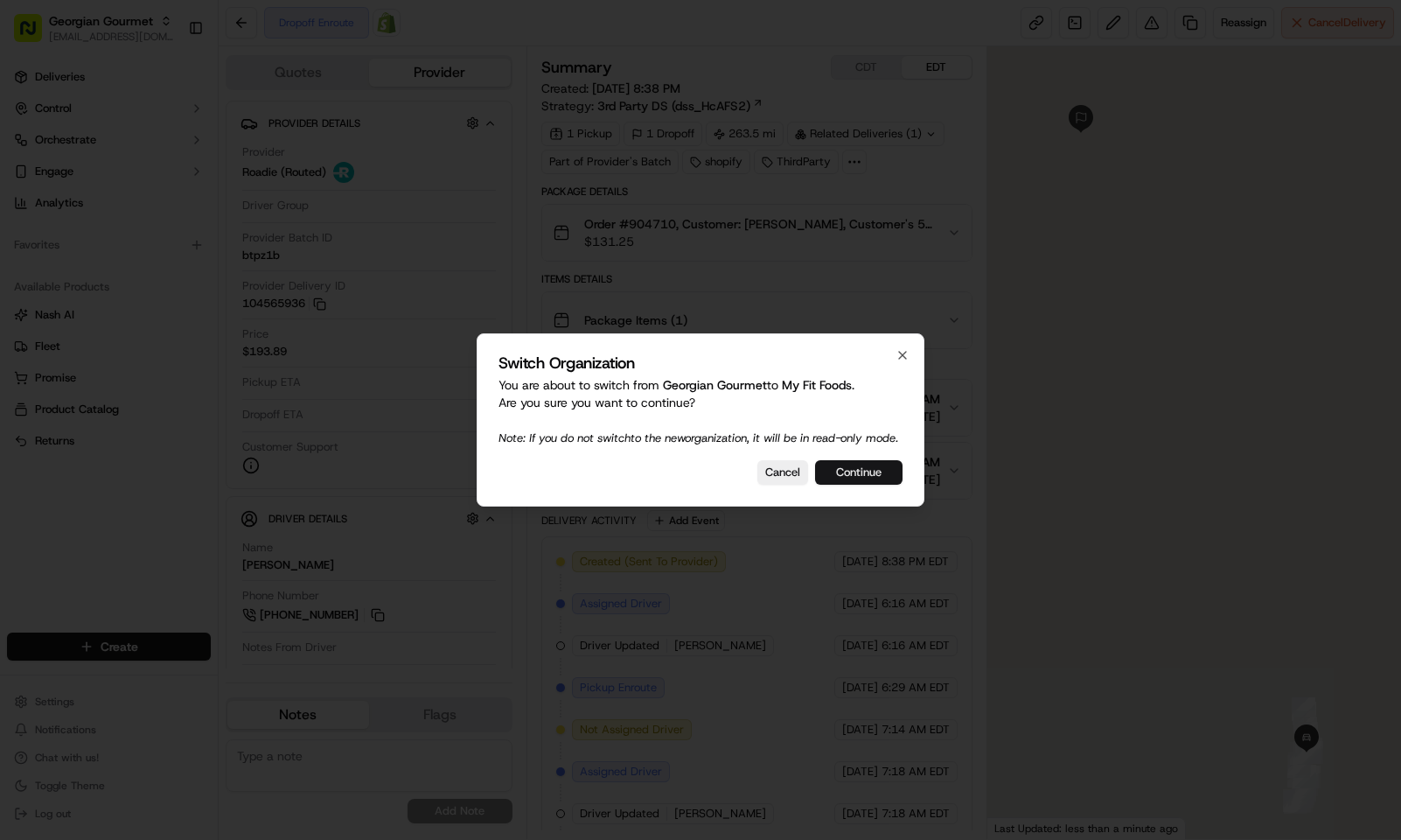
click at [876, 480] on button "Continue" at bounding box center [858, 472] width 87 height 24
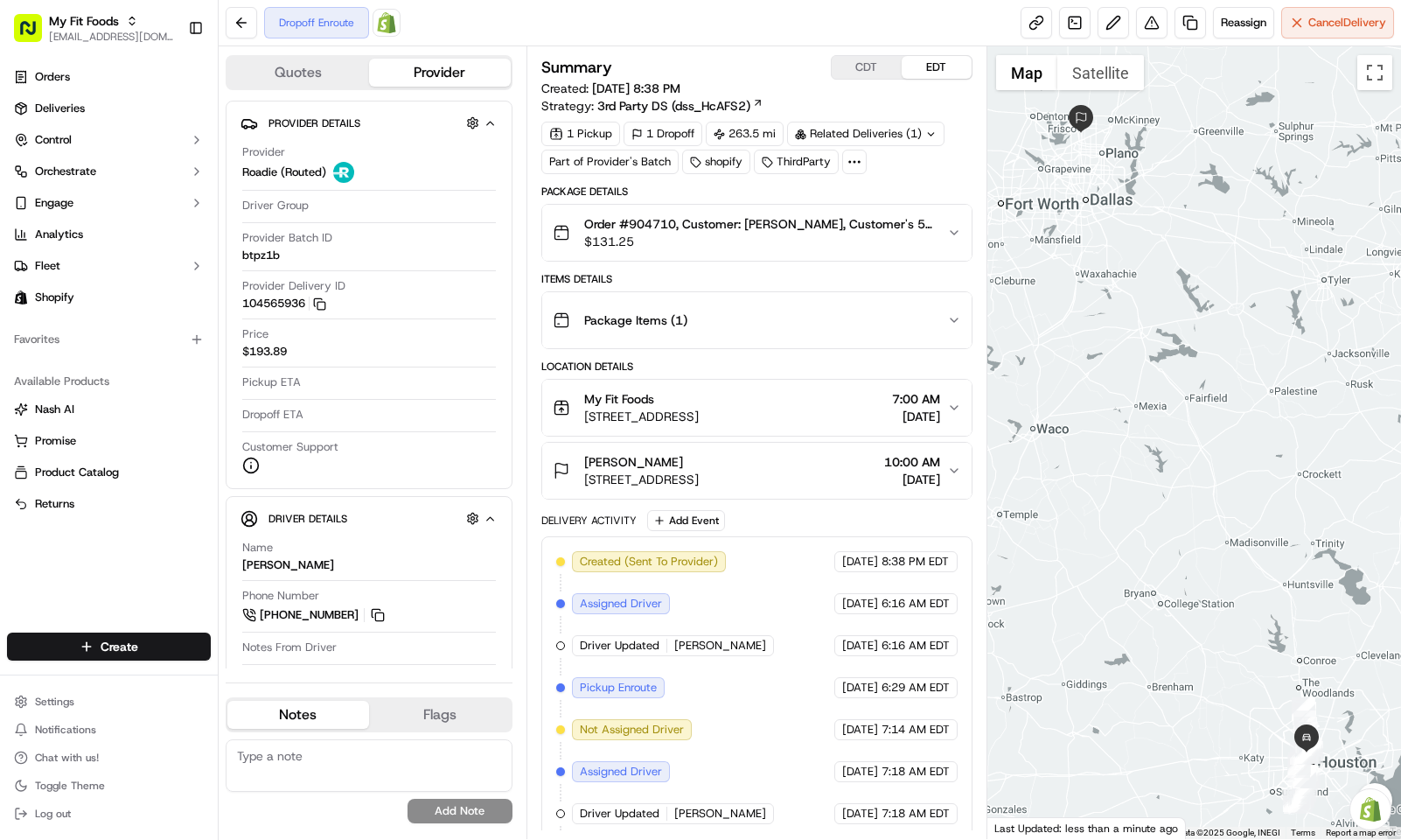
click at [800, 84] on div "Summary CDT EDT Created: [DATE] 8:38 PM Strategy: 3rd Party DS (dss_HcAFS2)" at bounding box center [756, 84] width 431 height 59
click at [909, 131] on div "Related Deliveries (1)" at bounding box center [865, 134] width 157 height 24
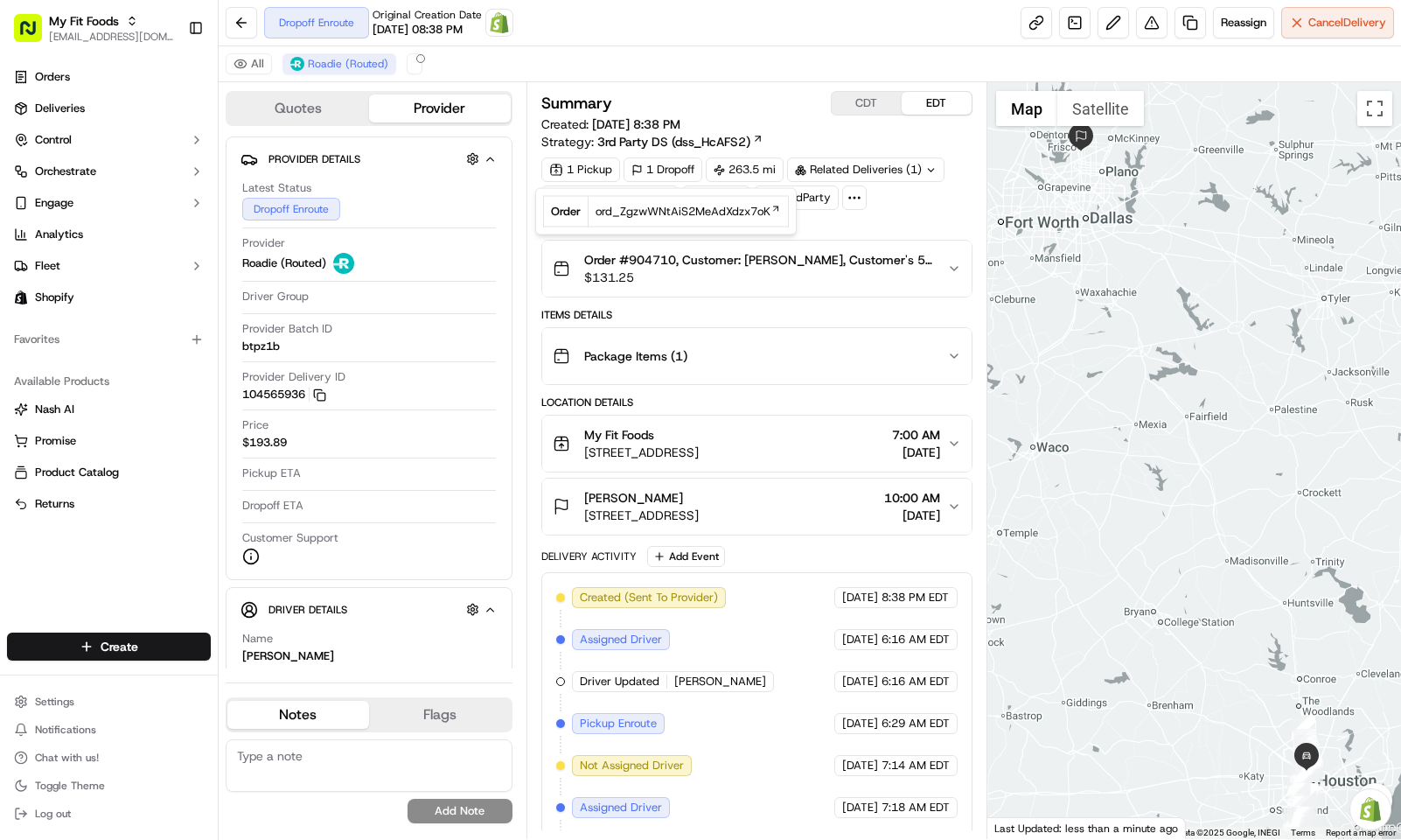
click at [779, 47] on div "All Roadie (Routed)" at bounding box center [810, 64] width 1183 height 36
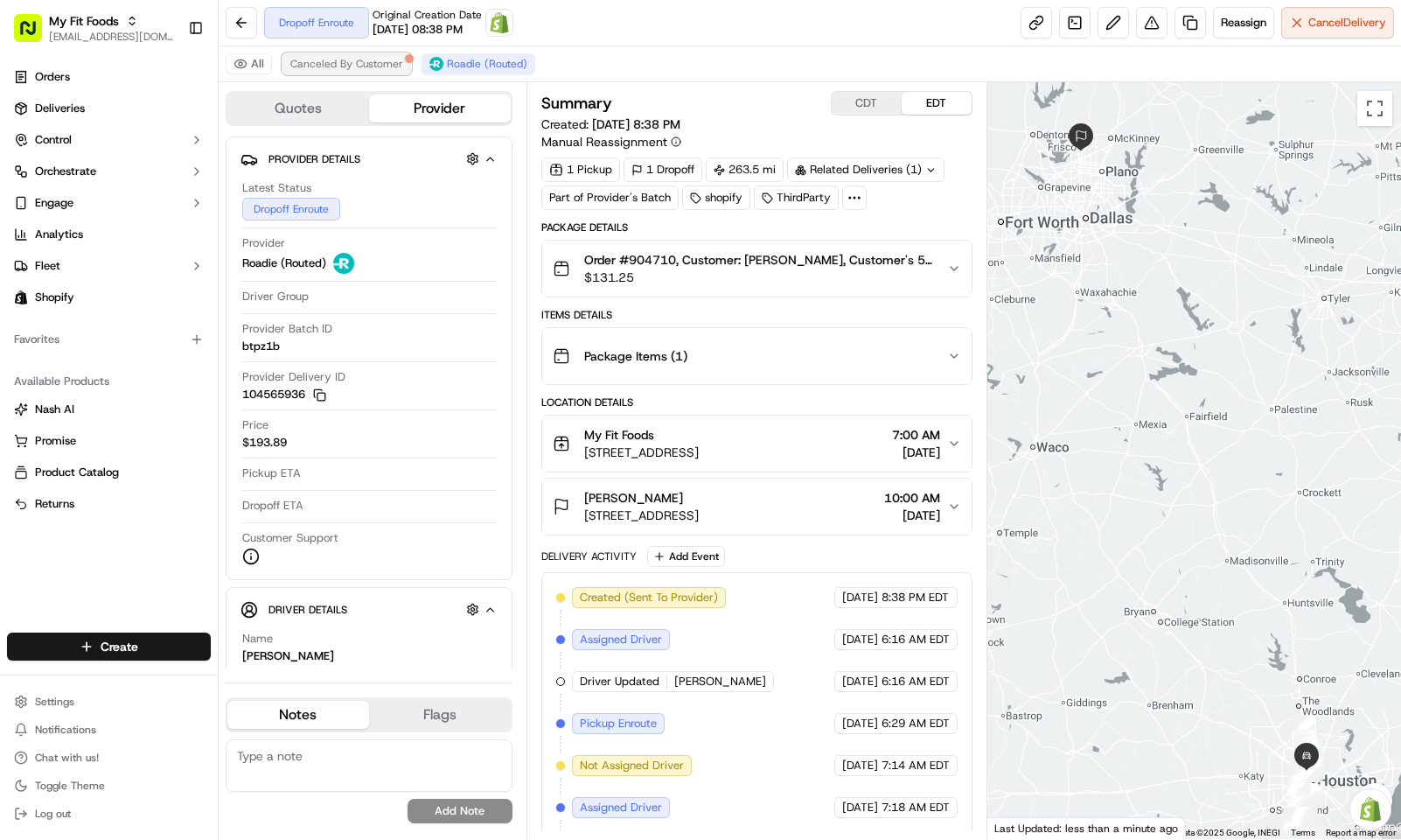
click at [342, 71] on span "Canceled By Customer" at bounding box center [346, 64] width 113 height 14
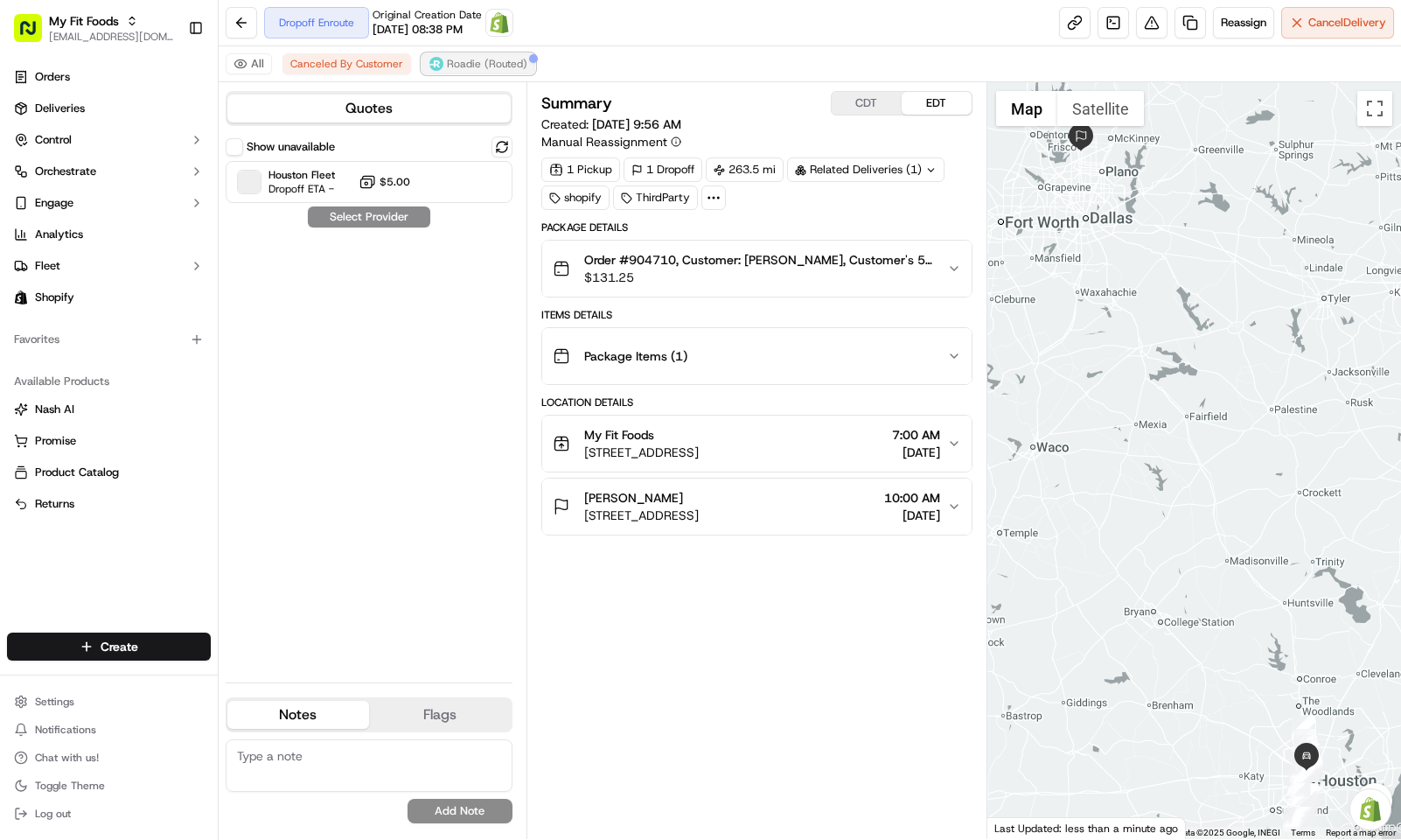
click at [465, 73] on button "Roadie (Routed)" at bounding box center [479, 63] width 114 height 21
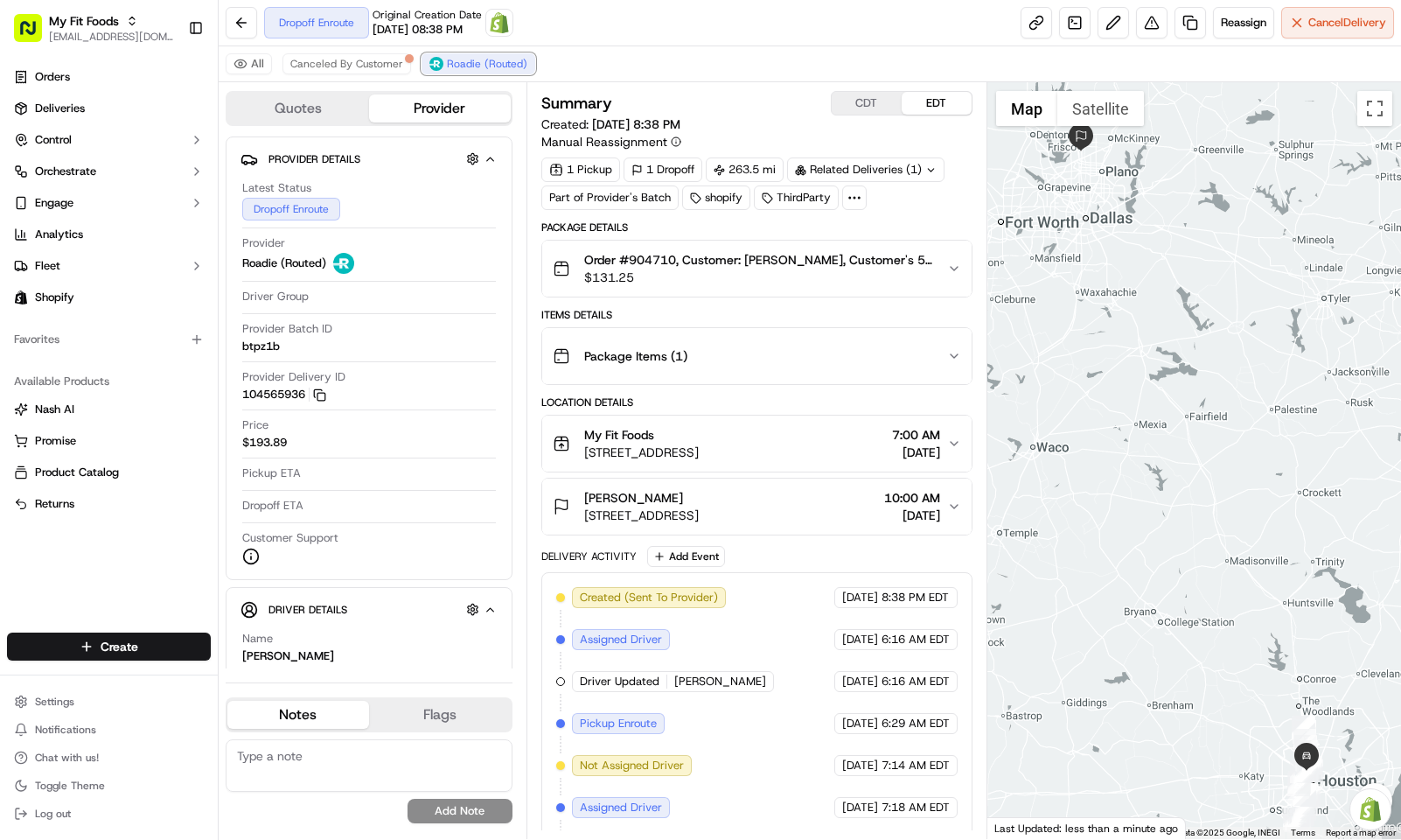
scroll to position [355, 0]
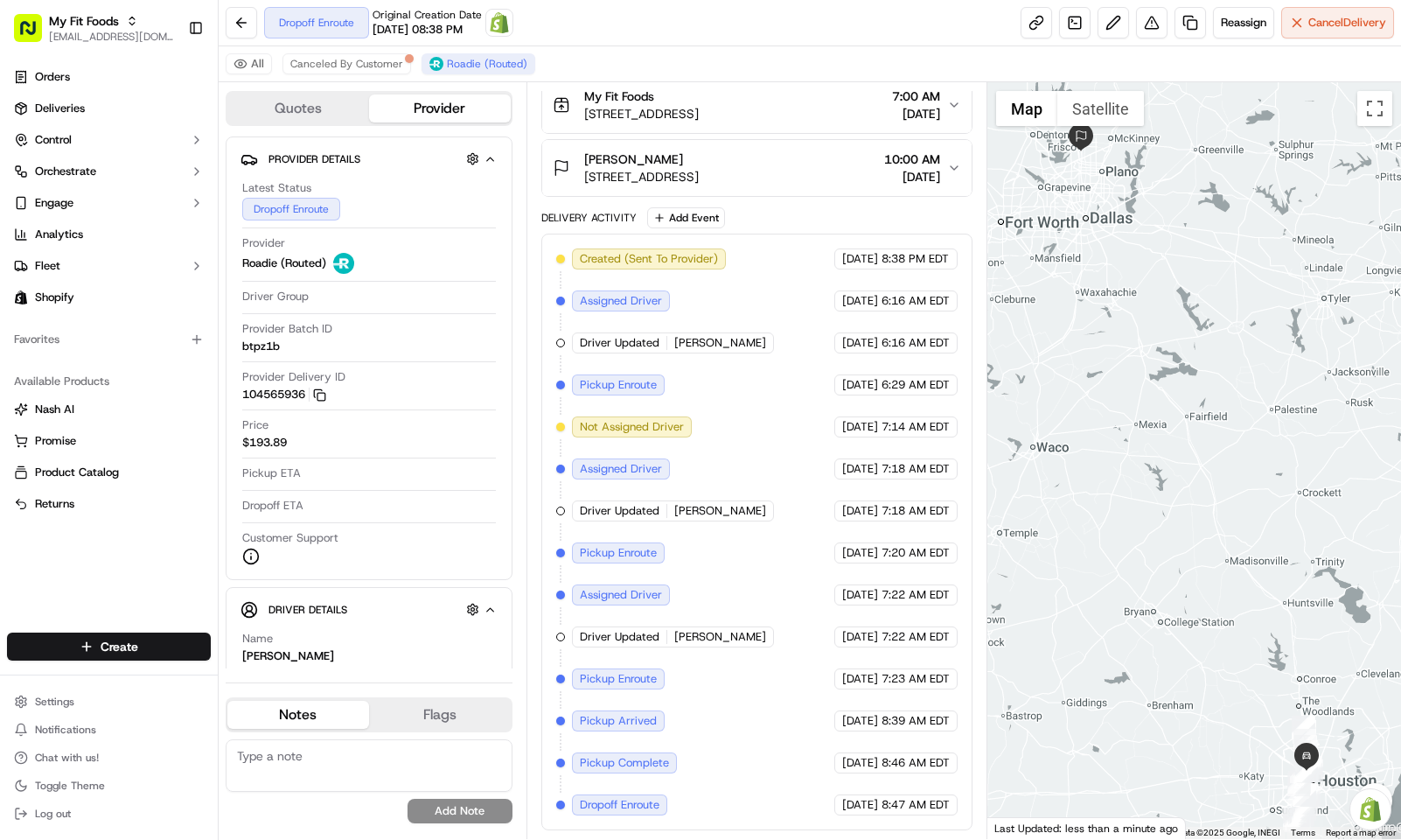
click at [688, 68] on div "All Canceled By Customer Roadie (Routed)" at bounding box center [810, 64] width 1183 height 36
click at [1288, 17] on button "Cancel Delivery" at bounding box center [1337, 22] width 113 height 31
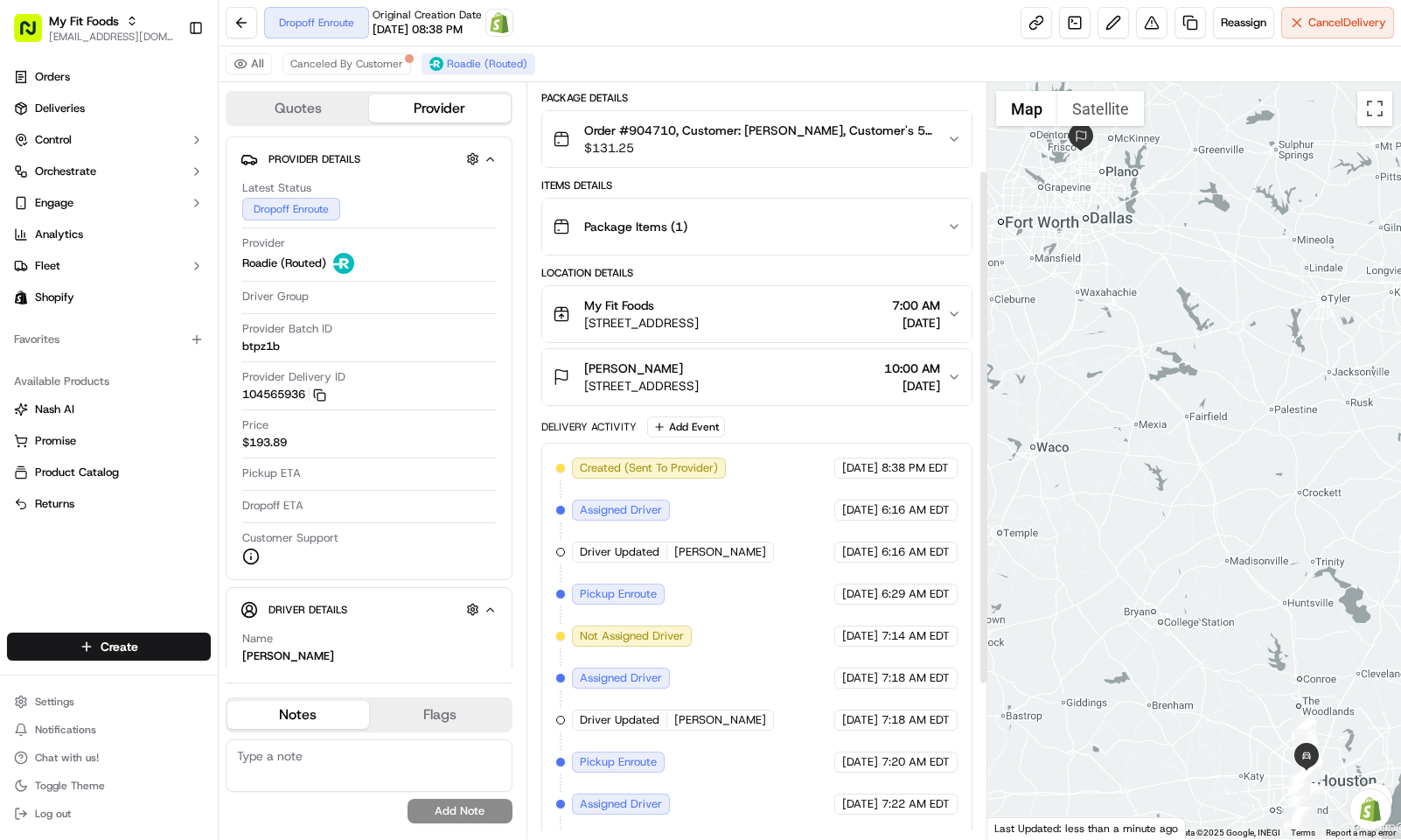
scroll to position [93, 0]
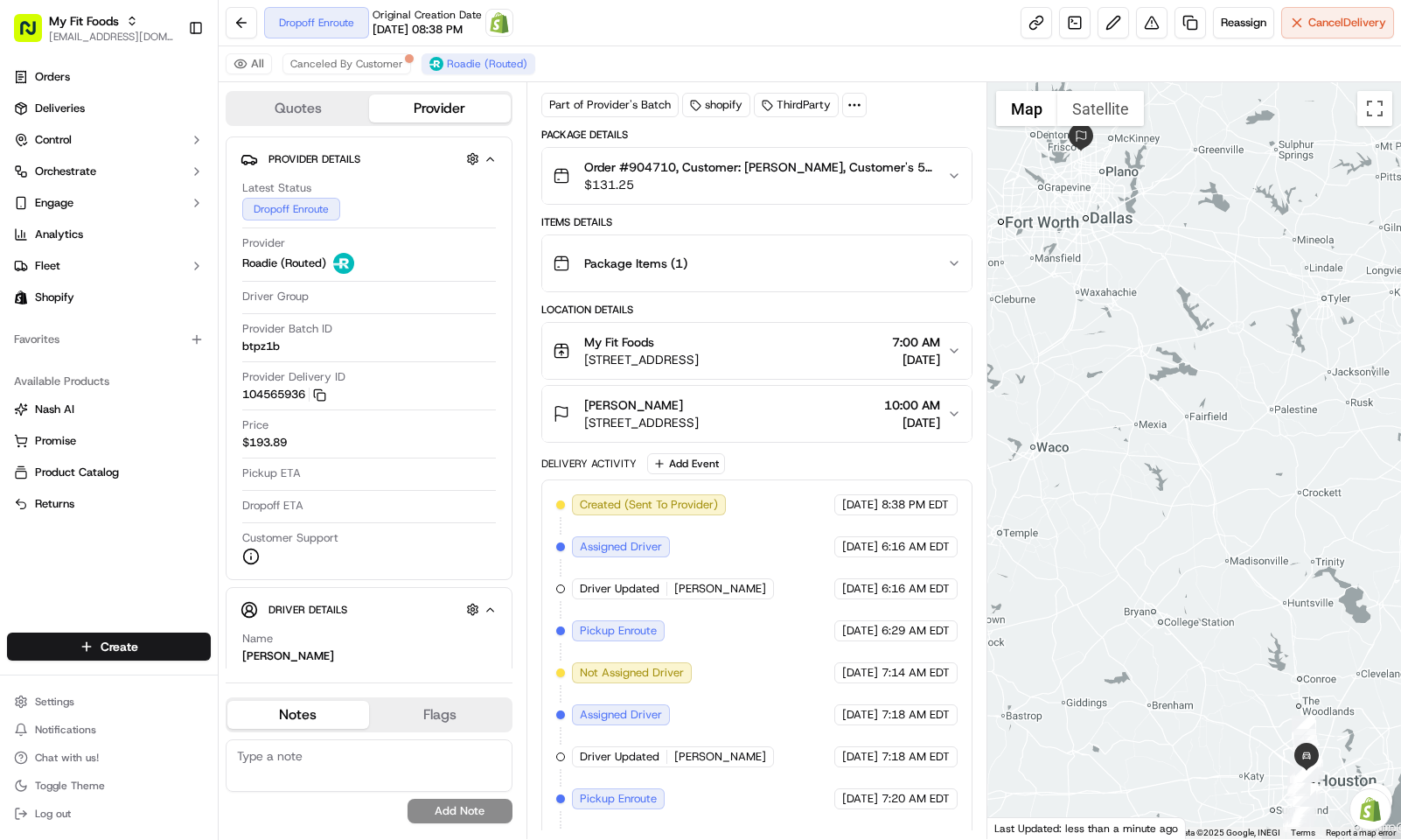
click at [623, 42] on div "Dropoff Enroute Original Creation Date 09/03/2025 08:38 PM Open Order in Shopif…" at bounding box center [810, 23] width 1183 height 46
click at [604, 52] on div "All Canceled By Customer Roadie (Routed)" at bounding box center [810, 64] width 1183 height 36
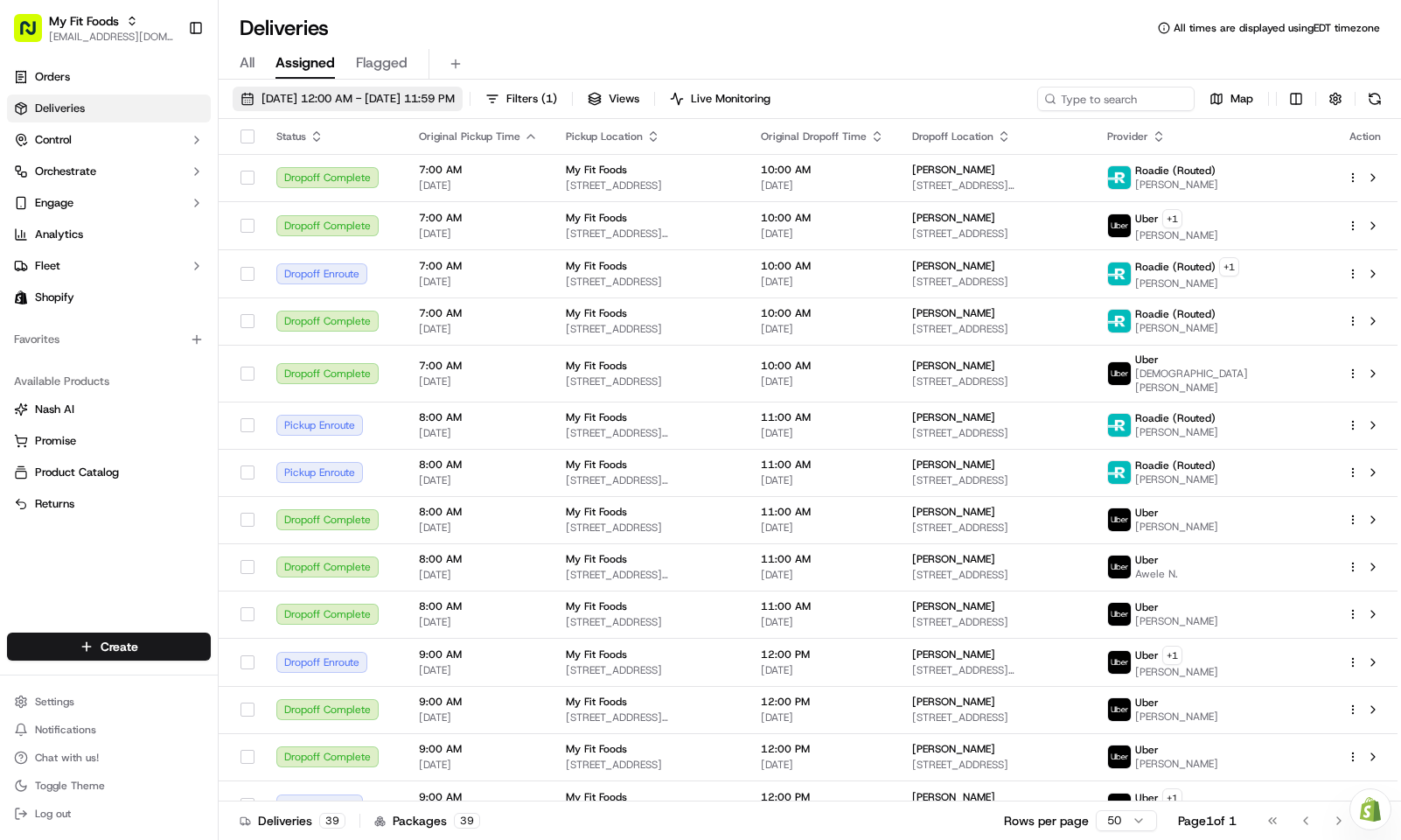
click at [354, 95] on span "[DATE] 12:00 AM - [DATE] 11:59 PM" at bounding box center [358, 99] width 193 height 16
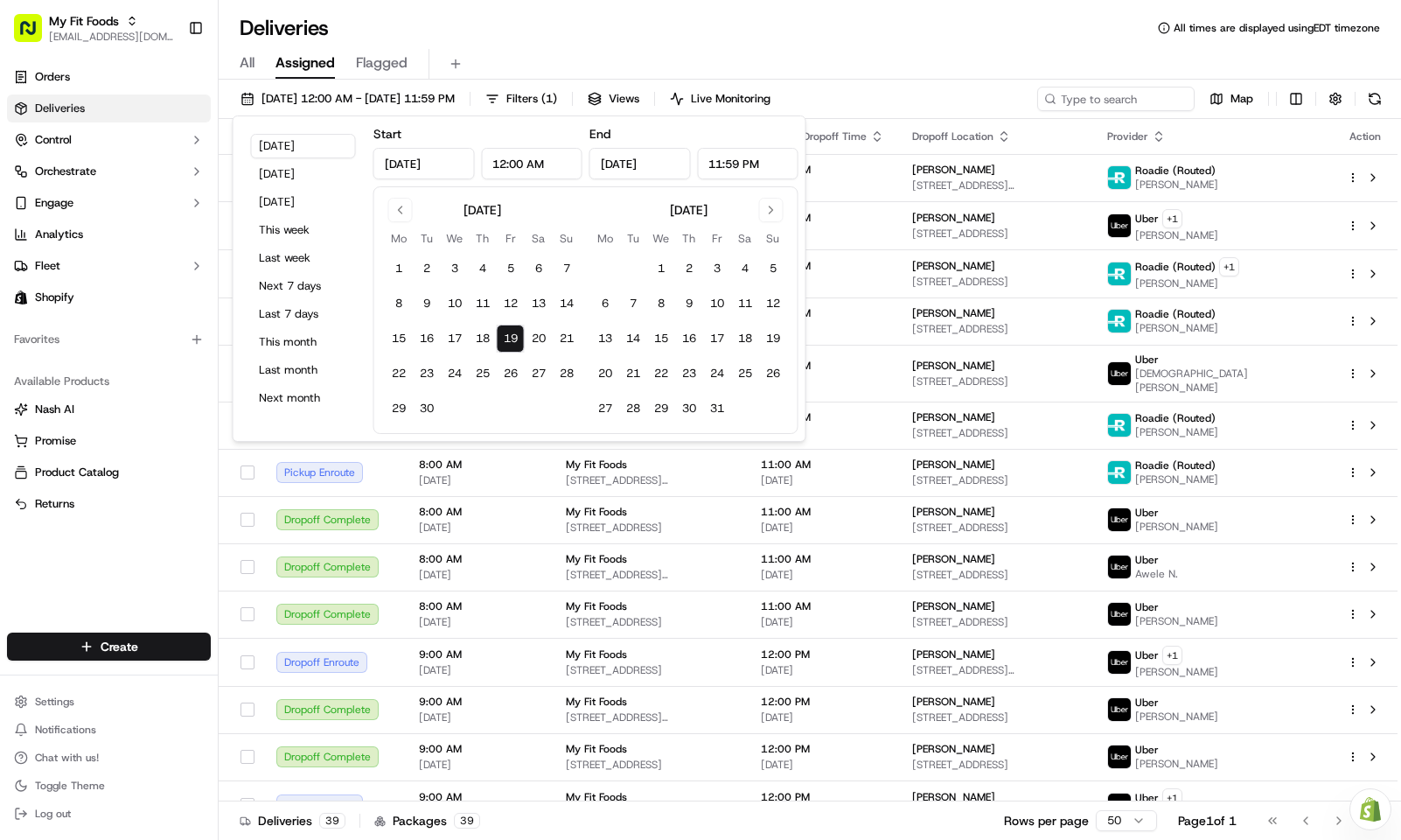
drag, startPoint x: 346, startPoint y: 145, endPoint x: 811, endPoint y: 17, distance: 481.9
click at [346, 147] on button "[DATE]" at bounding box center [303, 146] width 105 height 24
click at [811, 17] on div "Deliveries All times are displayed using EDT timezone" at bounding box center [810, 28] width 1183 height 28
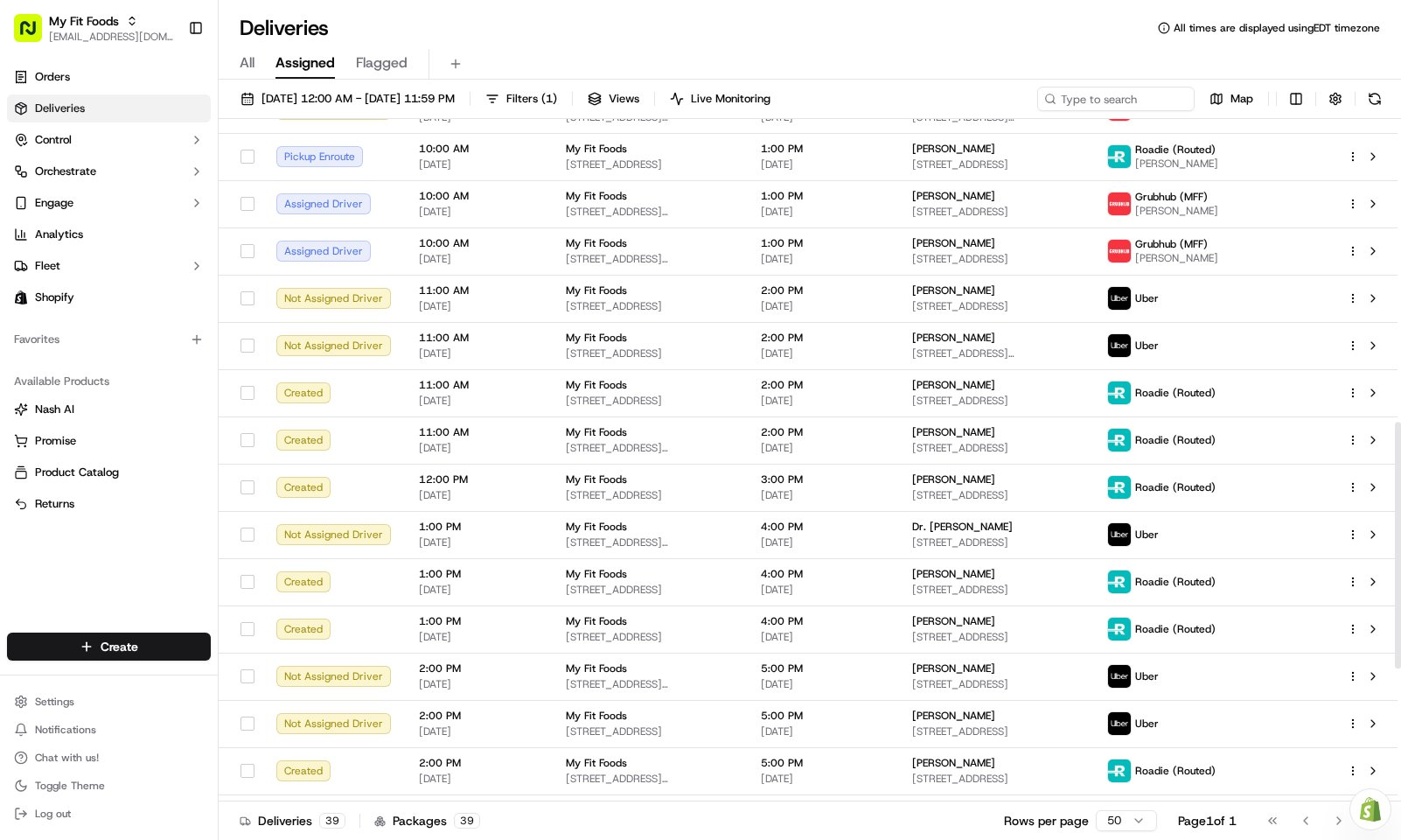
scroll to position [155, 0]
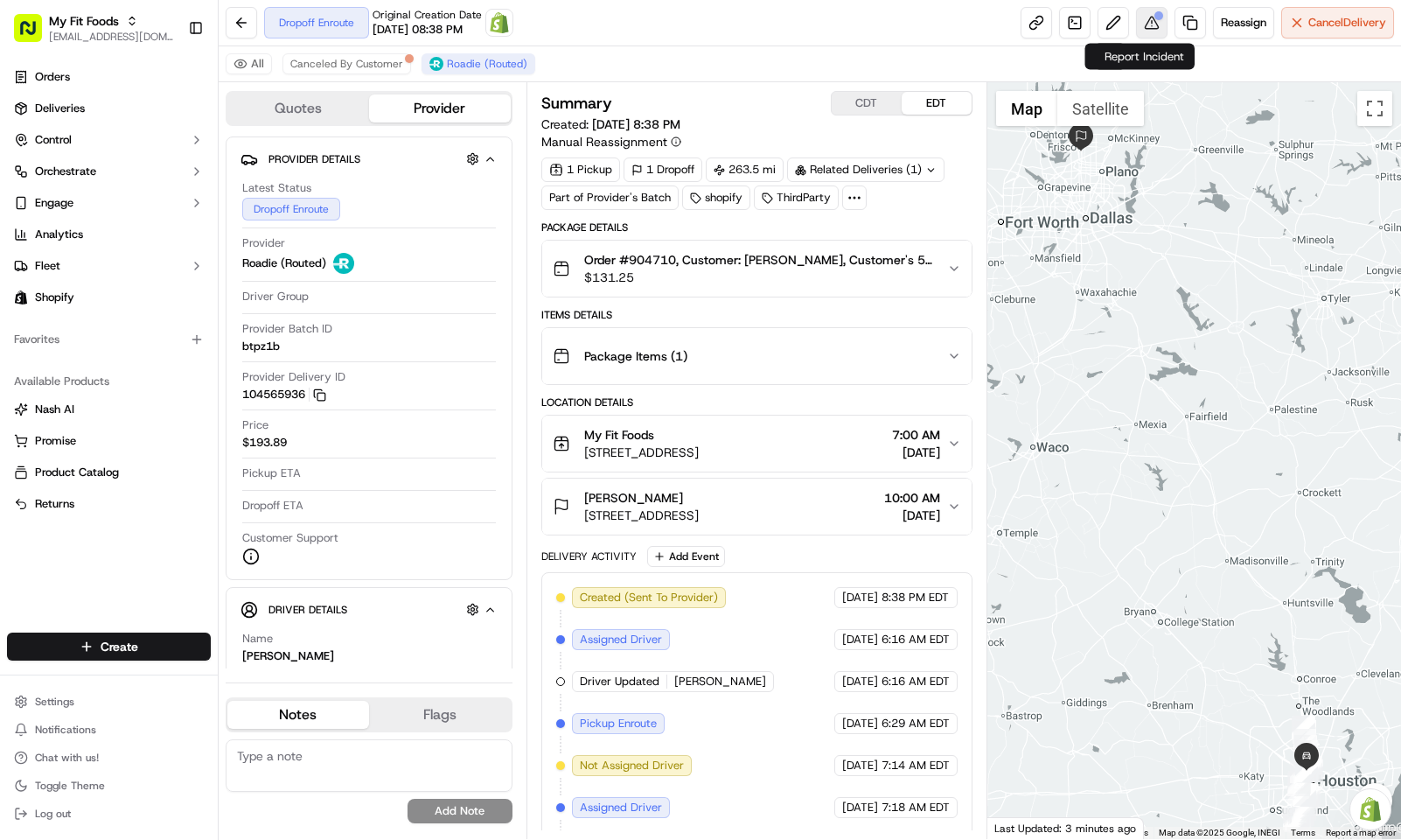
click at [1144, 24] on button at bounding box center [1151, 22] width 31 height 31
